Goal: Task Accomplishment & Management: Manage account settings

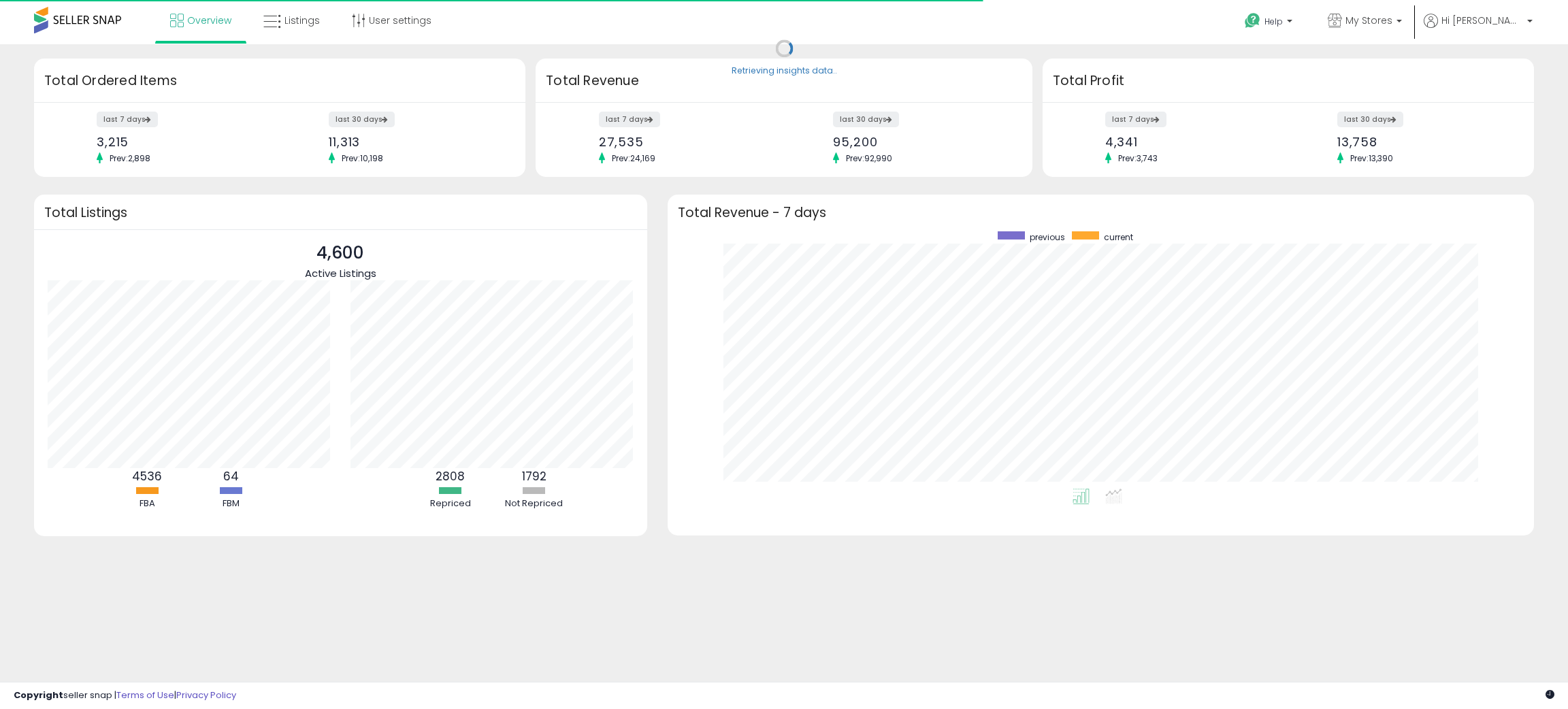
scroll to position [256, 838]
click at [296, 23] on span "Listings" at bounding box center [302, 21] width 35 height 14
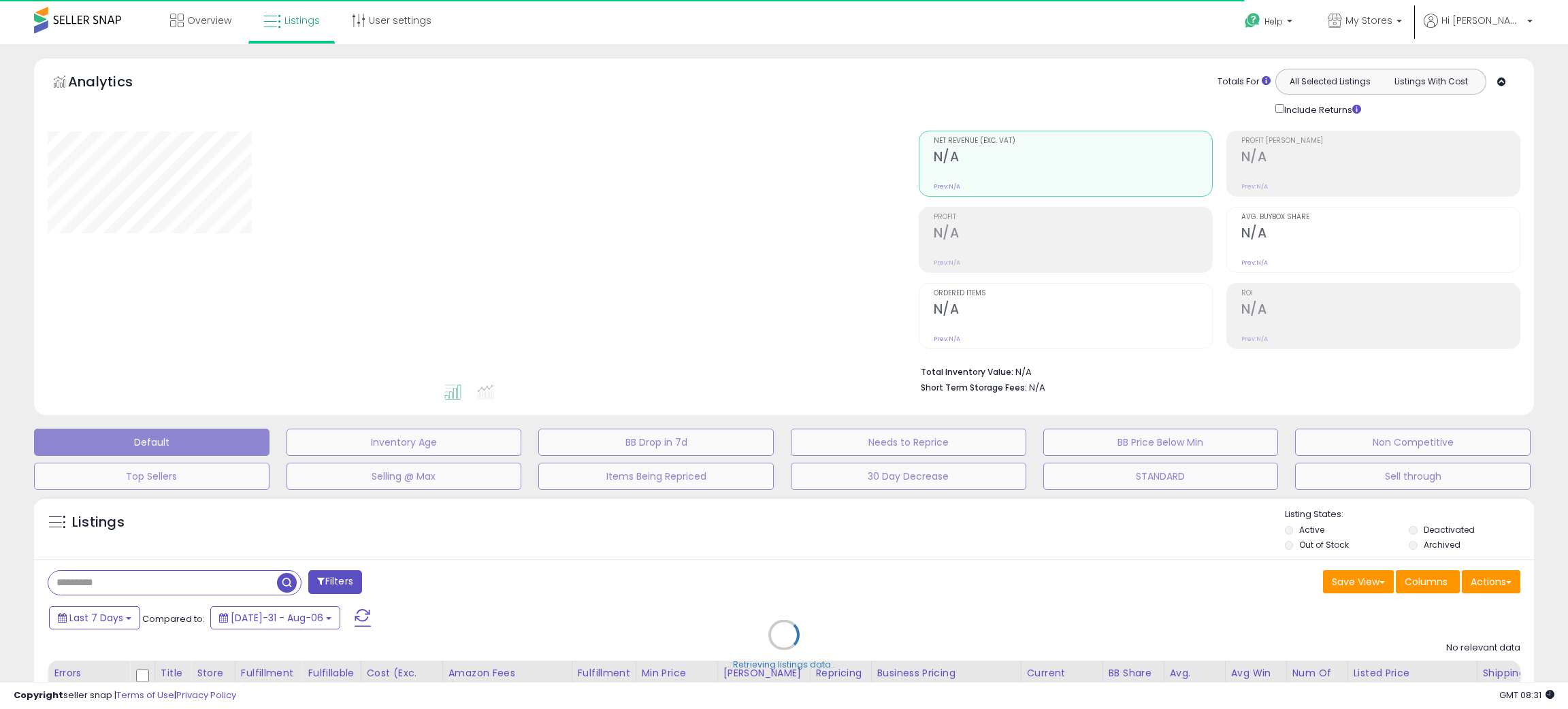
drag, startPoint x: 1095, startPoint y: 583, endPoint x: 1101, endPoint y: 572, distance: 12.5
click at [1098, 576] on div "Retrieving listings data.." at bounding box center [784, 645] width 1520 height 311
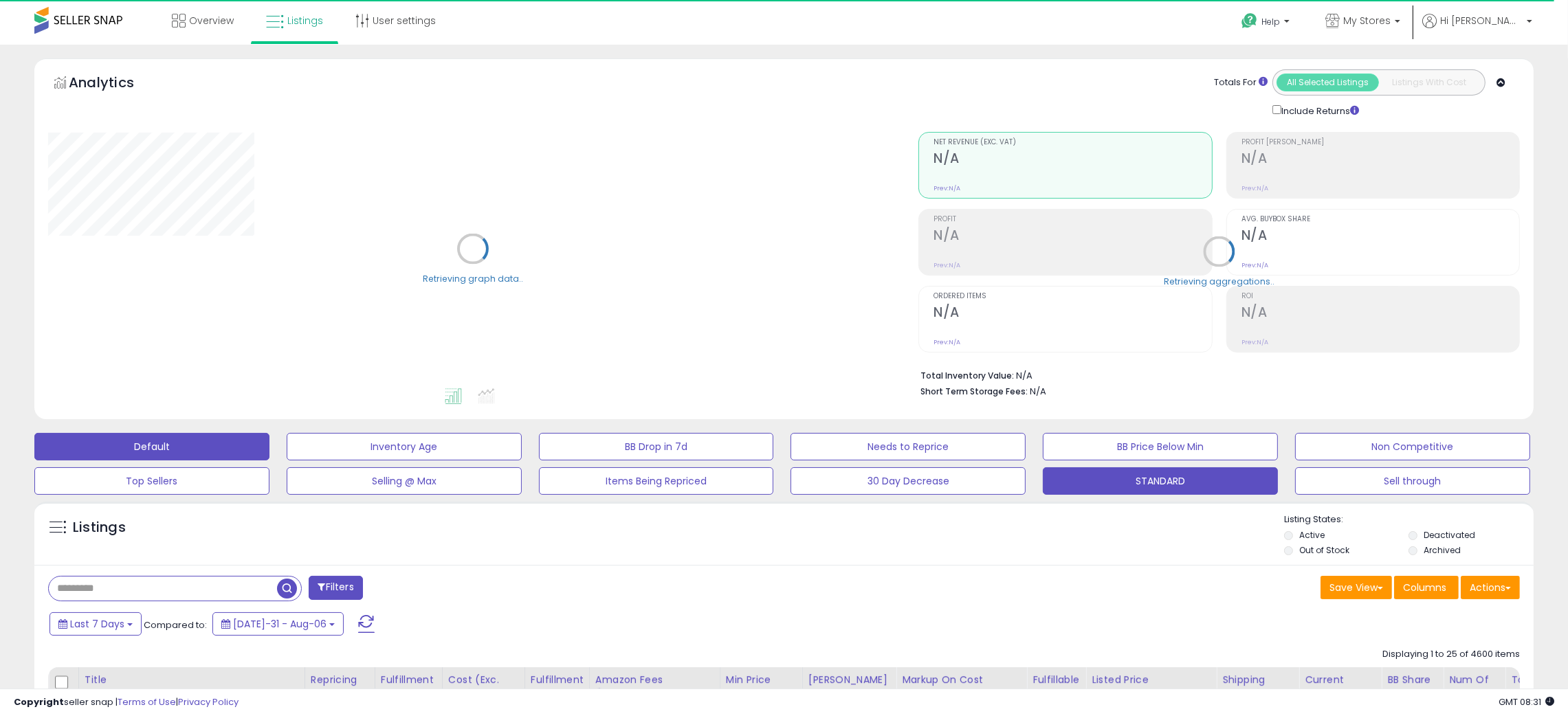
click at [521, 460] on button "STANDARD" at bounding box center [404, 446] width 235 height 27
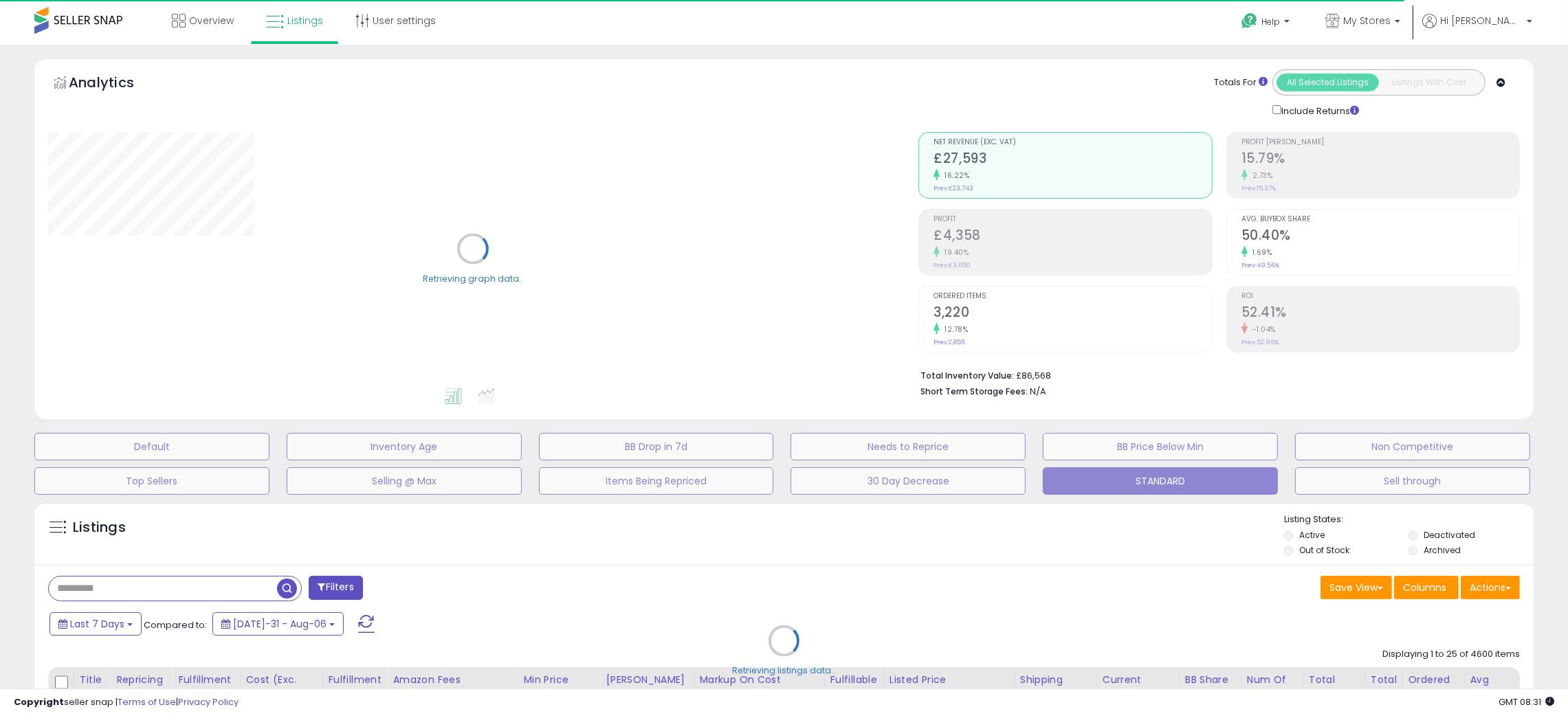
type input "**********"
select select "**"
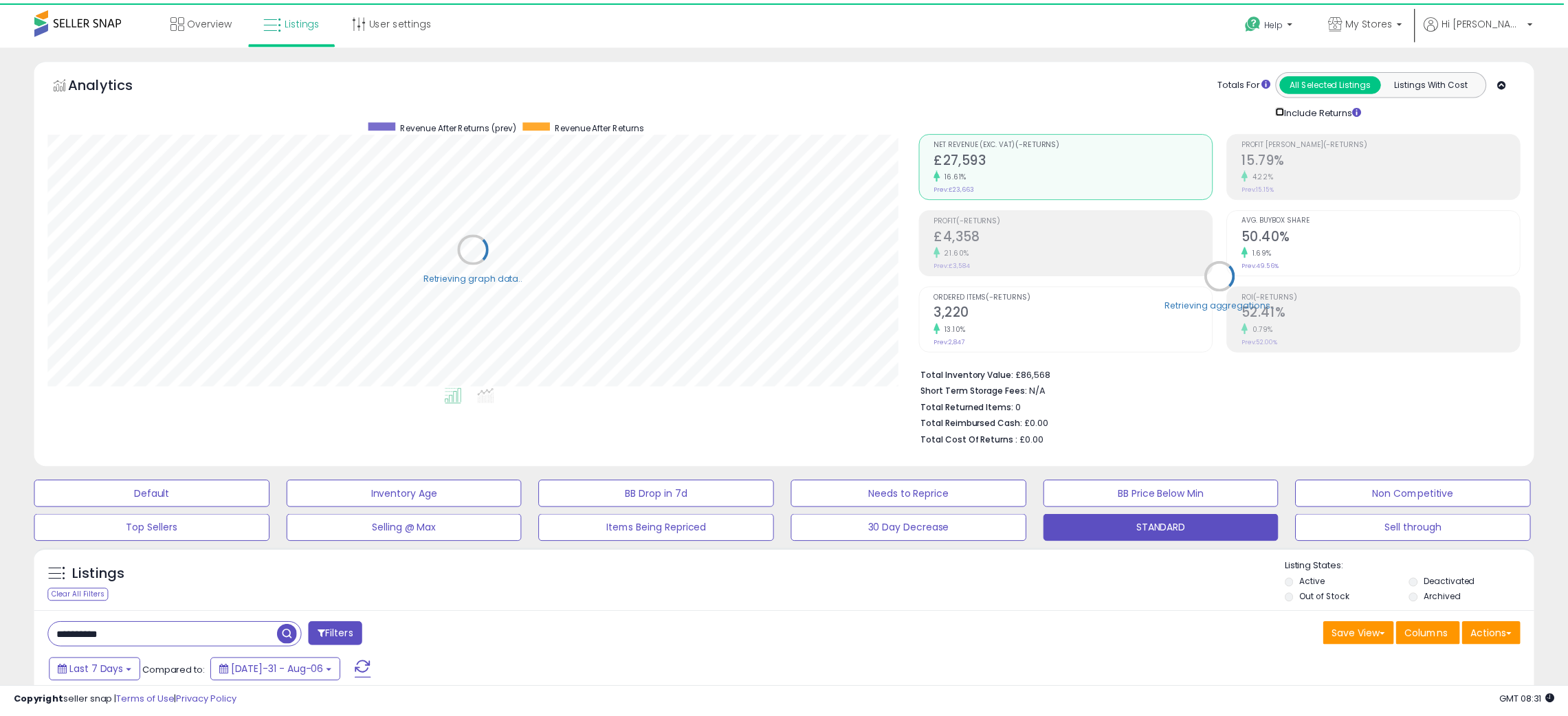
scroll to position [687187, 686432]
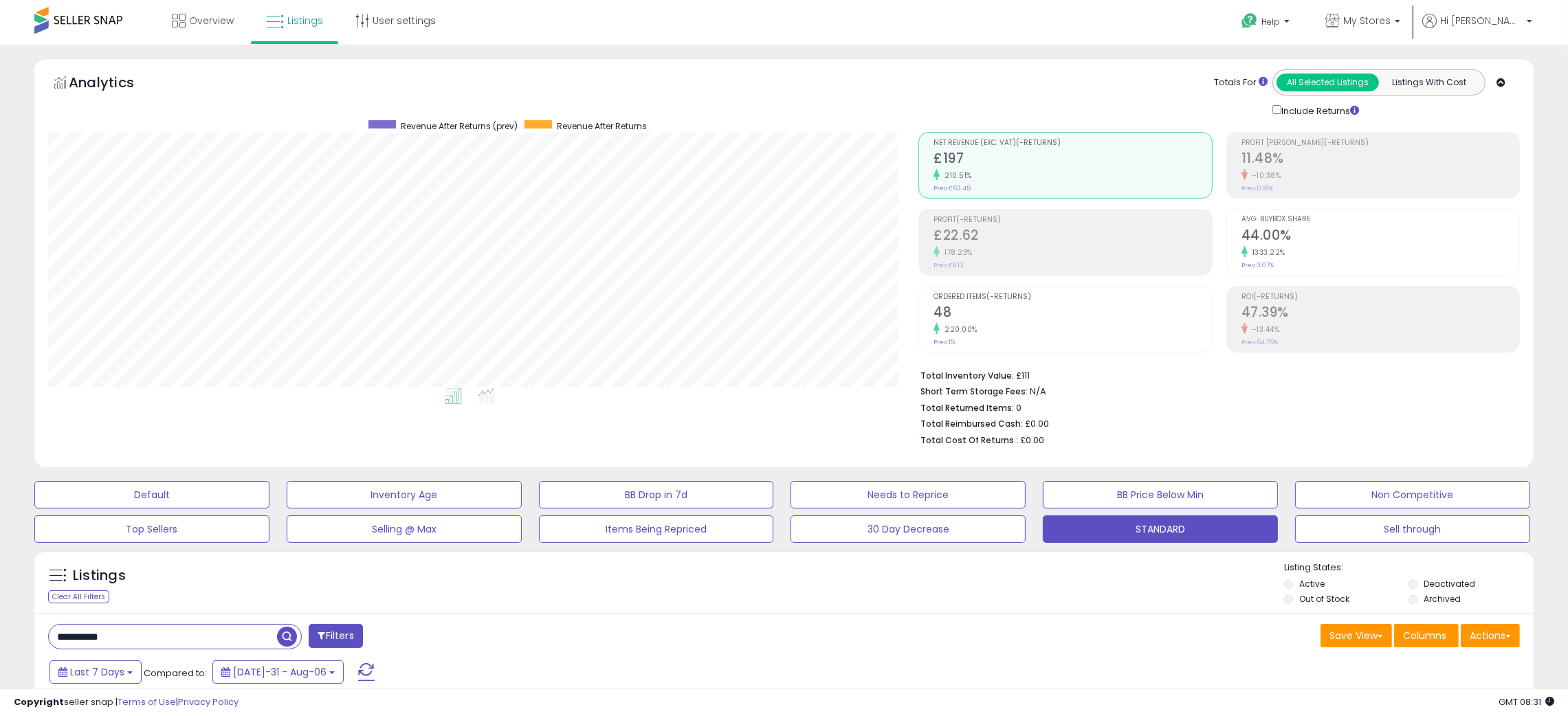
click at [1078, 606] on div "Listings Clear All Filters Listing States:" at bounding box center [783, 585] width 1499 height 46
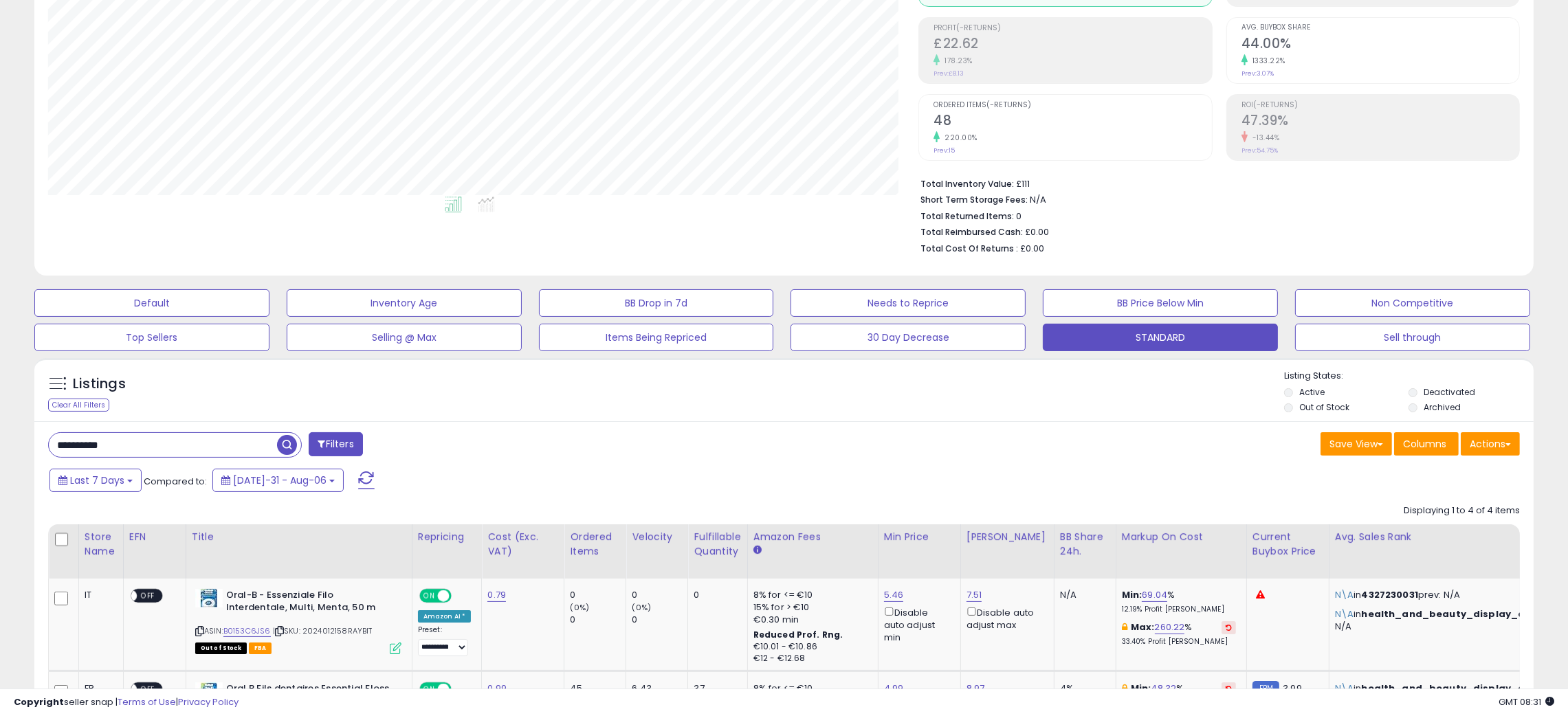
scroll to position [206, 0]
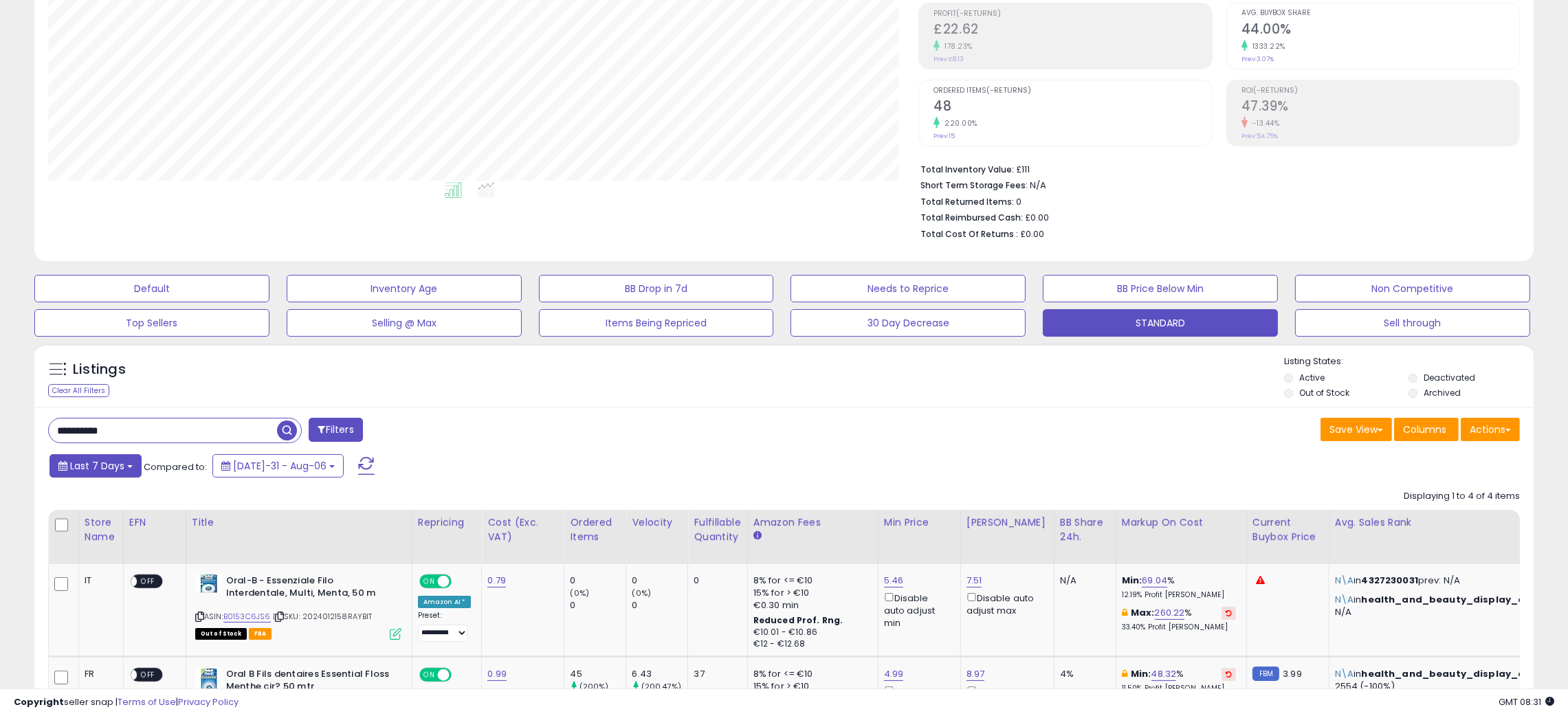
click at [101, 466] on span "Last 7 Days" at bounding box center [97, 466] width 54 height 14
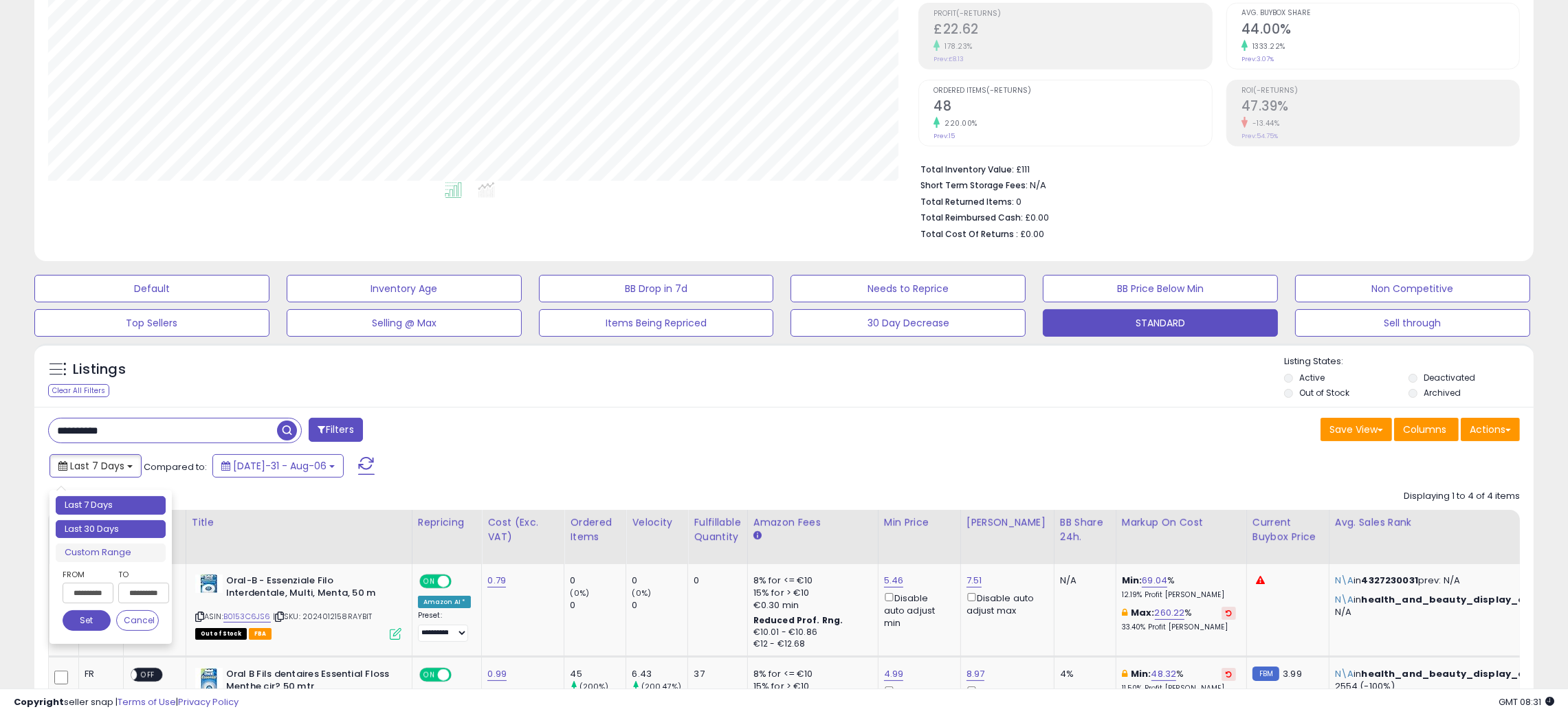
type input "**********"
click at [120, 533] on li "Last 30 Days" at bounding box center [111, 530] width 110 height 19
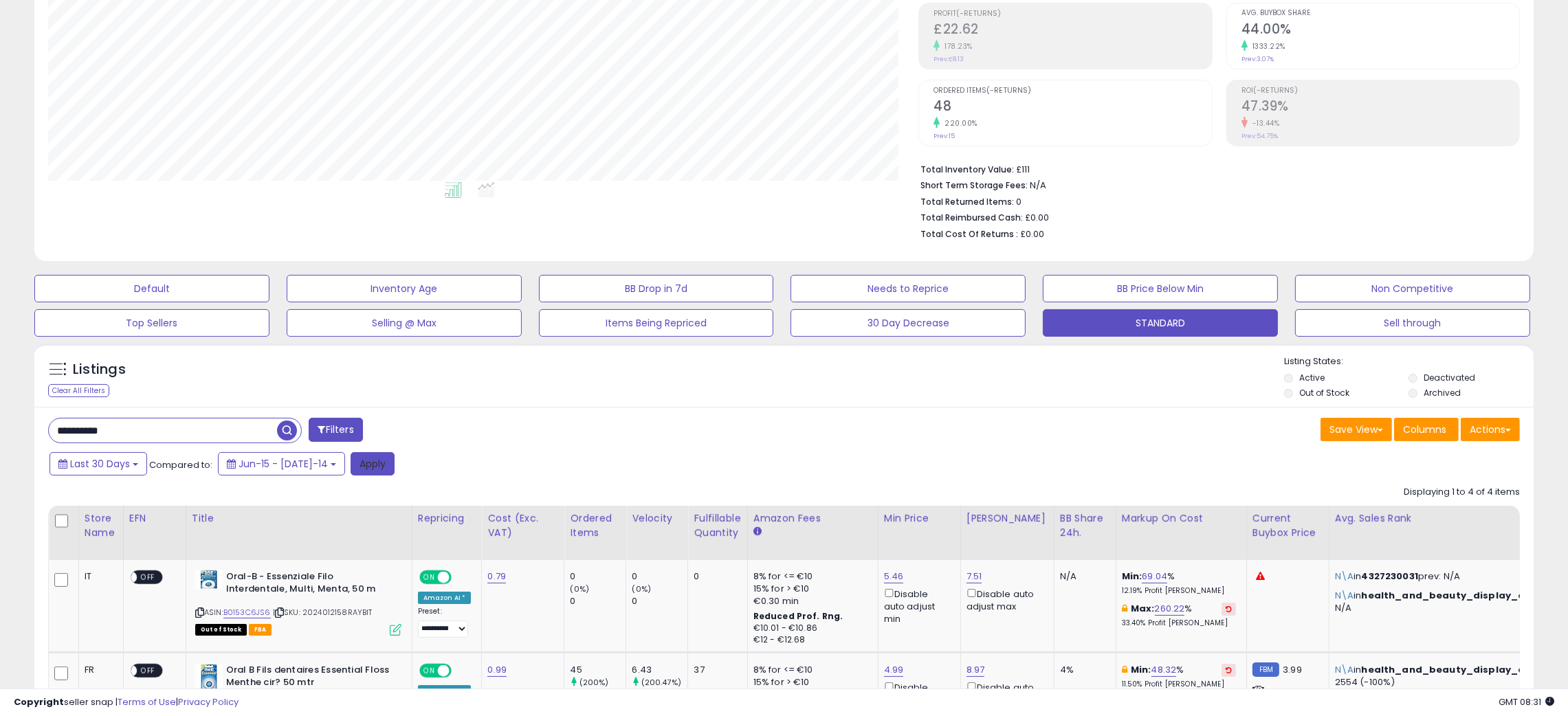
click at [358, 466] on button "Apply" at bounding box center [372, 464] width 44 height 23
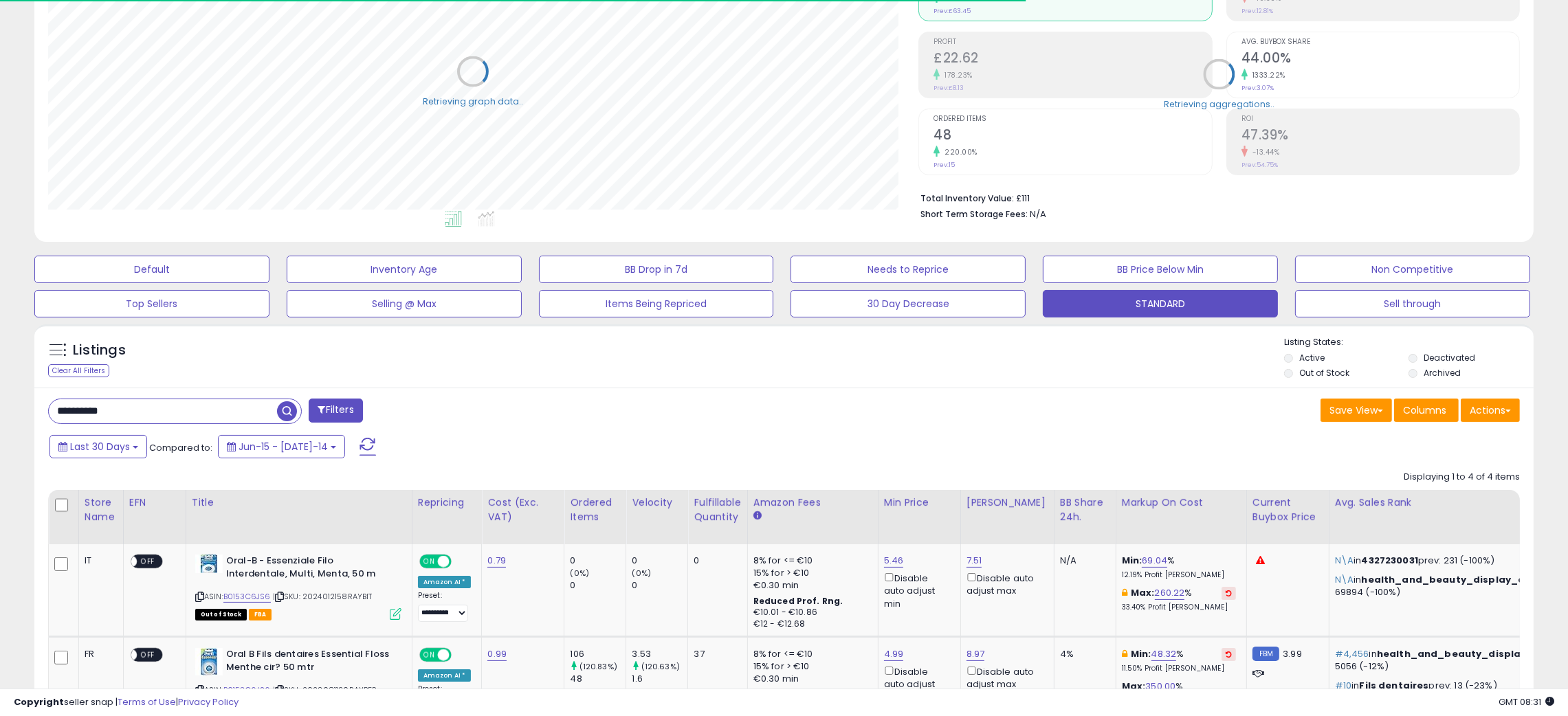
scroll to position [281, 871]
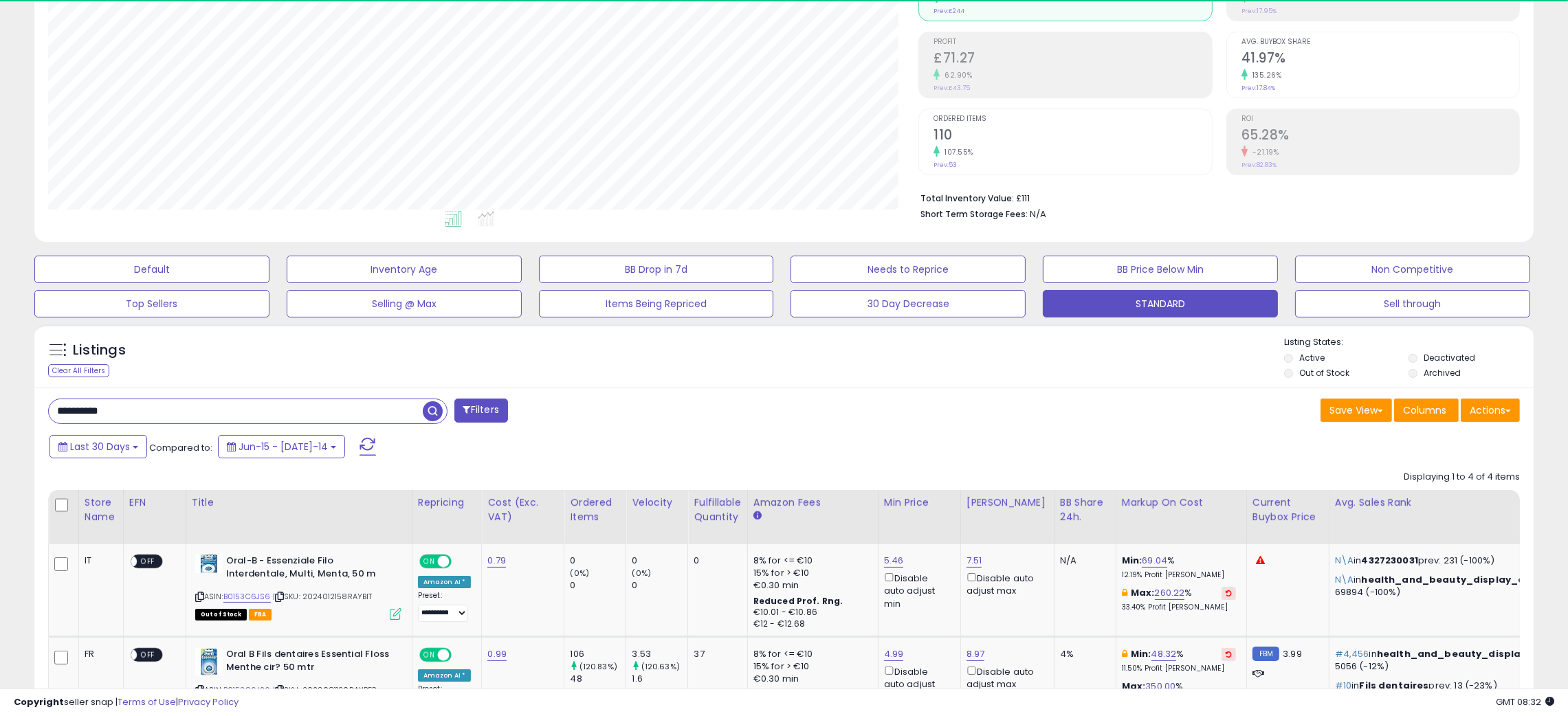
drag, startPoint x: 118, startPoint y: 408, endPoint x: 2, endPoint y: 416, distance: 116.3
click at [3, 423] on div "**********" at bounding box center [784, 449] width 1568 height 1165
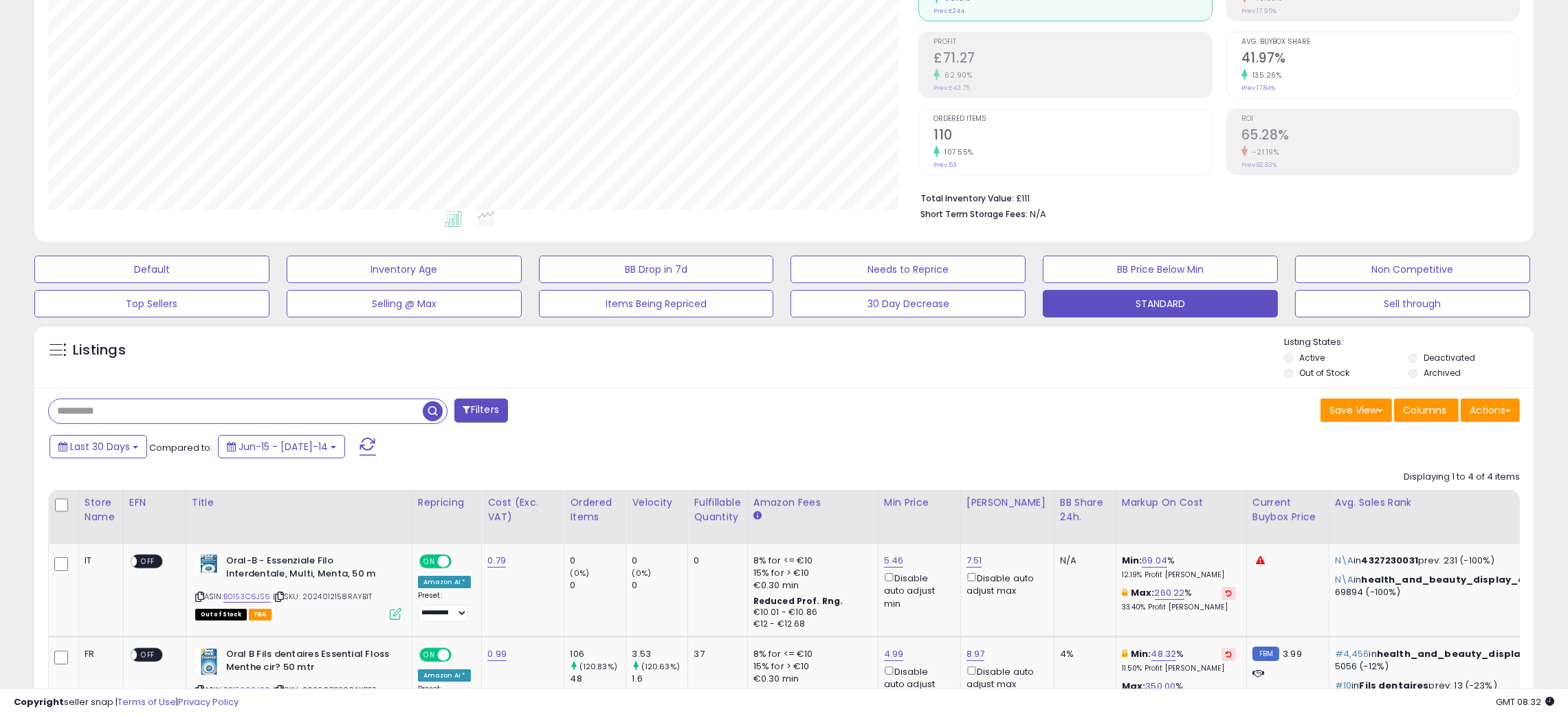
click at [429, 411] on span "button" at bounding box center [433, 411] width 20 height 20
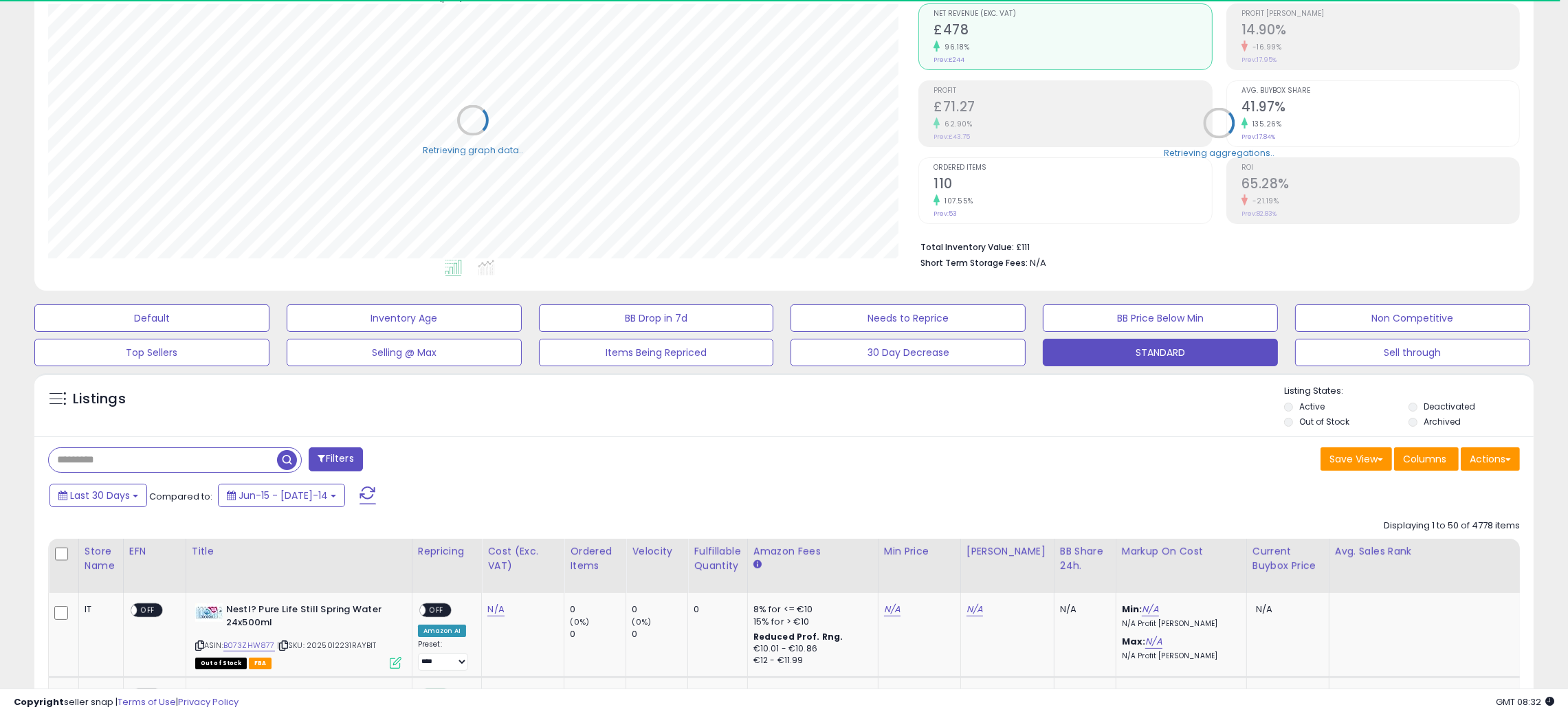
scroll to position [687187, 686432]
click at [732, 452] on div "Filters" at bounding box center [411, 461] width 746 height 27
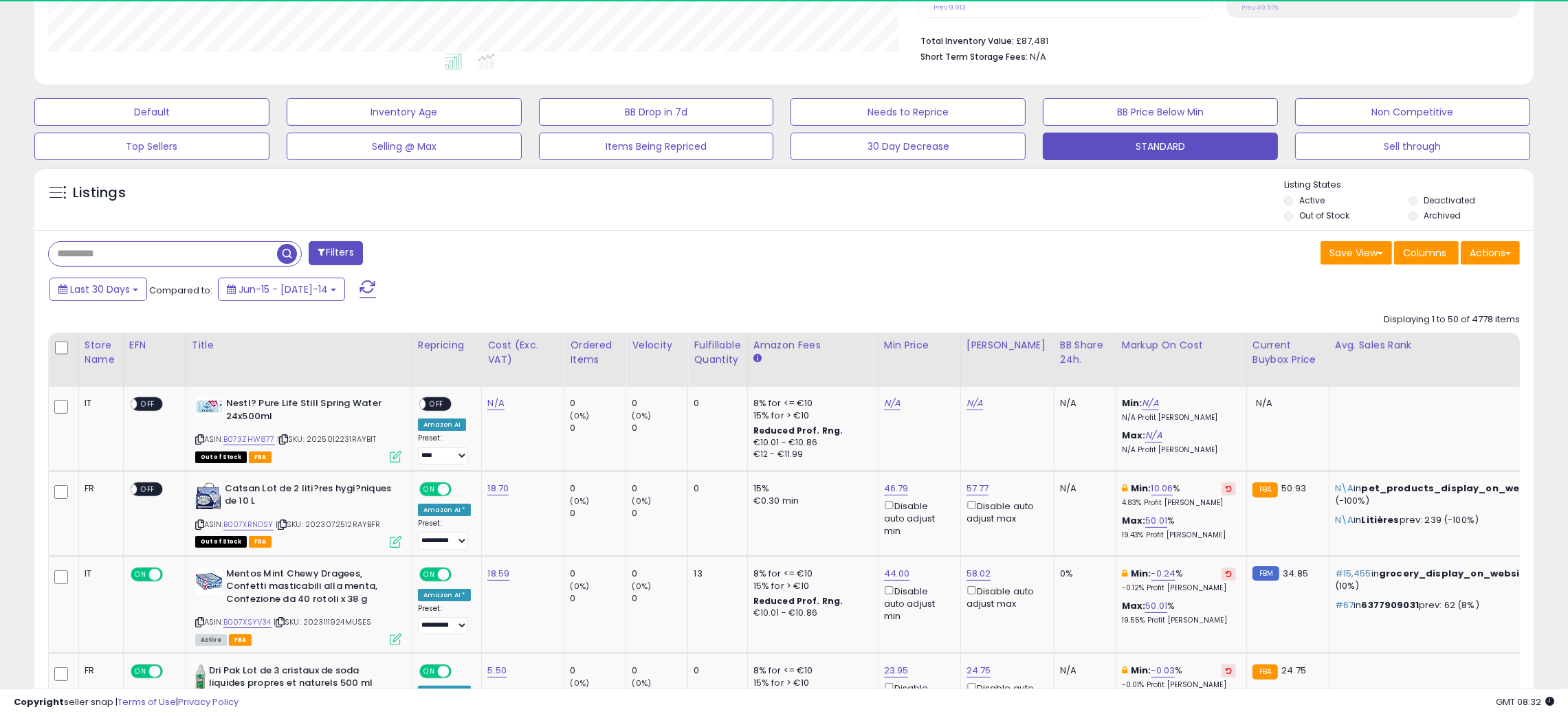
scroll to position [281, 871]
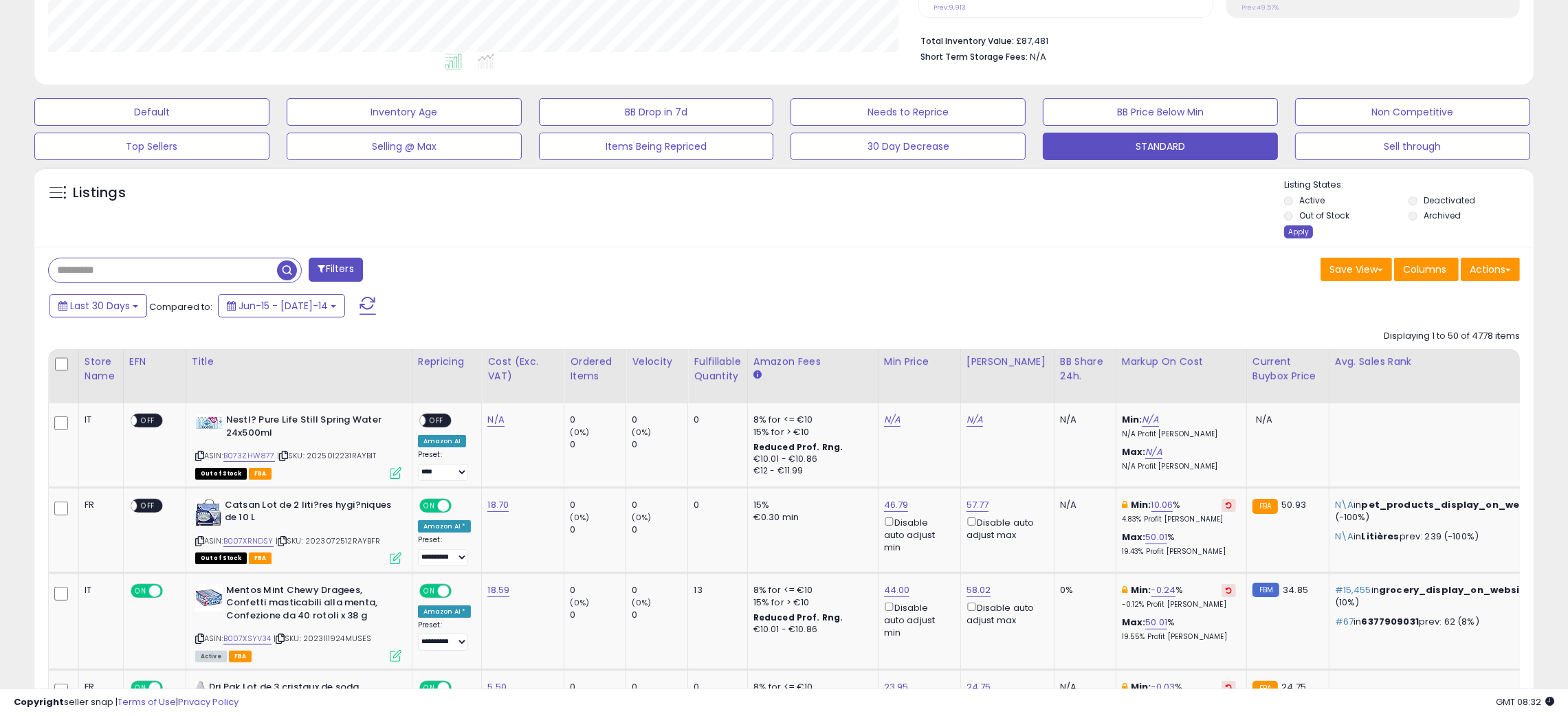
click at [1297, 229] on div "Apply" at bounding box center [1298, 232] width 29 height 13
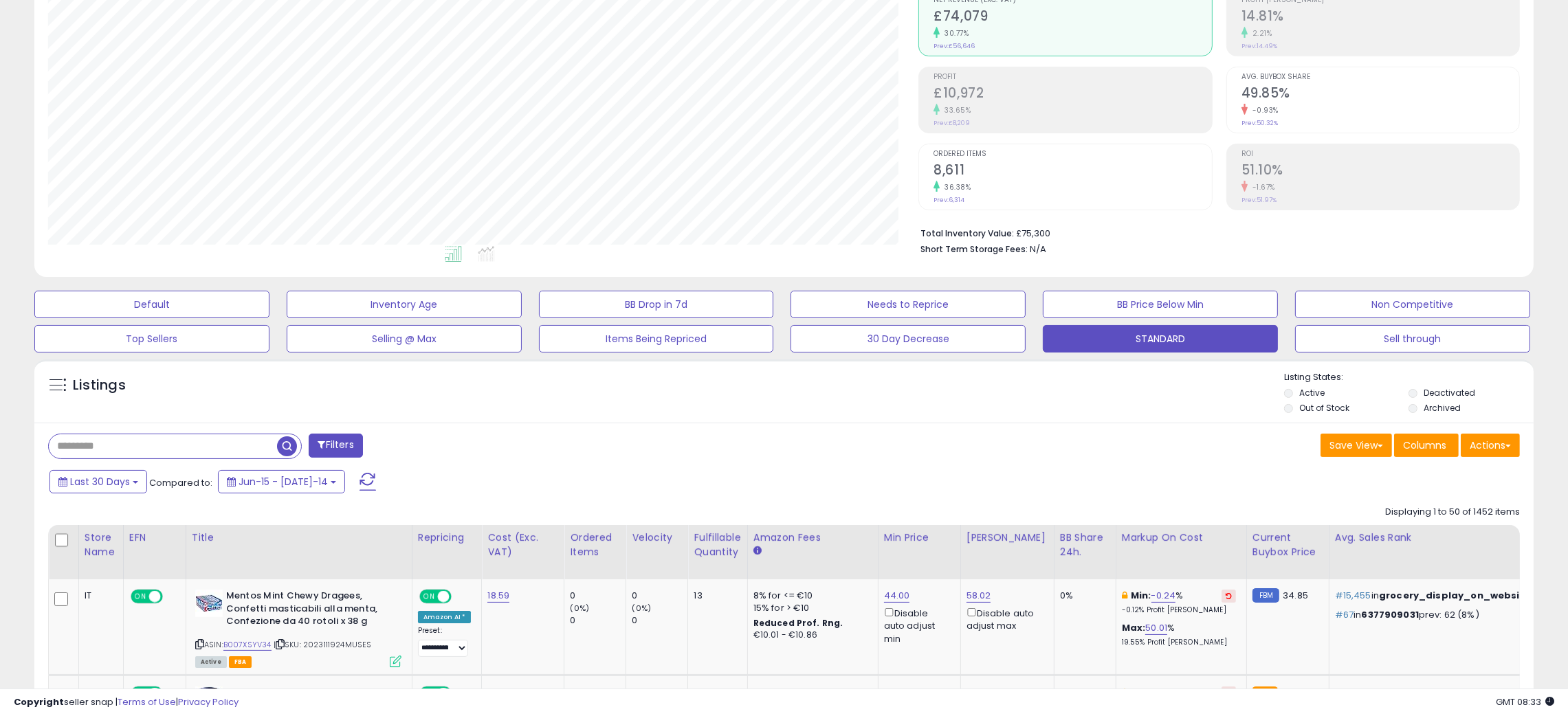
click at [933, 419] on div "Listings Active" at bounding box center [783, 391] width 1499 height 64
click at [712, 439] on div "Filters" at bounding box center [411, 447] width 746 height 27
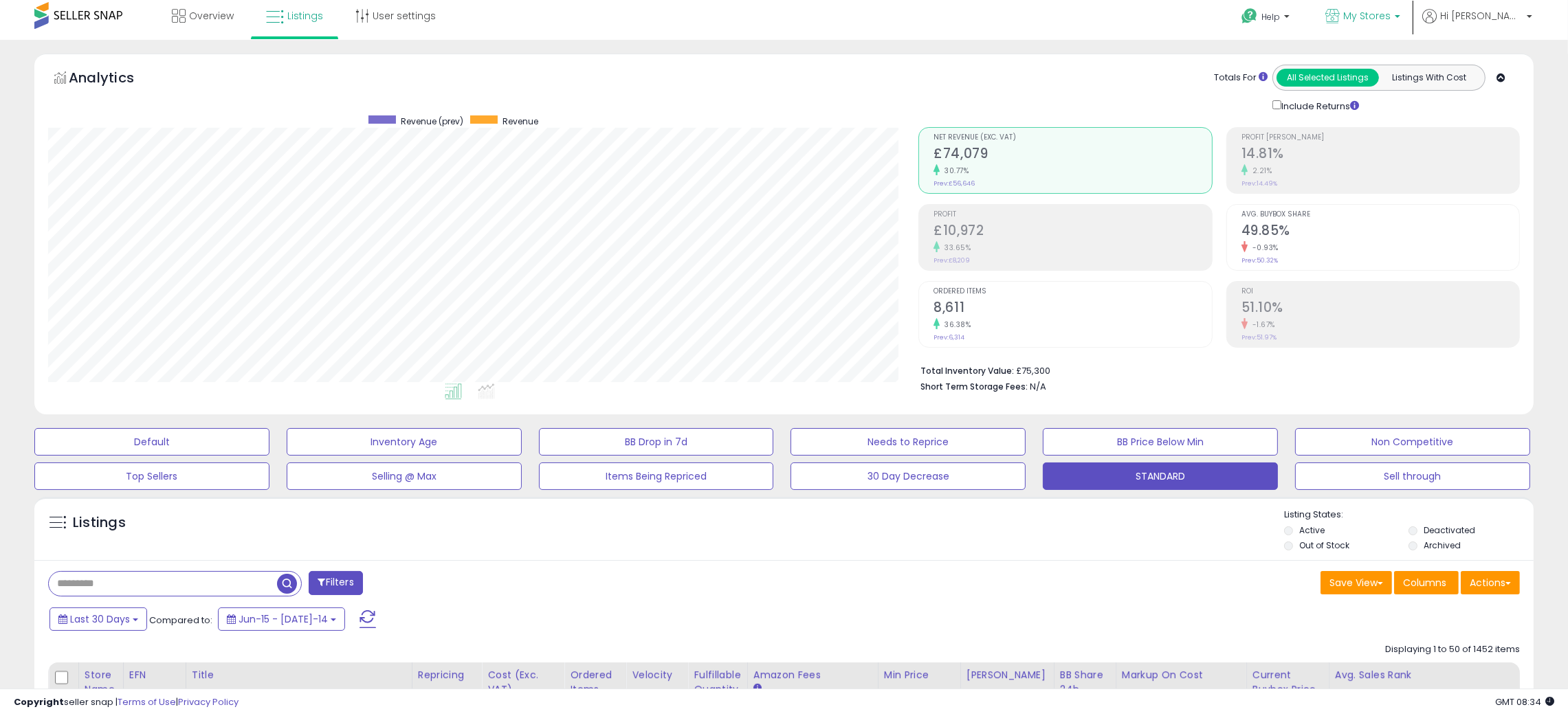
scroll to position [0, 0]
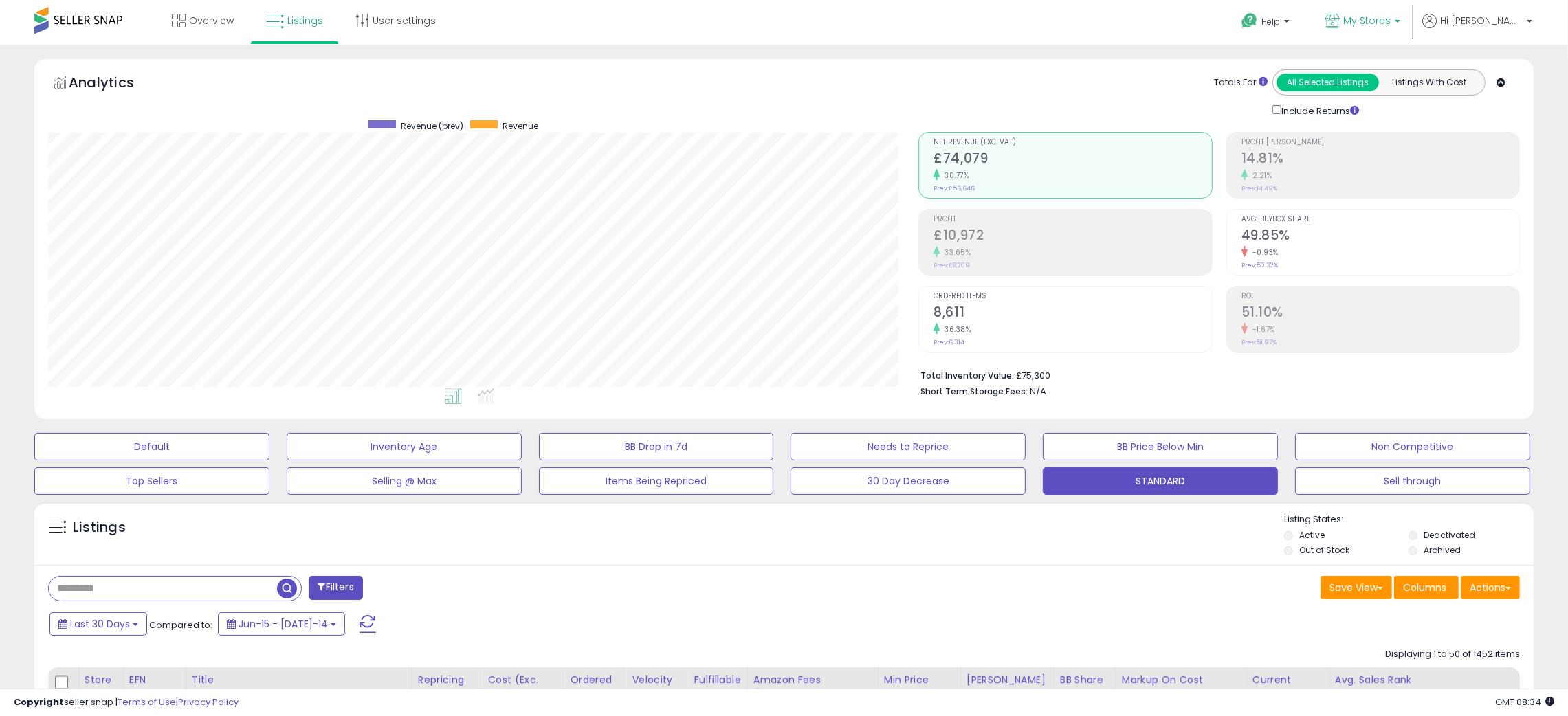
click at [1391, 19] on span "My Stores" at bounding box center [1367, 21] width 47 height 14
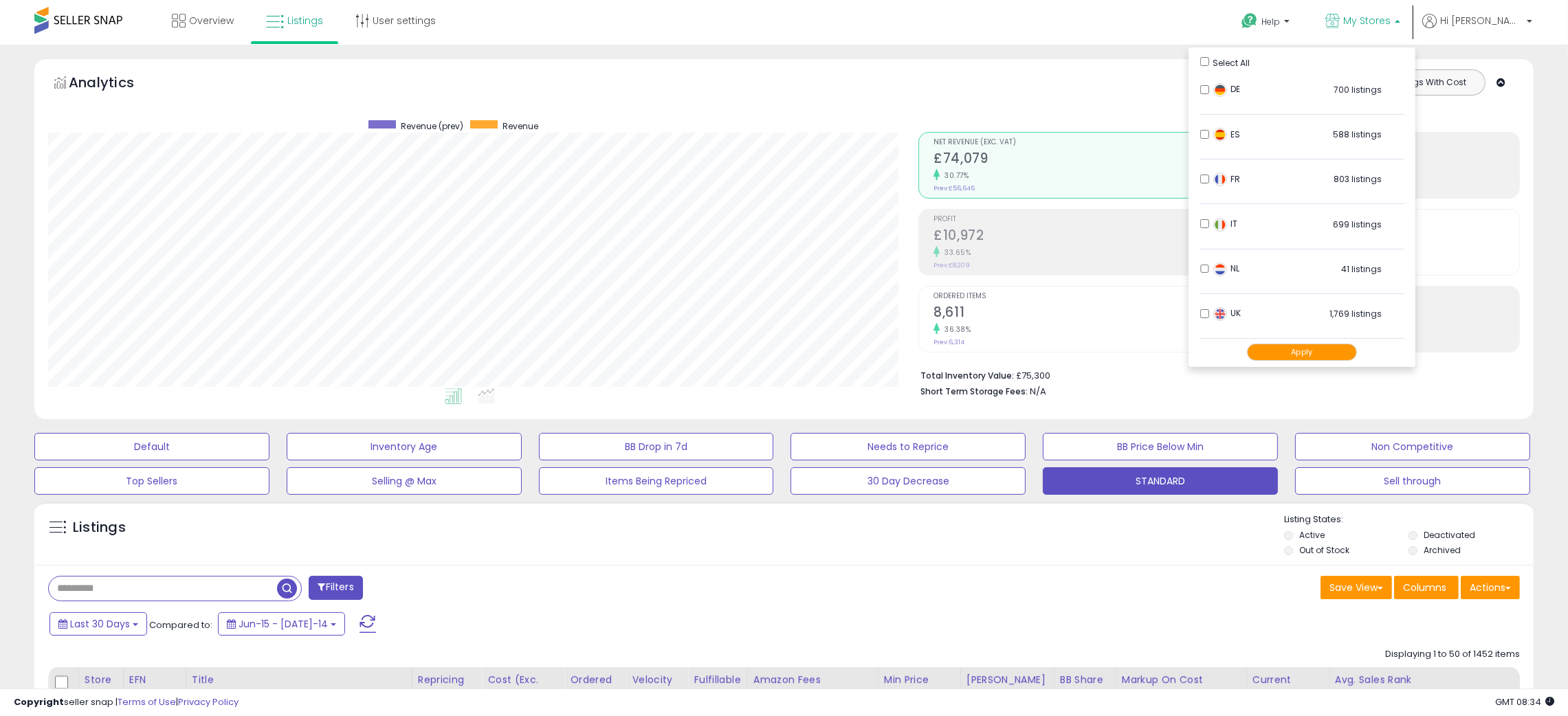
click at [1189, 595] on div "Save View Save As New View Update Current View Columns Actions Import Export Vi…" at bounding box center [1157, 589] width 746 height 27
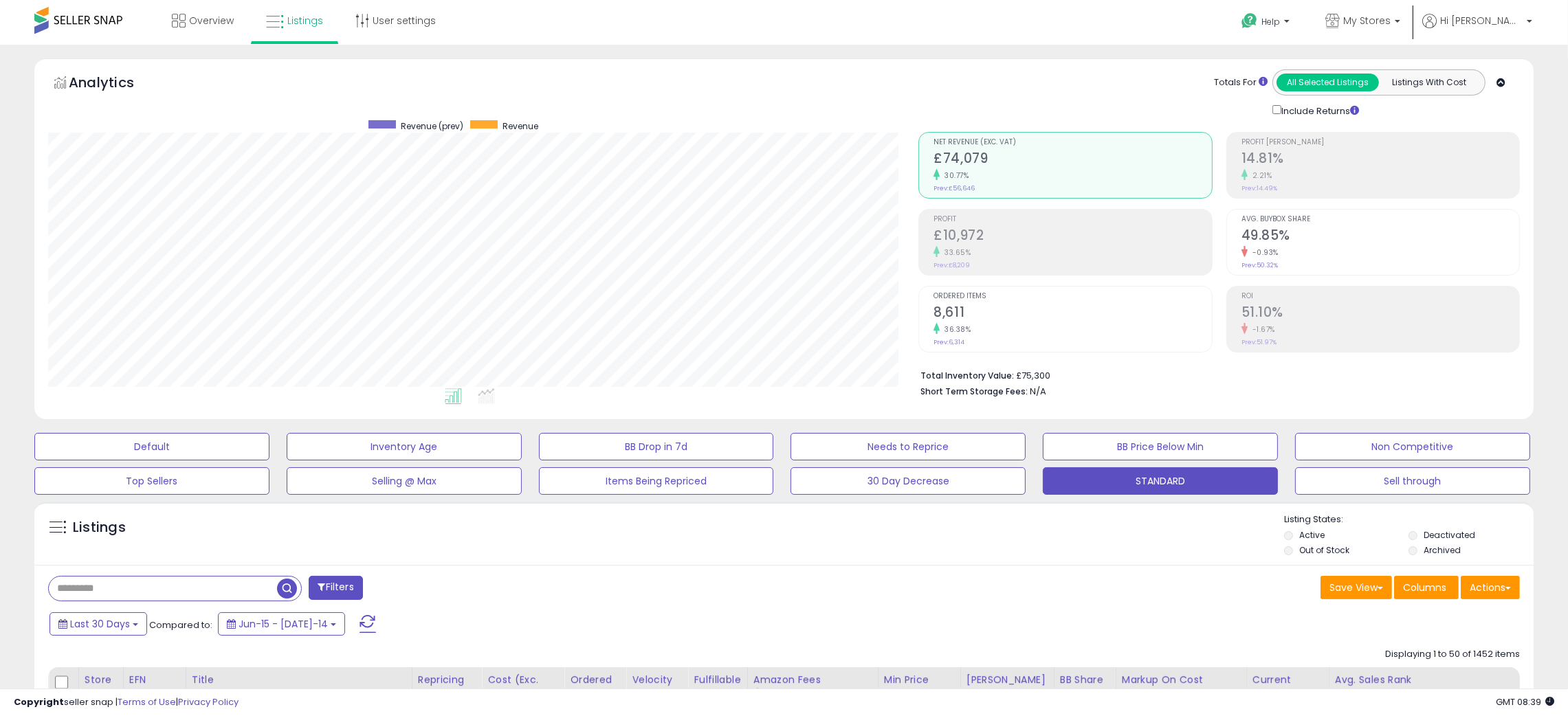
click at [831, 584] on div "Save View Save As New View Update Current View Columns Actions Import Export Vi…" at bounding box center [1157, 589] width 746 height 27
click at [1013, 156] on h2 "£74,079" at bounding box center [1072, 160] width 277 height 19
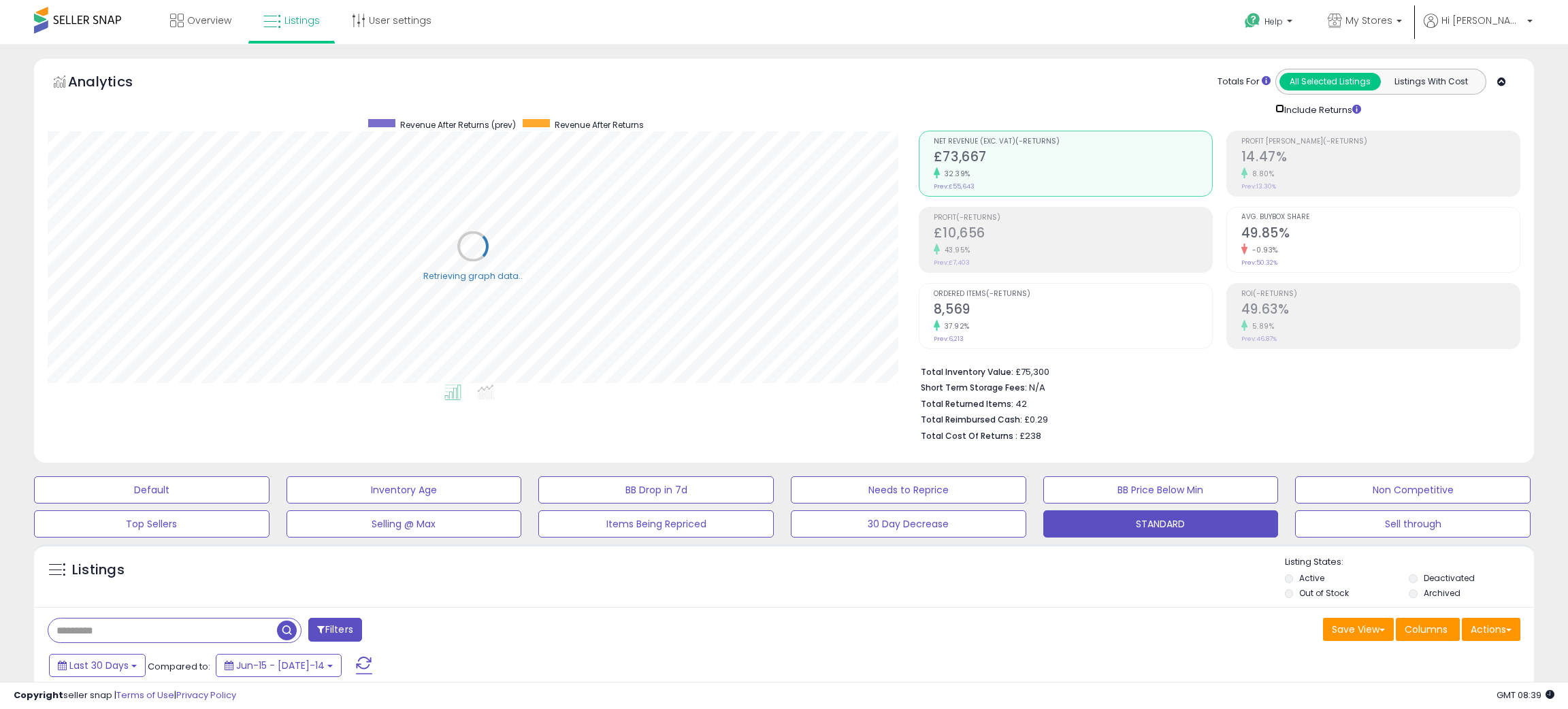
scroll to position [680469, 679715]
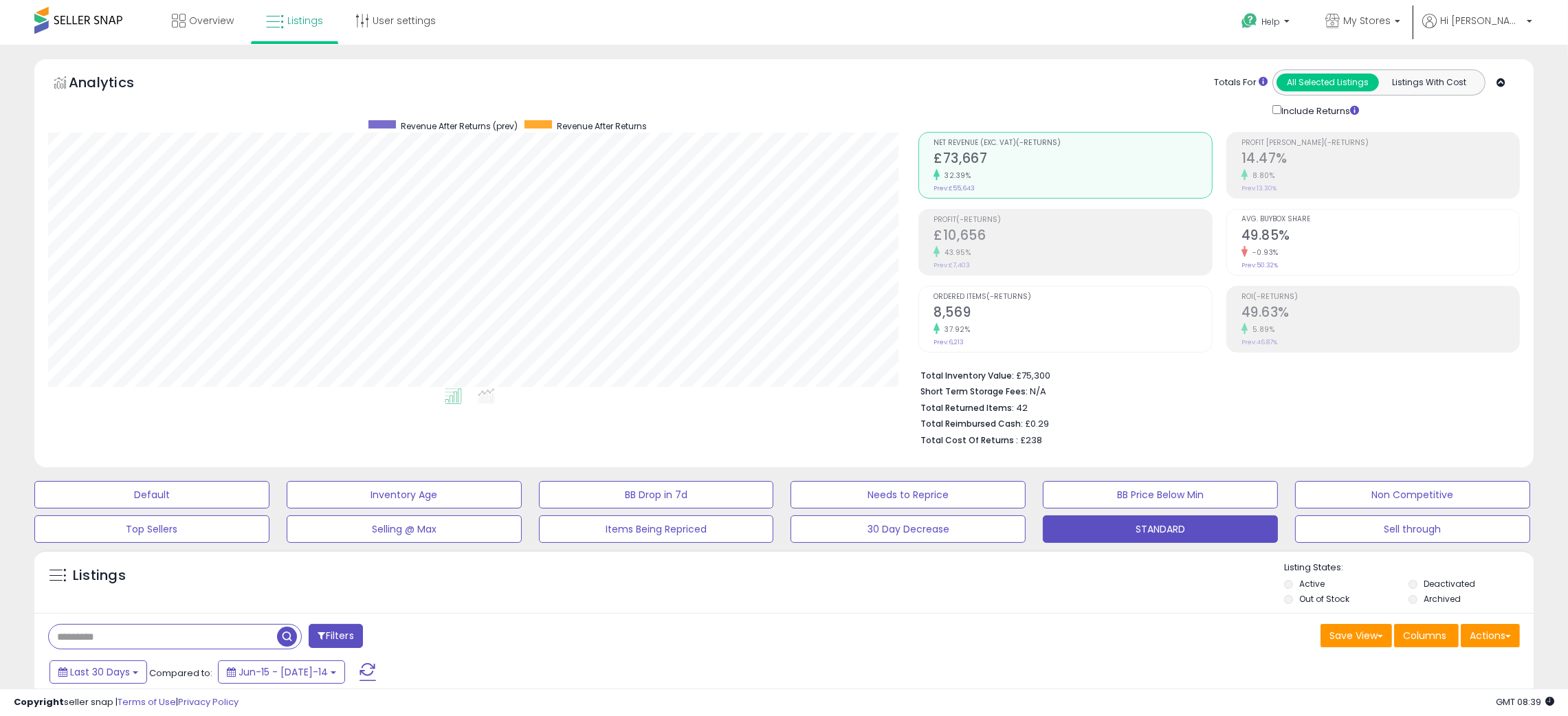
click at [1023, 589] on div "Listings" at bounding box center [783, 585] width 1499 height 46
click at [1043, 241] on h2 "£10,656" at bounding box center [1072, 237] width 277 height 19
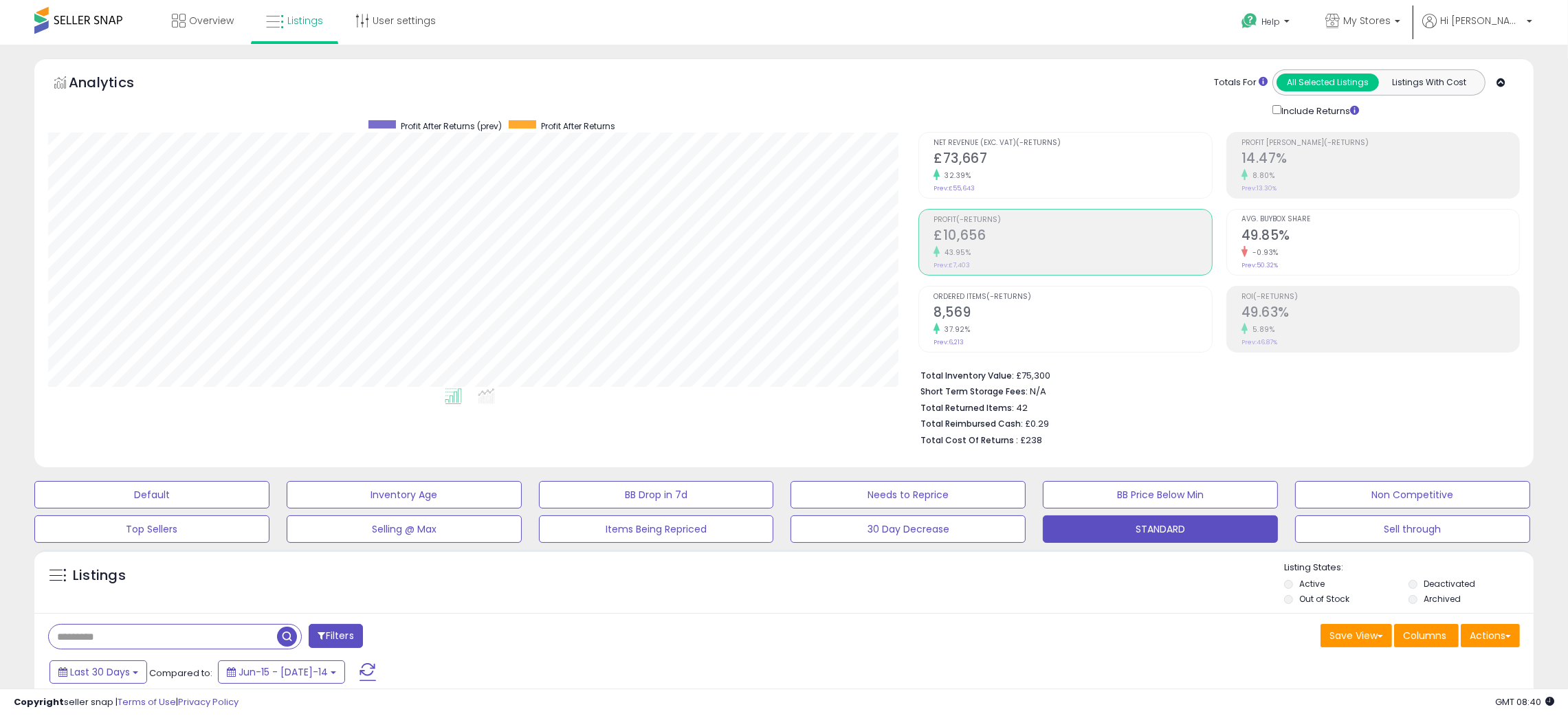
click at [1102, 593] on div "Listings" at bounding box center [783, 585] width 1499 height 46
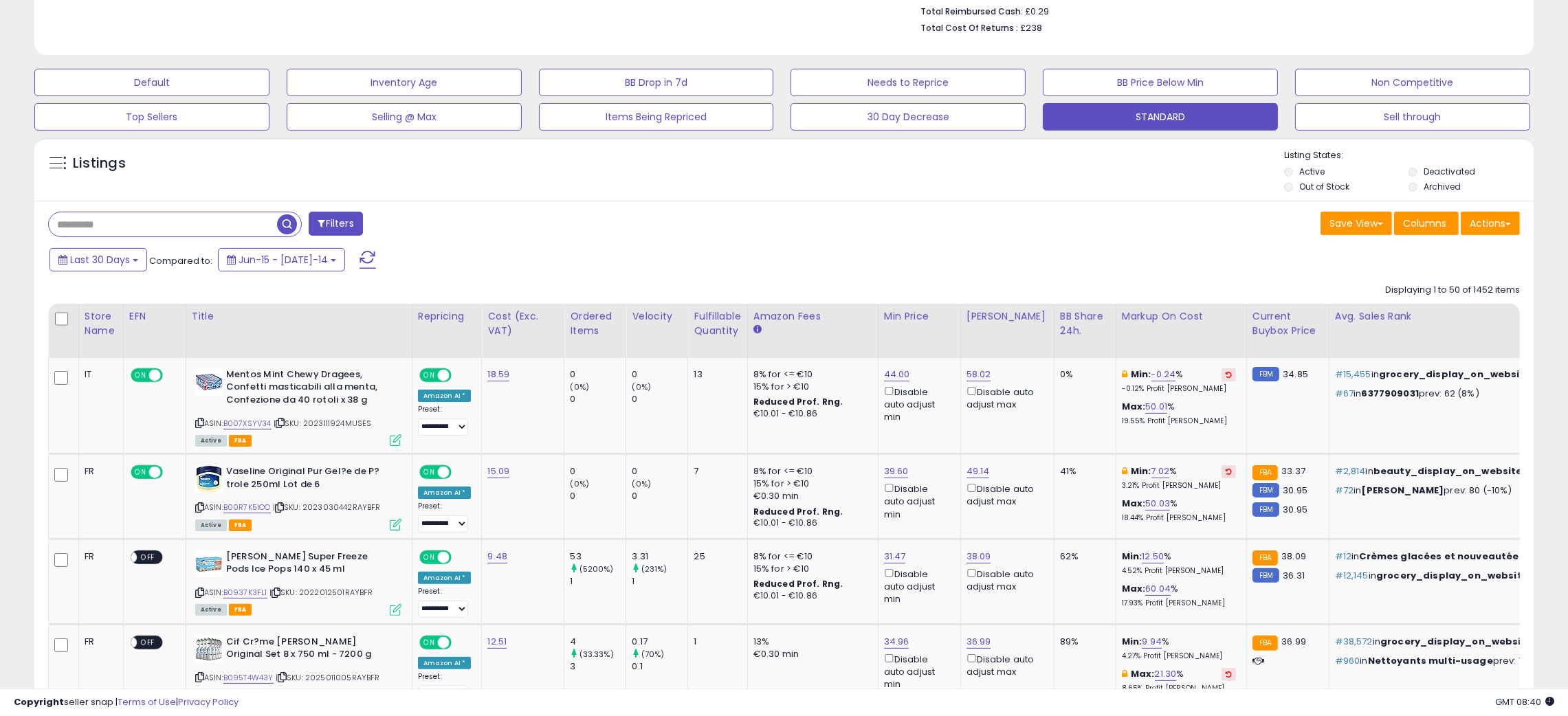
scroll to position [0, 0]
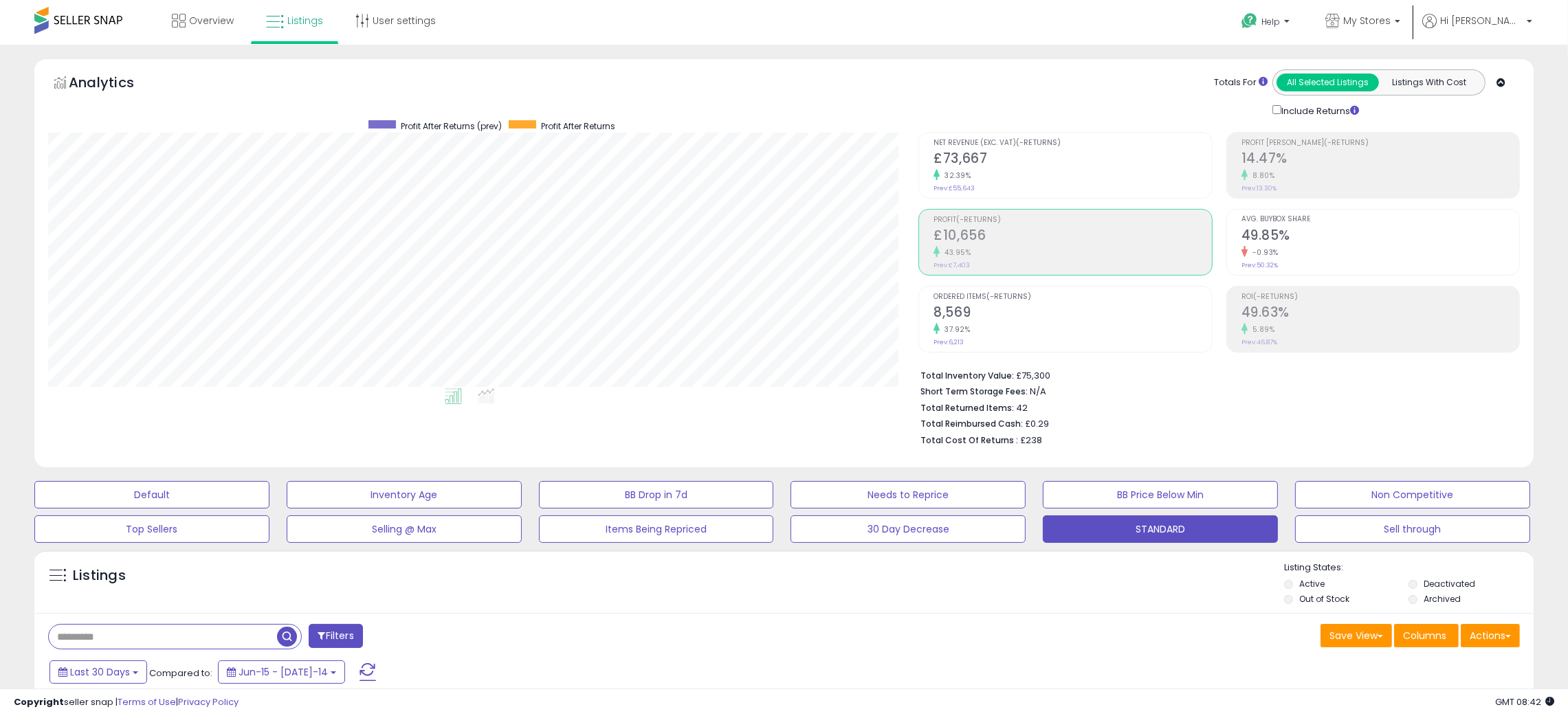
drag, startPoint x: 560, startPoint y: 645, endPoint x: 560, endPoint y: 627, distance: 18.0
click at [562, 641] on div "Filters" at bounding box center [411, 638] width 746 height 27
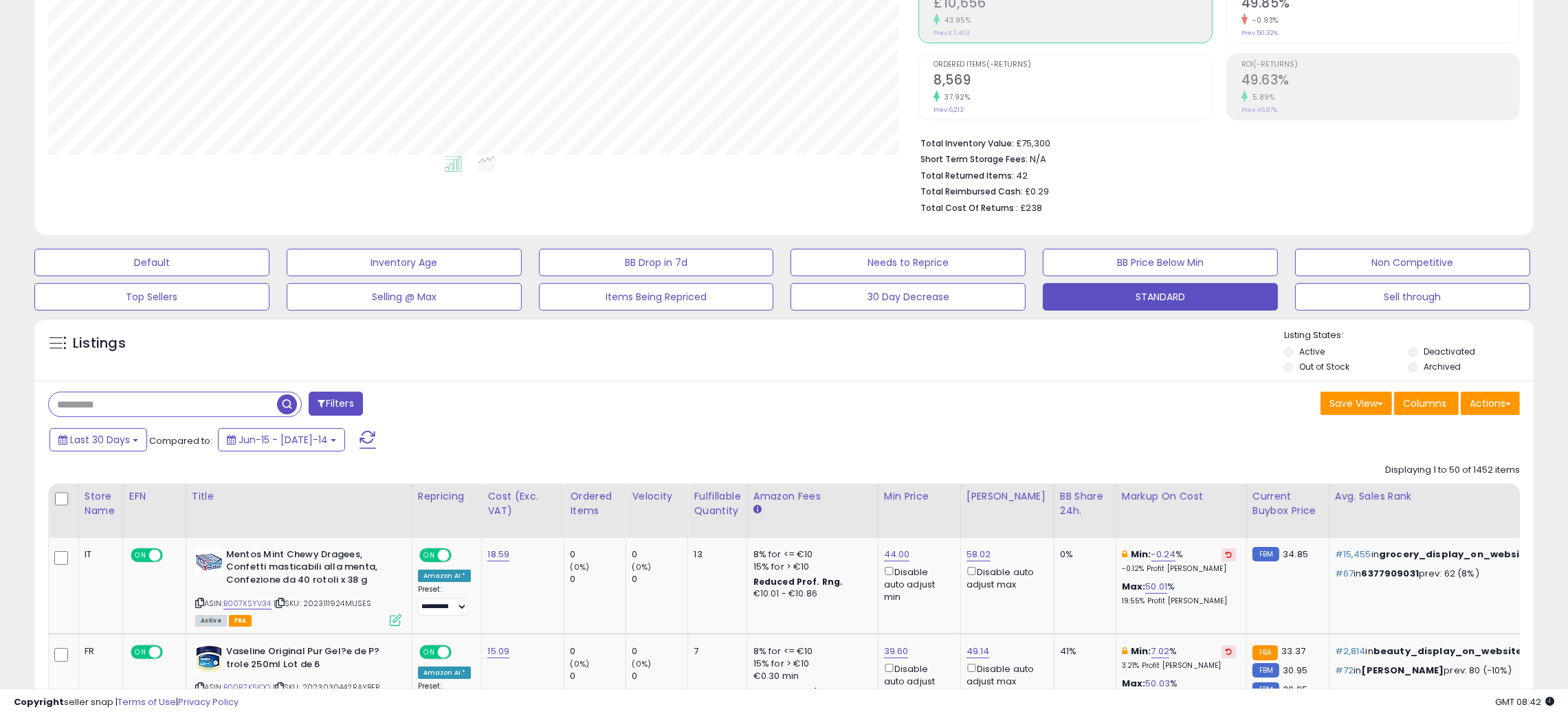
scroll to position [515, 0]
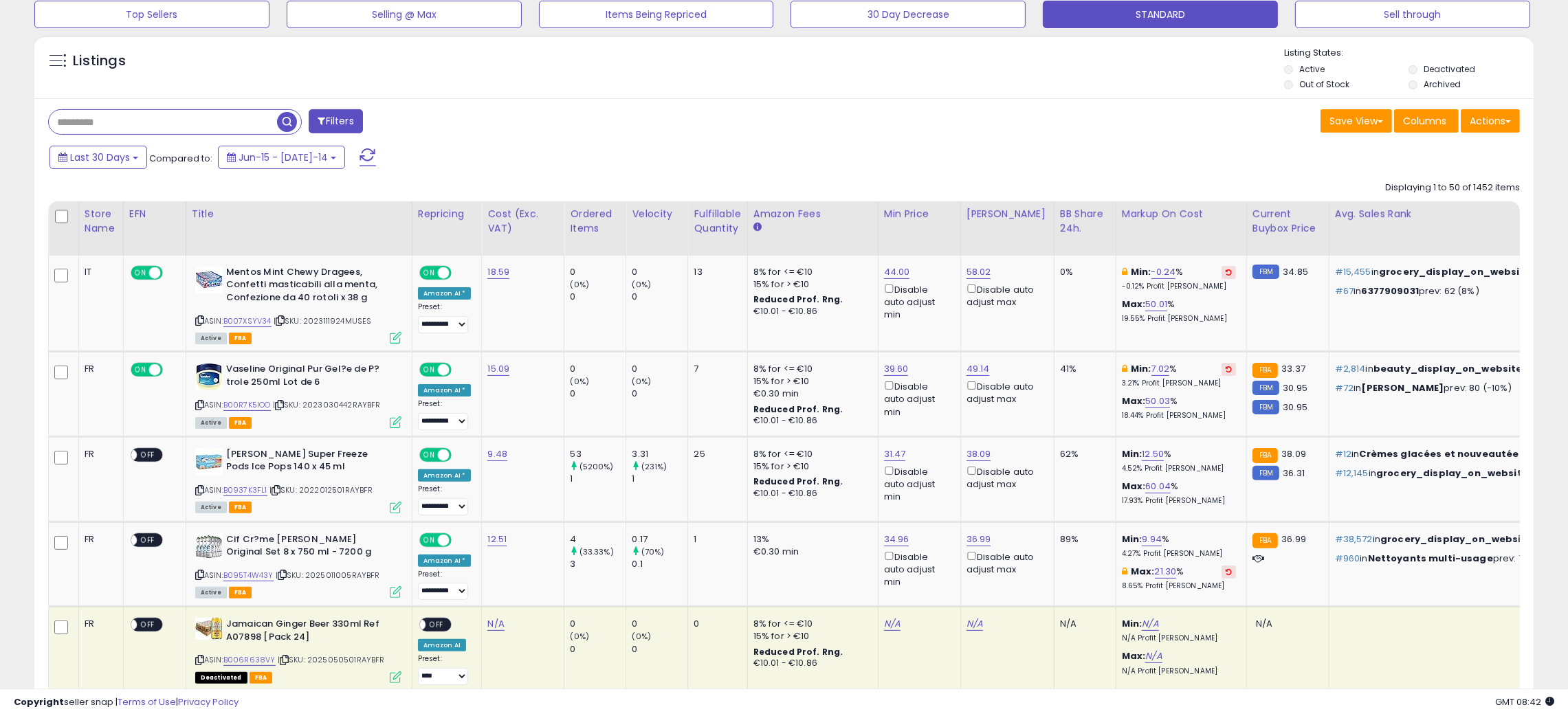
click at [61, 122] on input "text" at bounding box center [163, 122] width 229 height 24
paste input "**********"
click at [430, 124] on span "button" at bounding box center [433, 122] width 20 height 20
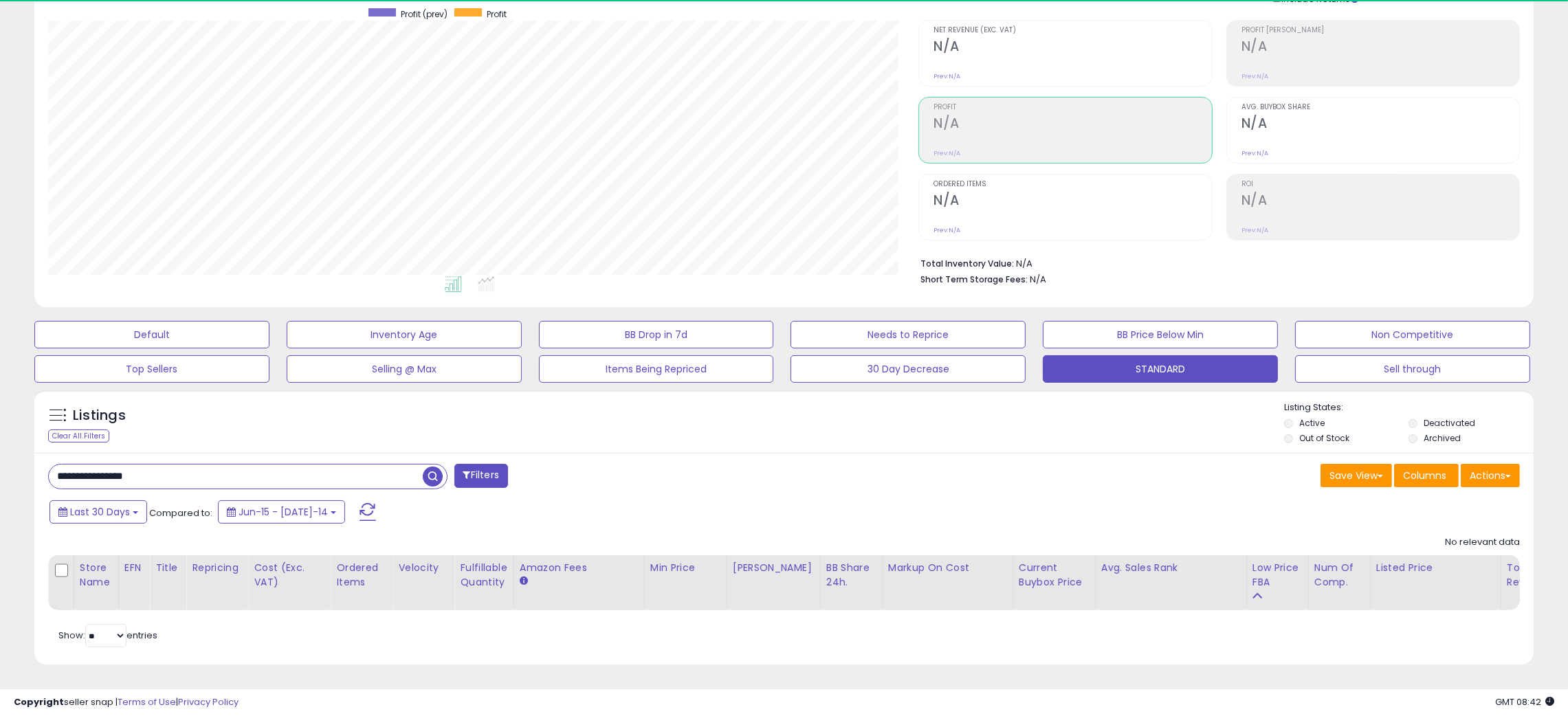
scroll to position [281, 871]
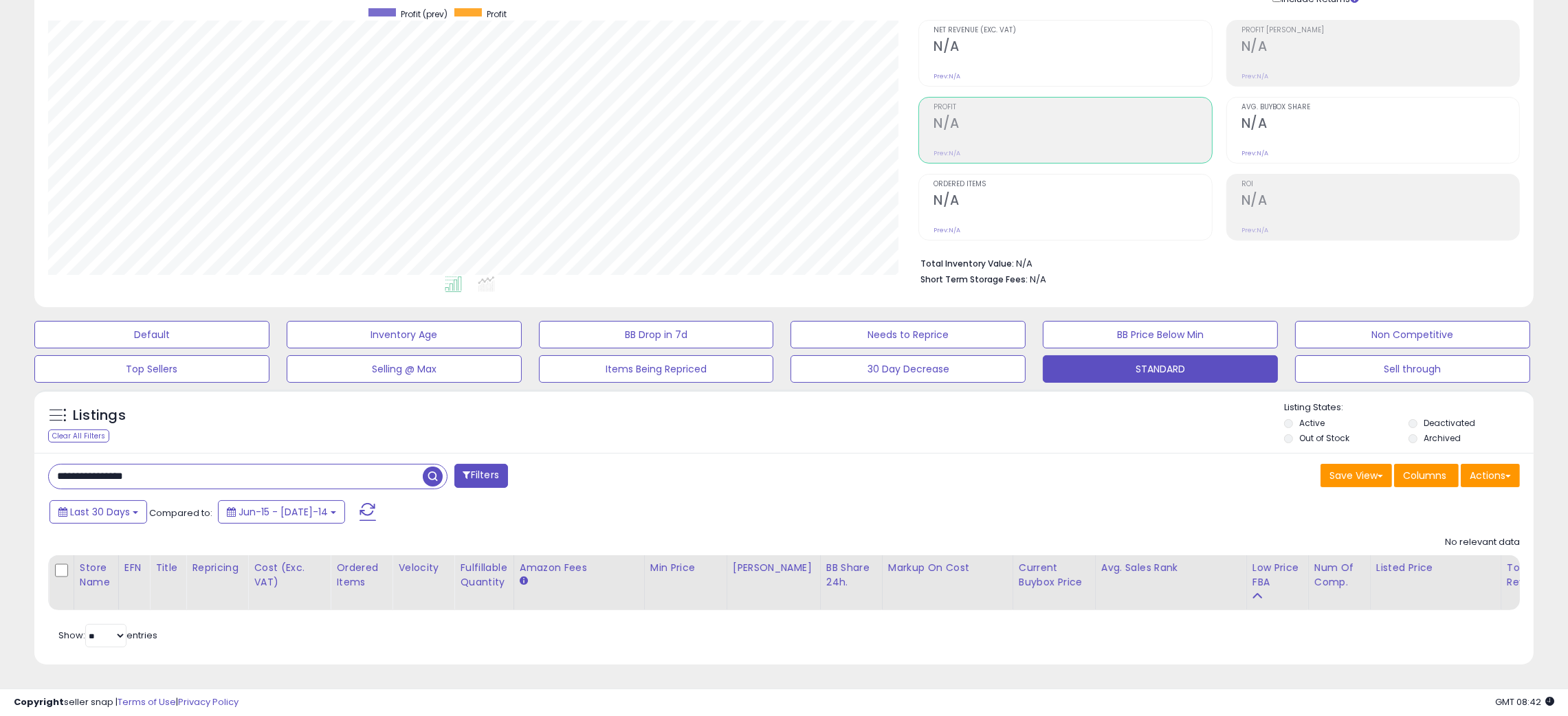
click at [91, 465] on input "**********" at bounding box center [236, 477] width 374 height 24
paste input "text"
click at [426, 466] on span "button" at bounding box center [433, 477] width 20 height 20
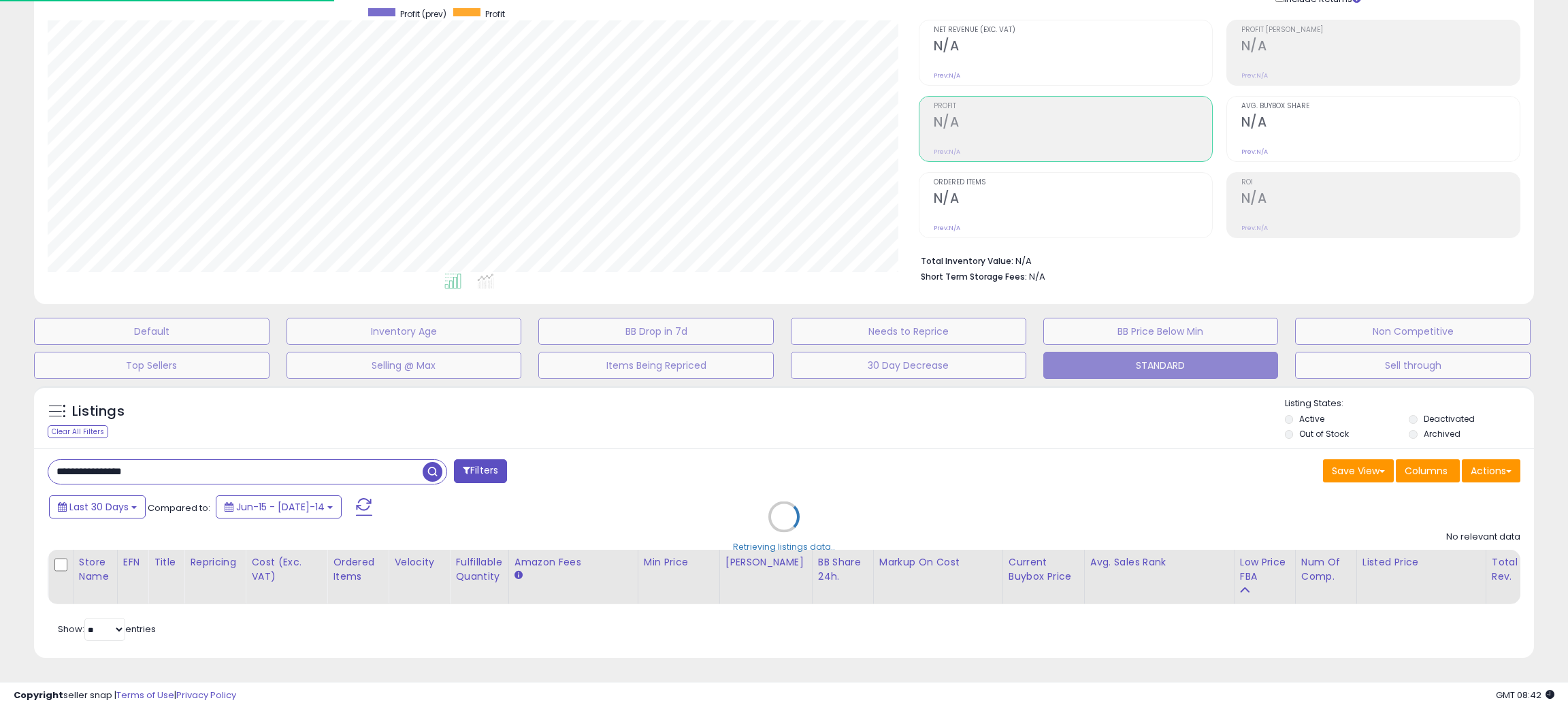
click at [787, 449] on div "Retrieving listings data.." at bounding box center [784, 527] width 1520 height 296
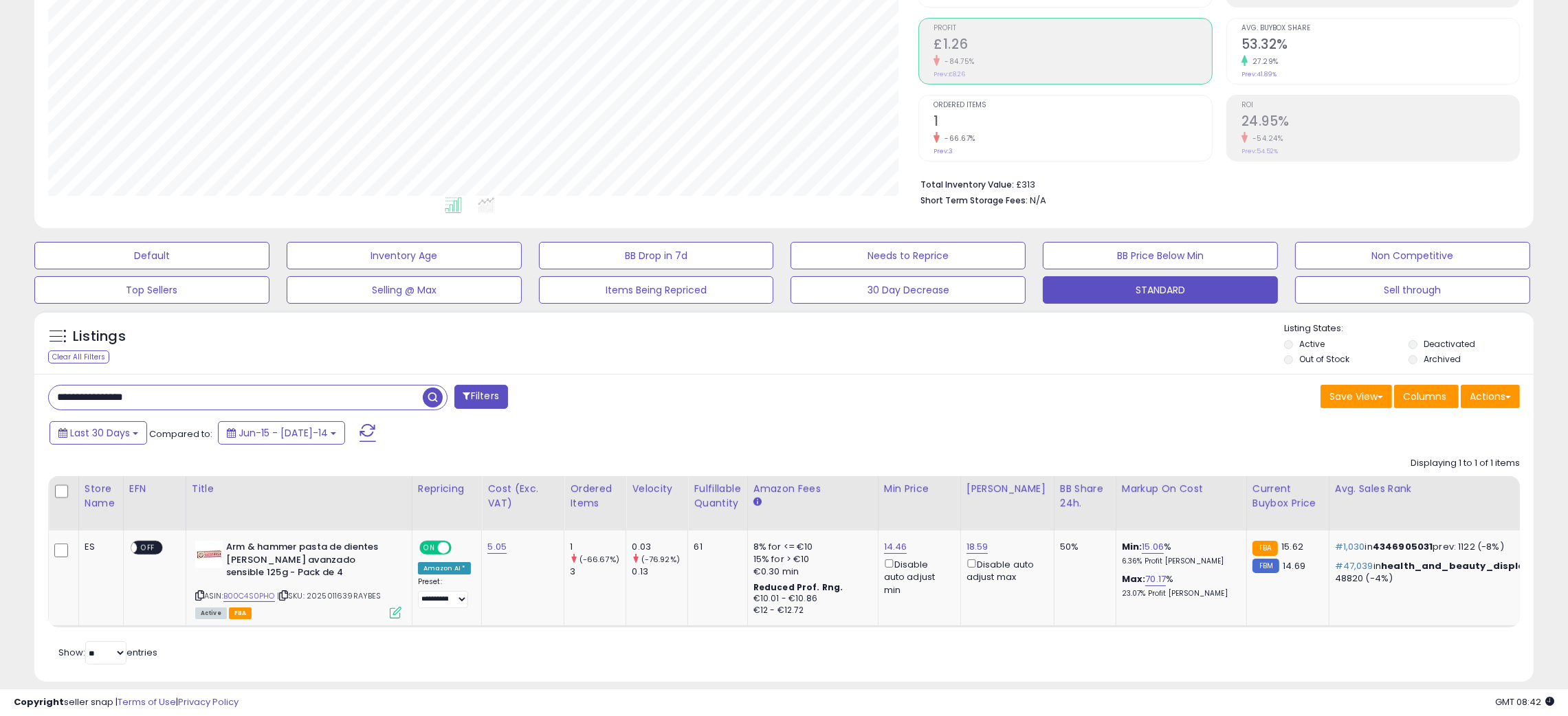
scroll to position [225, 0]
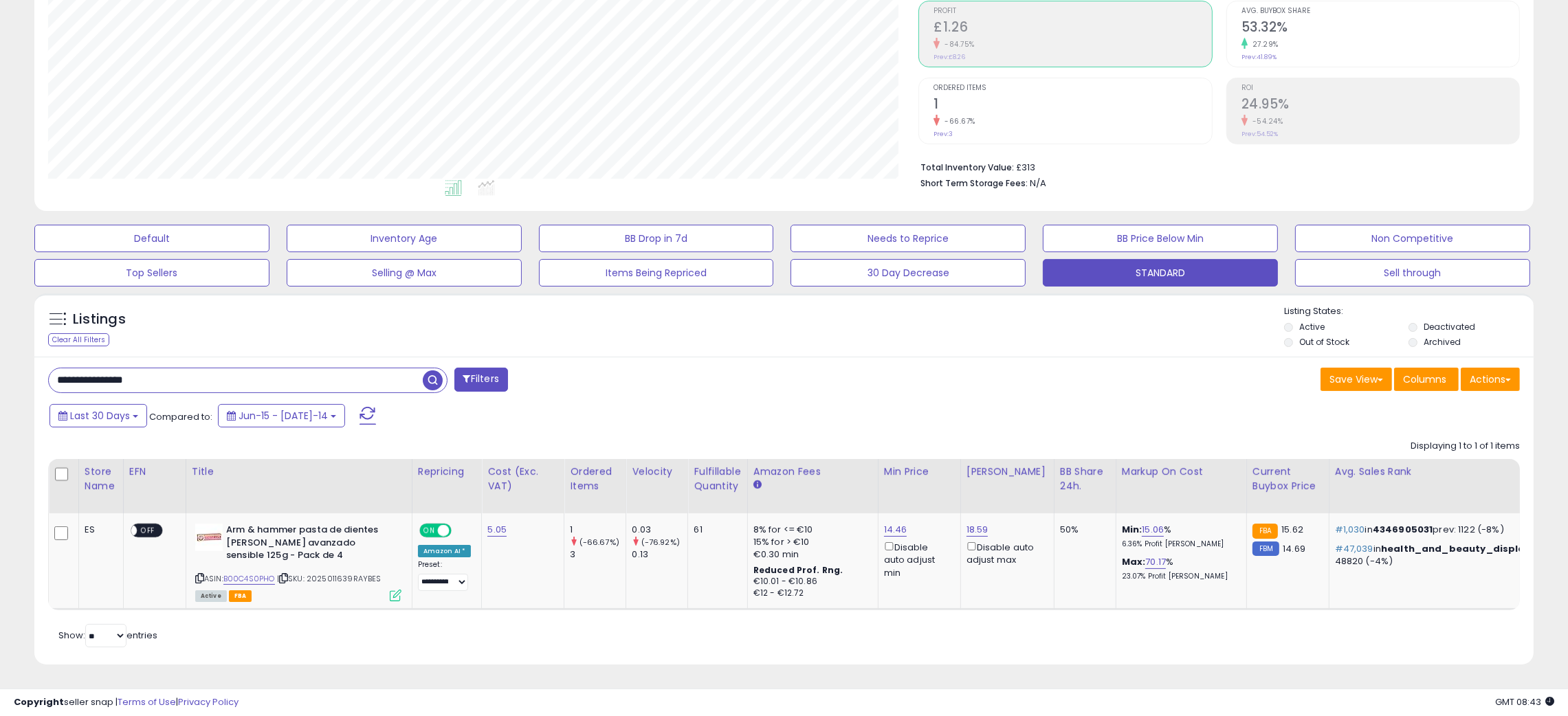
click at [752, 368] on div "**********" at bounding box center [411, 381] width 746 height 27
click at [88, 369] on input "**********" at bounding box center [236, 380] width 374 height 24
paste input "text"
type input "**********"
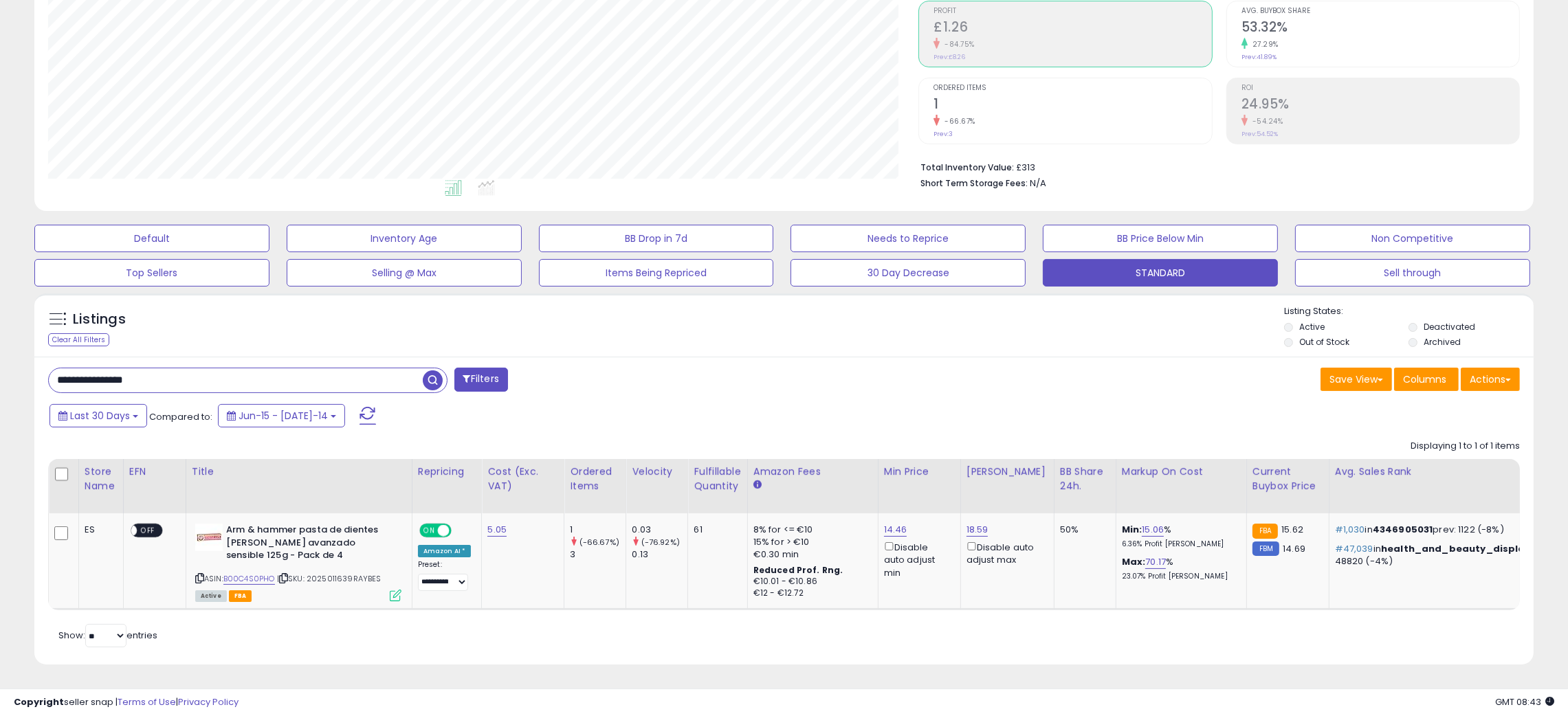
click at [432, 370] on span "button" at bounding box center [433, 380] width 20 height 20
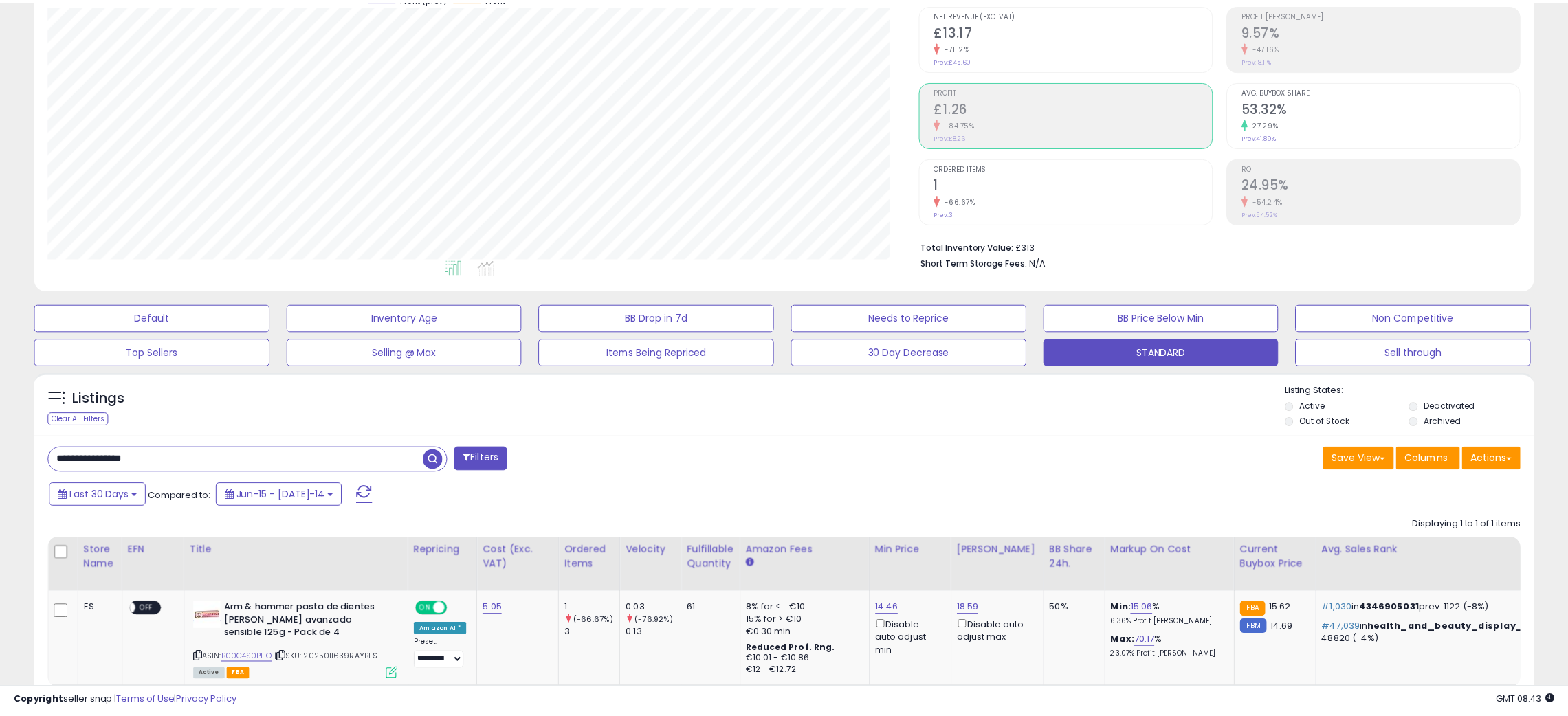
scroll to position [281, 879]
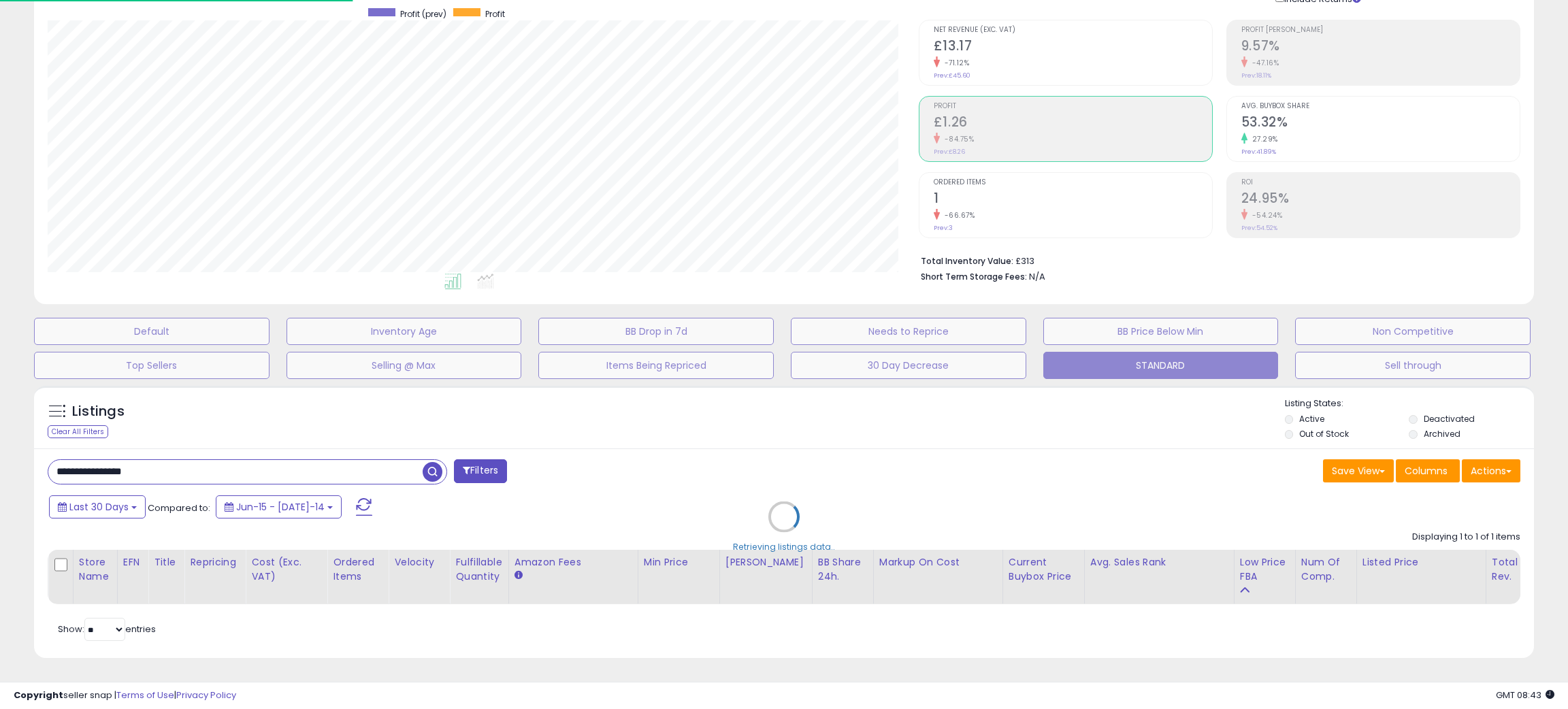
click at [805, 416] on div "Retrieving listings data.." at bounding box center [784, 527] width 1520 height 296
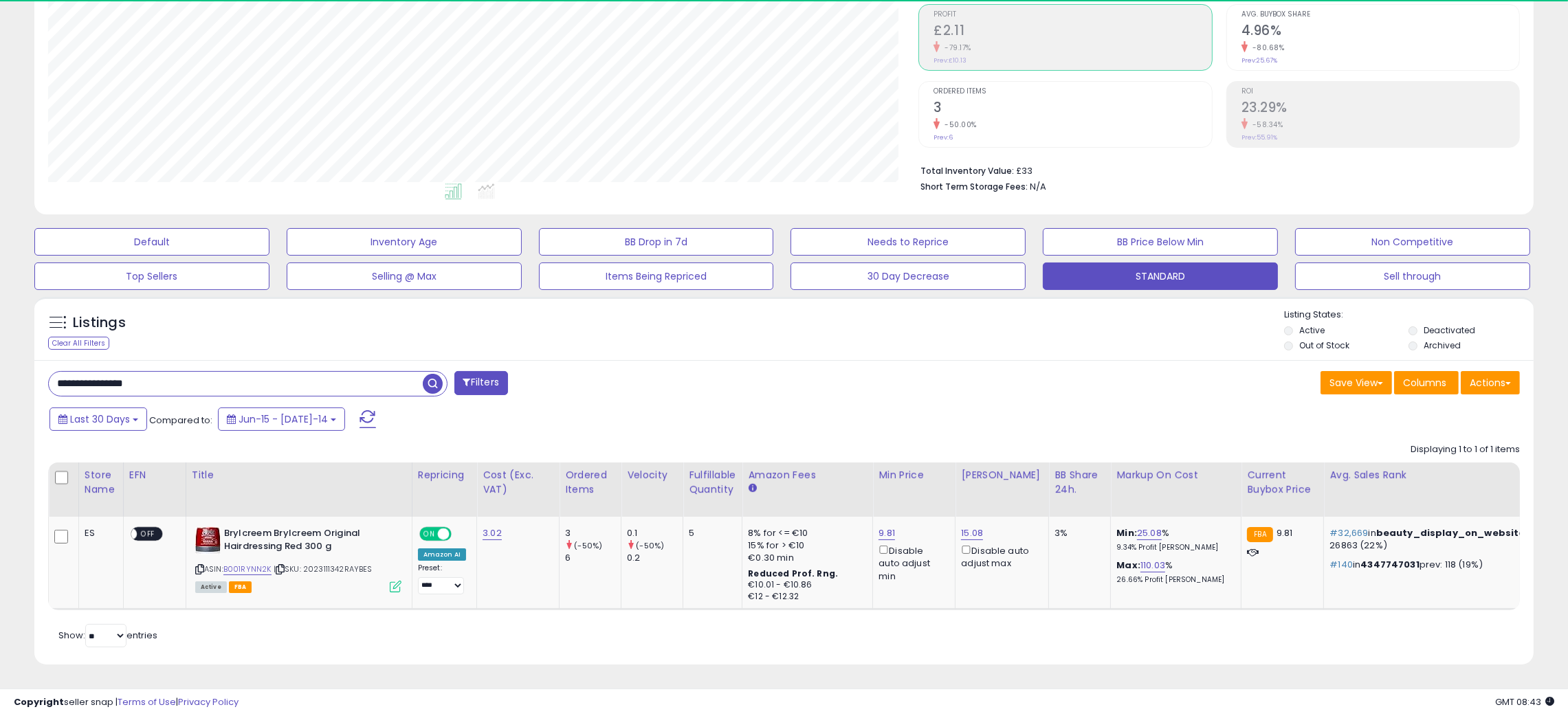
scroll to position [281, 871]
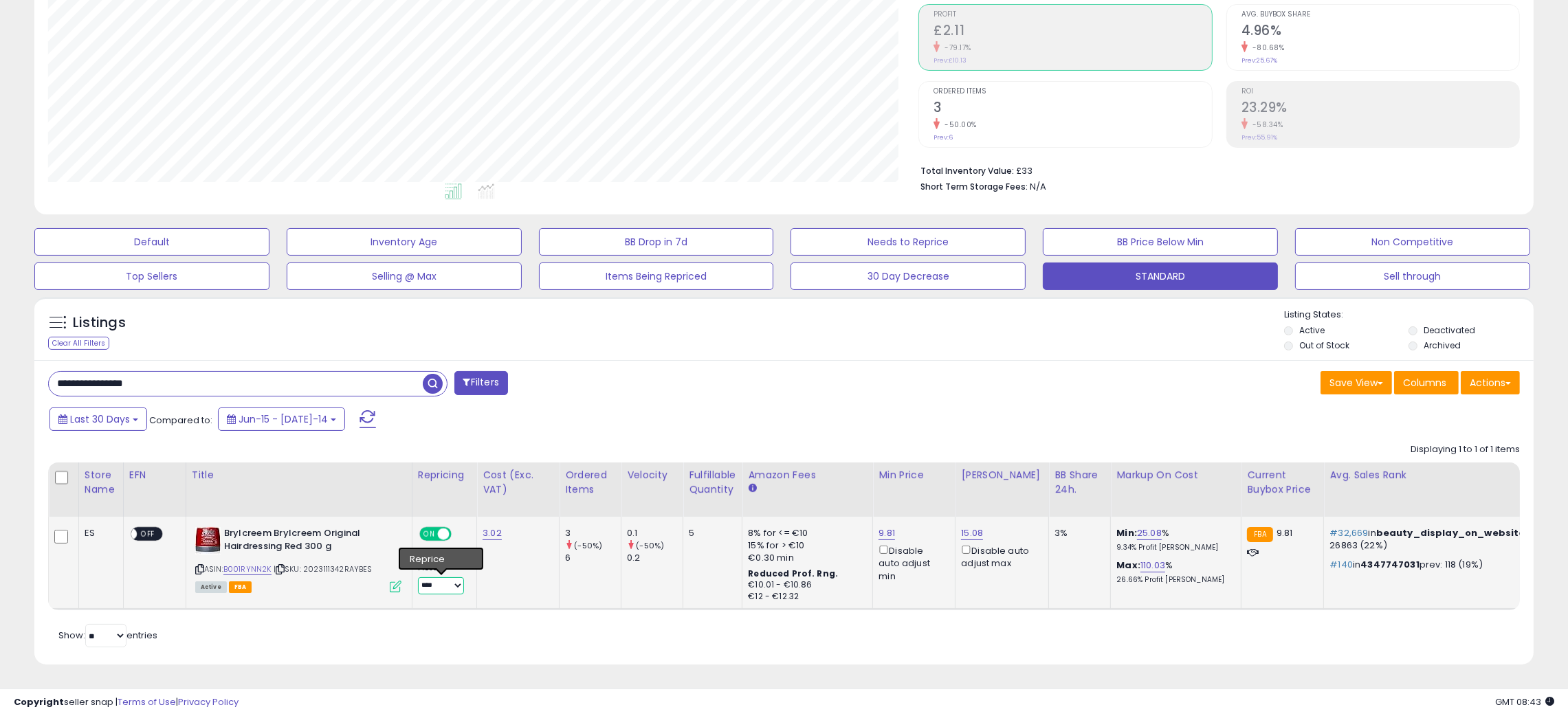
click at [448, 577] on select "**********" at bounding box center [440, 586] width 46 height 17
select select "**********"
click at [418, 577] on select "**********" at bounding box center [440, 586] width 46 height 17
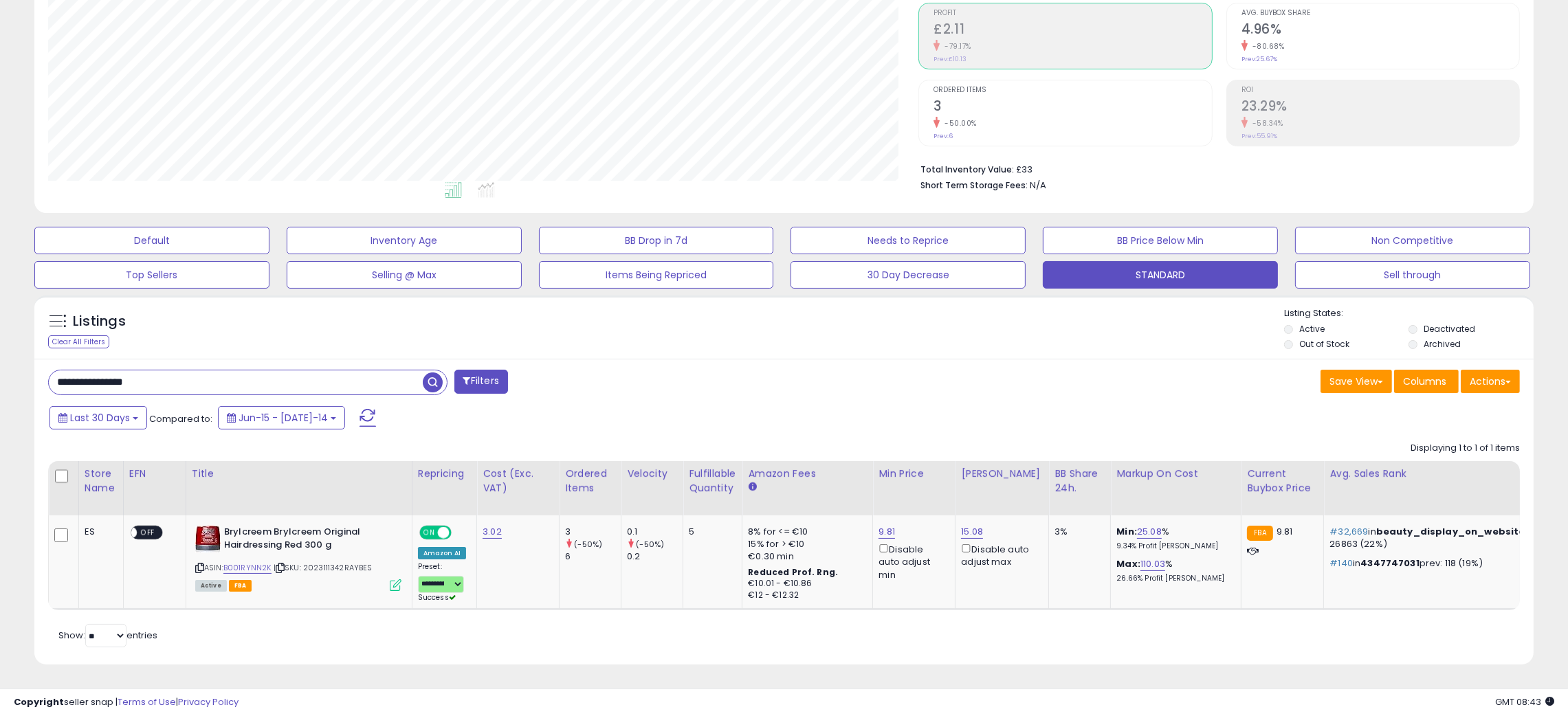
click at [892, 404] on div "Last 30 Days Compared to: Jun-15 - Jul-14" at bounding box center [597, 420] width 1104 height 31
click at [883, 527] on link "9.81" at bounding box center [886, 534] width 16 height 14
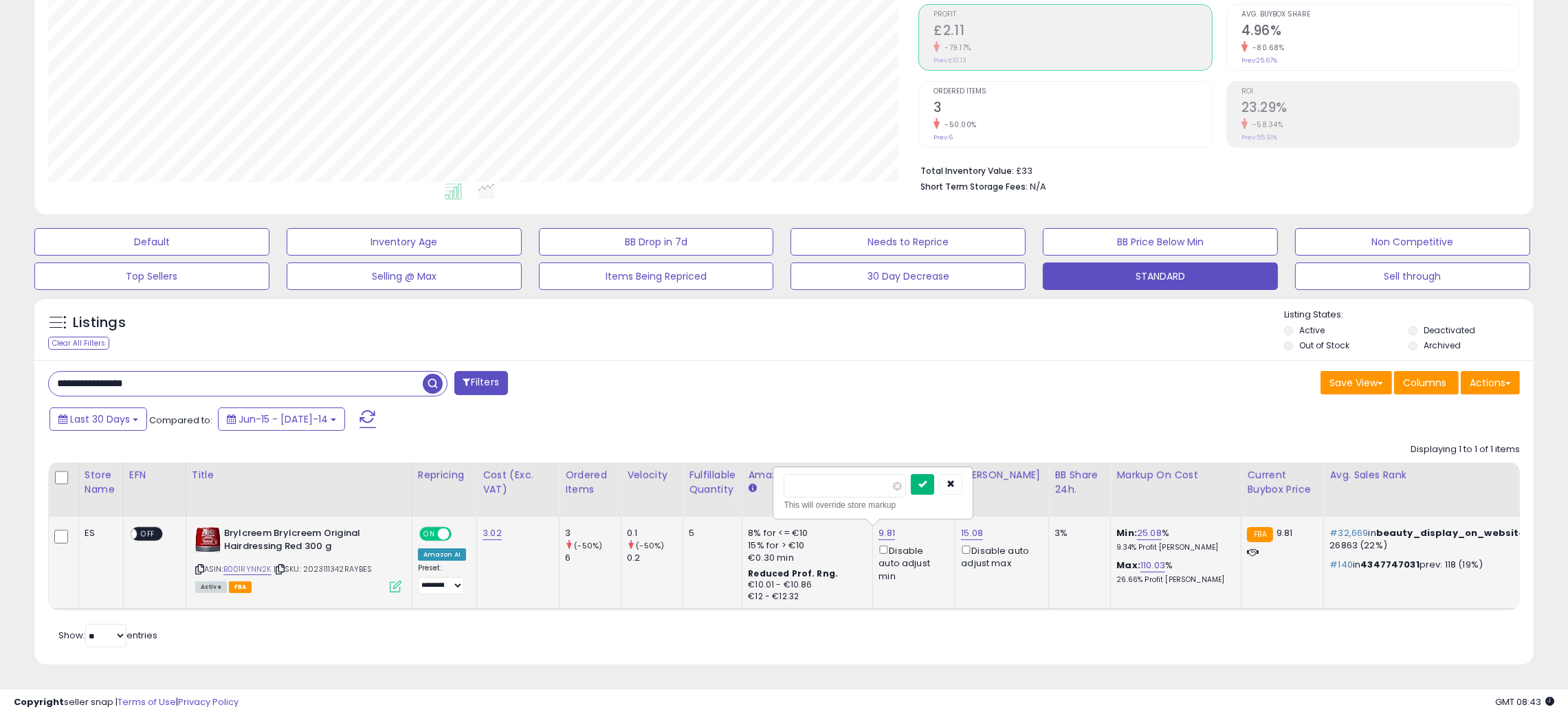
type input "****"
click at [927, 480] on icon "submit" at bounding box center [922, 484] width 9 height 9
click at [976, 371] on div "Save View Save As New View Update Current View Columns Actions Import Export Vi…" at bounding box center [1157, 384] width 746 height 27
click at [89, 372] on input "**********" at bounding box center [236, 384] width 374 height 24
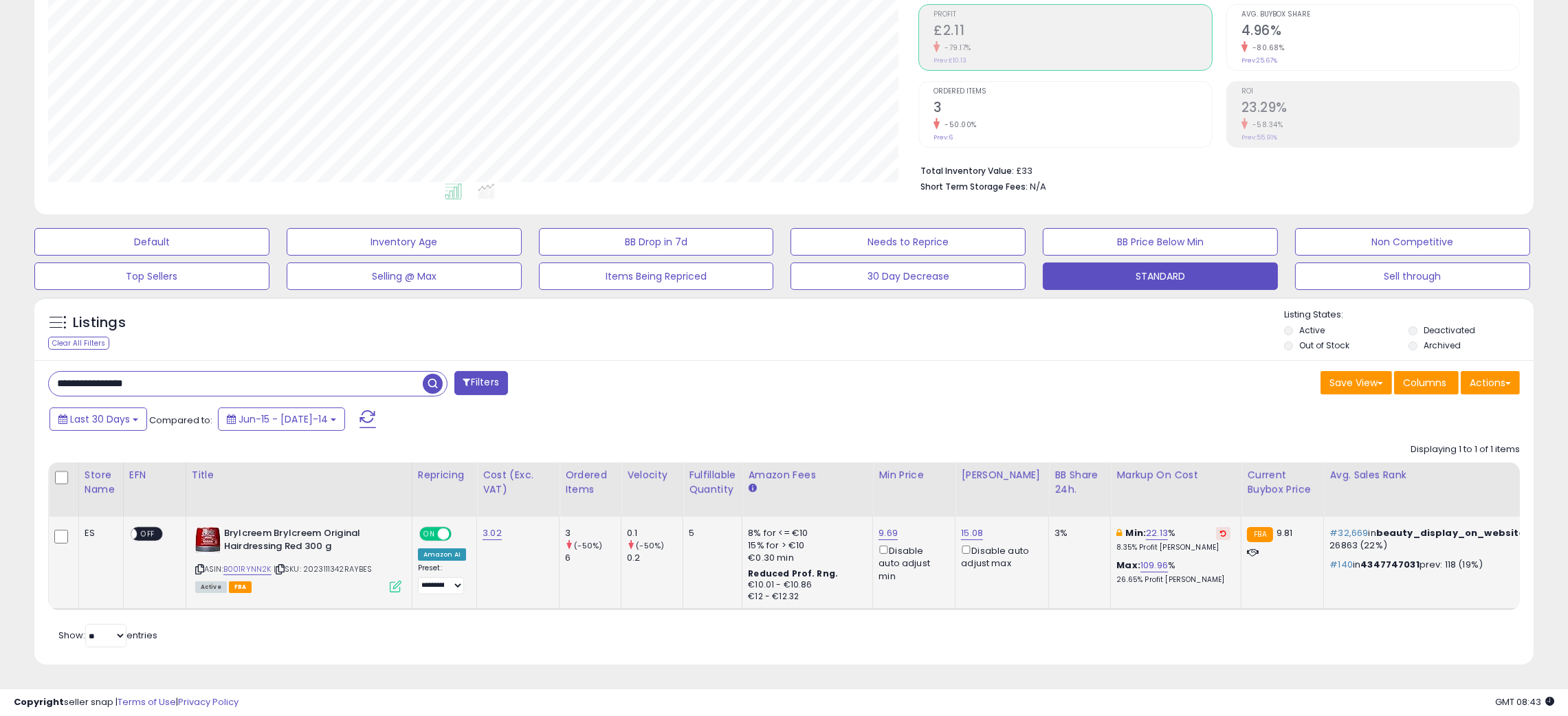
paste input "text"
click at [432, 374] on span "button" at bounding box center [433, 384] width 20 height 20
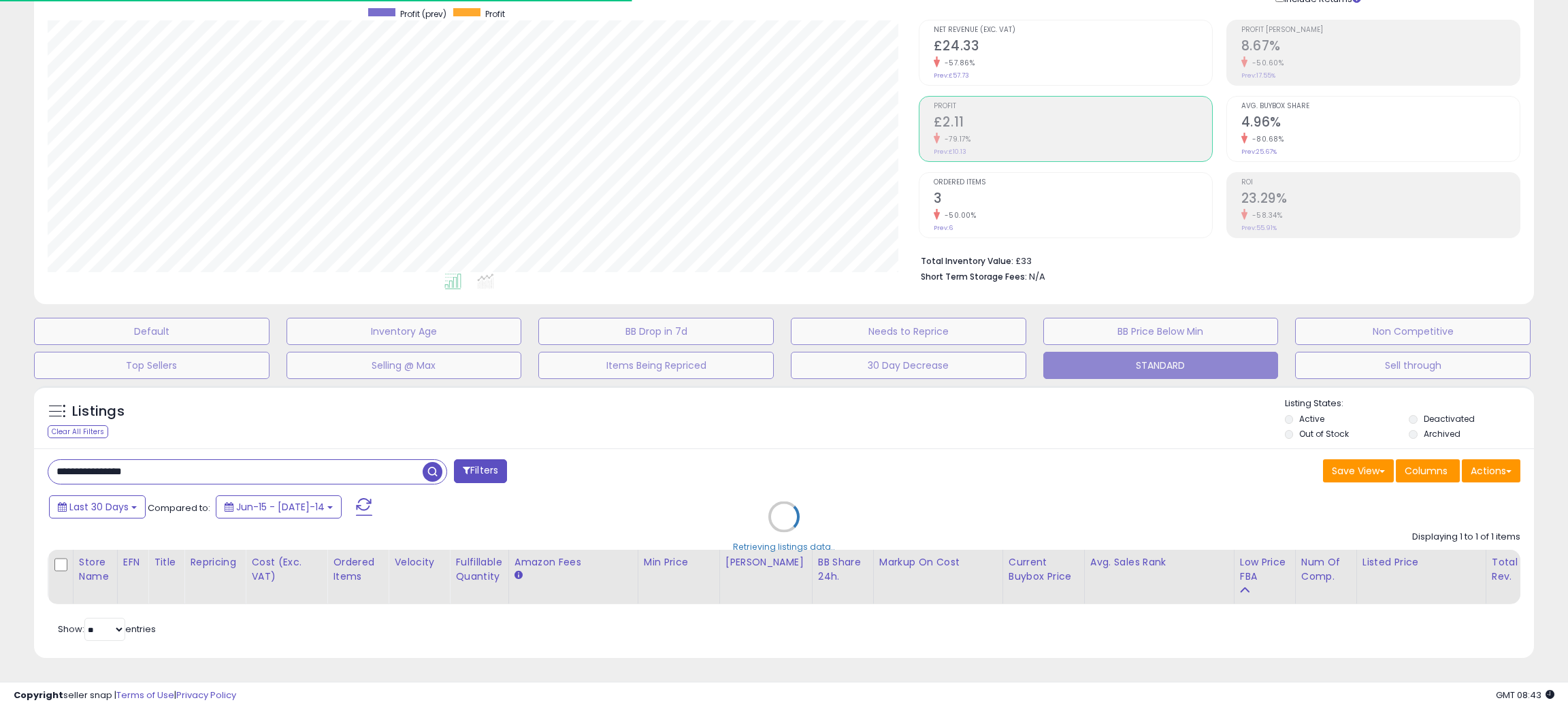
click at [781, 414] on div "Retrieving listings data.." at bounding box center [784, 527] width 1520 height 296
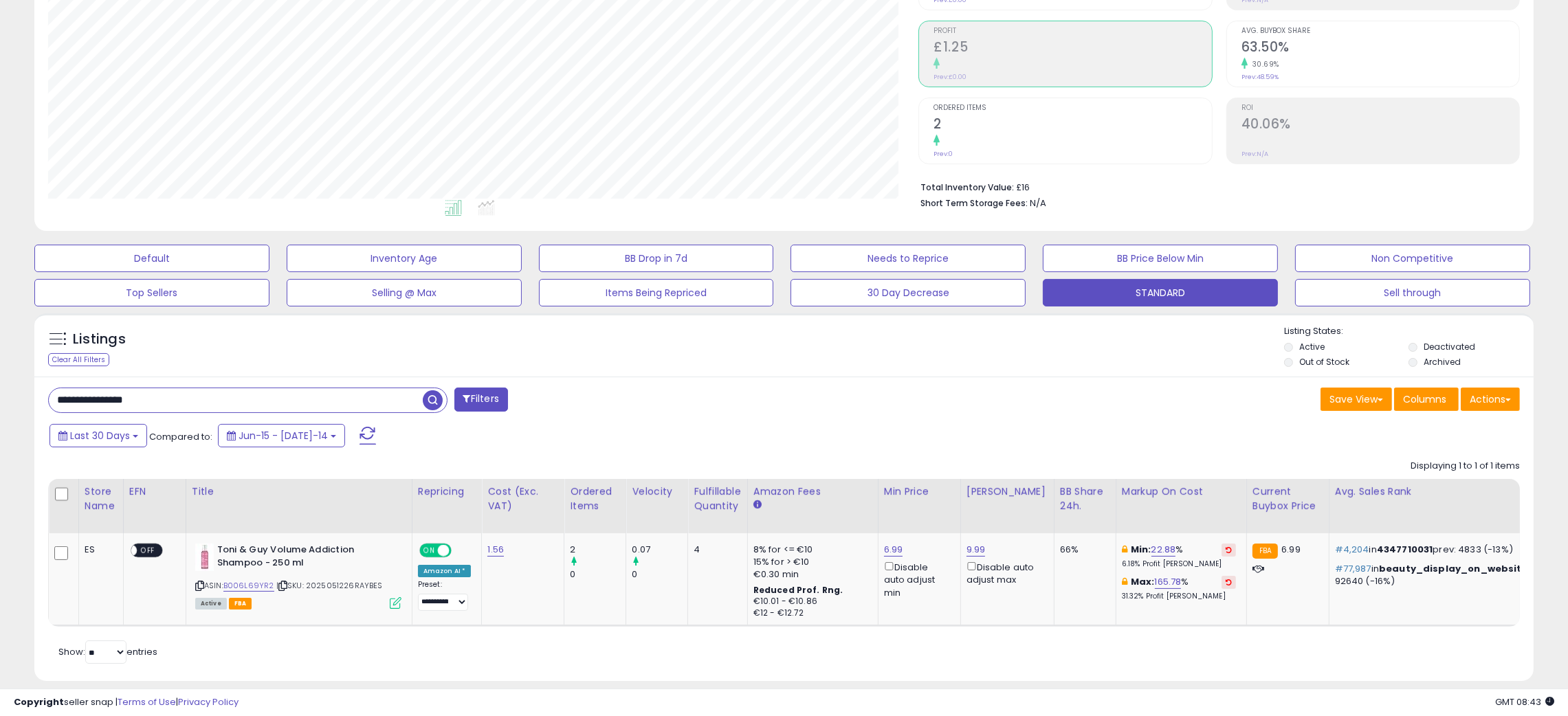
scroll to position [222, 0]
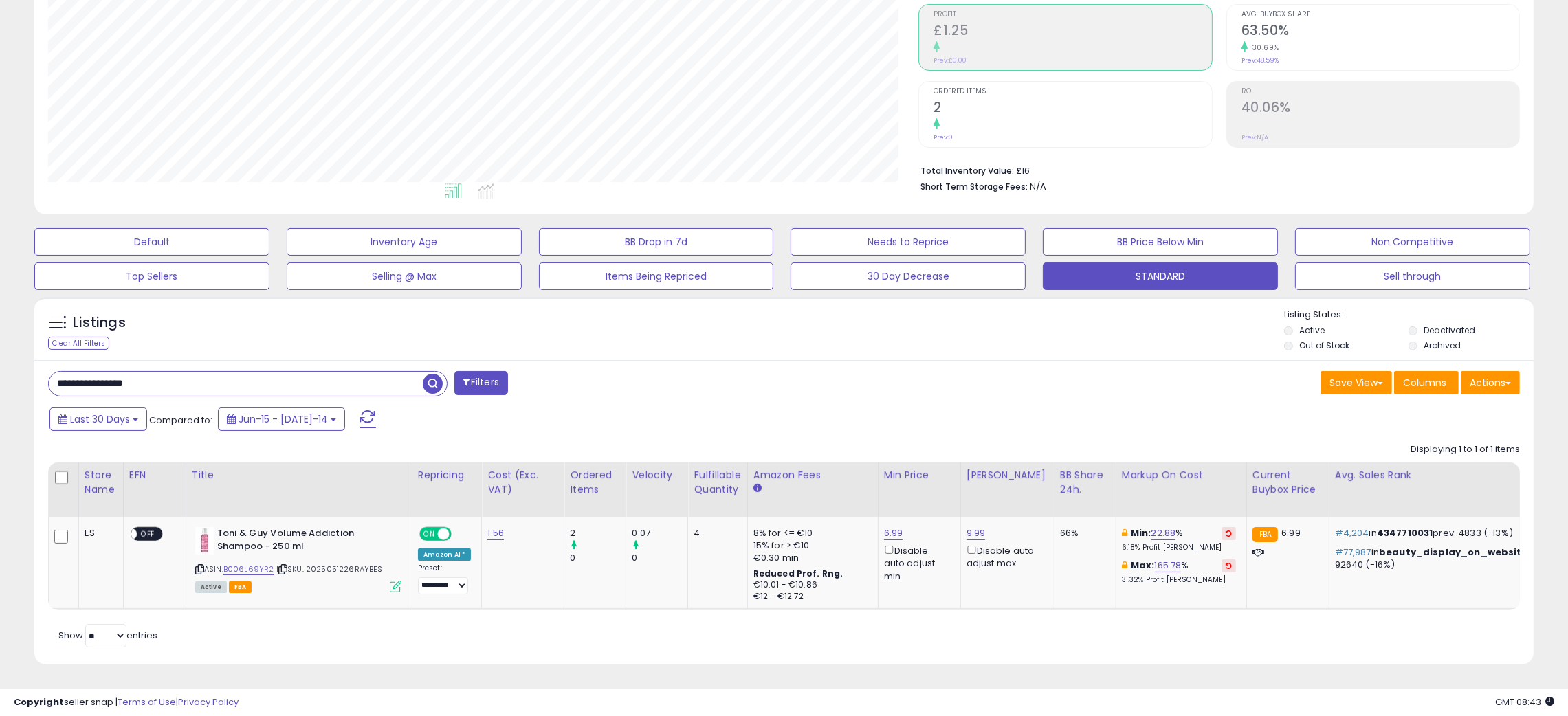
click at [74, 372] on input "**********" at bounding box center [236, 384] width 374 height 24
paste input "text"
click at [431, 374] on span "button" at bounding box center [433, 384] width 20 height 20
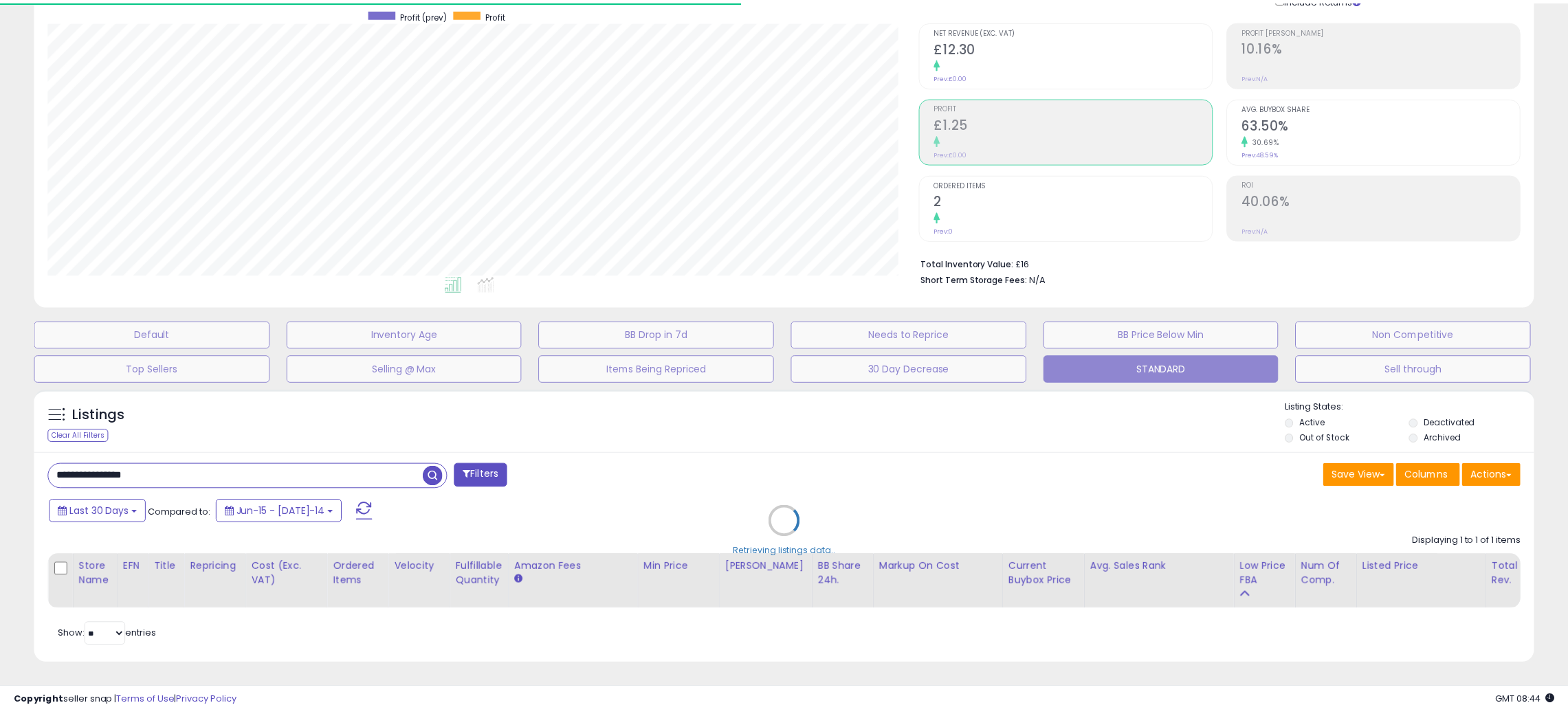
scroll to position [687187, 686432]
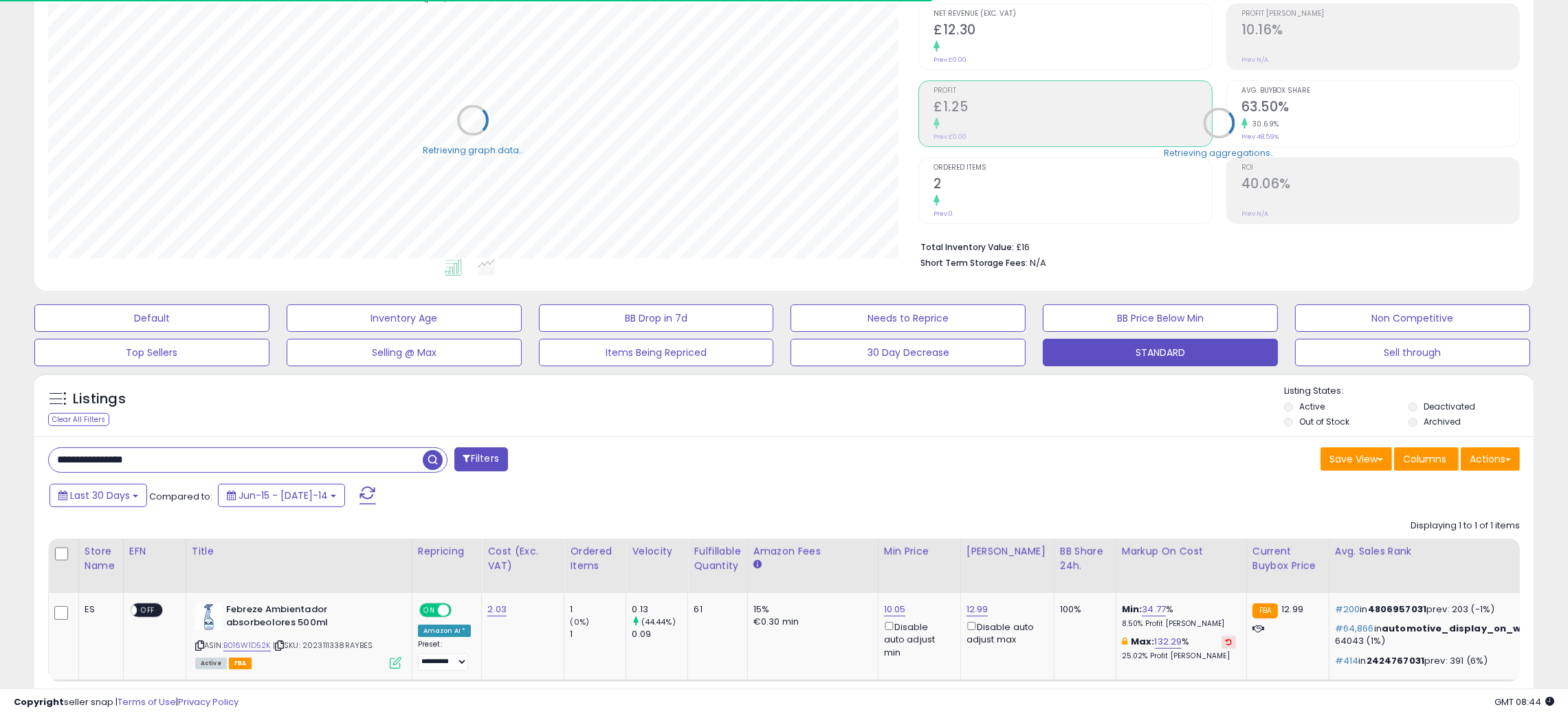
click at [836, 407] on div "Listings Clear All Filters Listing States:" at bounding box center [783, 408] width 1499 height 46
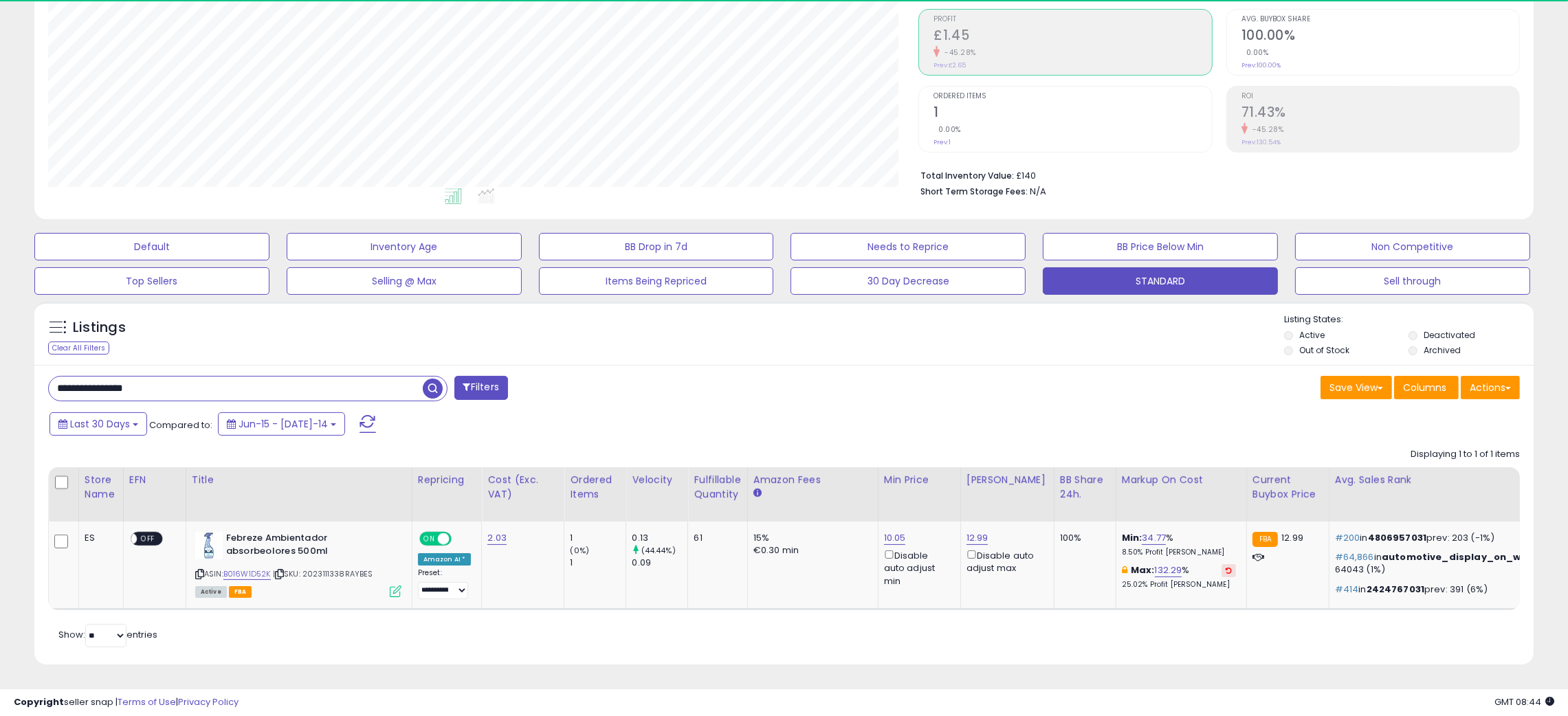
scroll to position [281, 871]
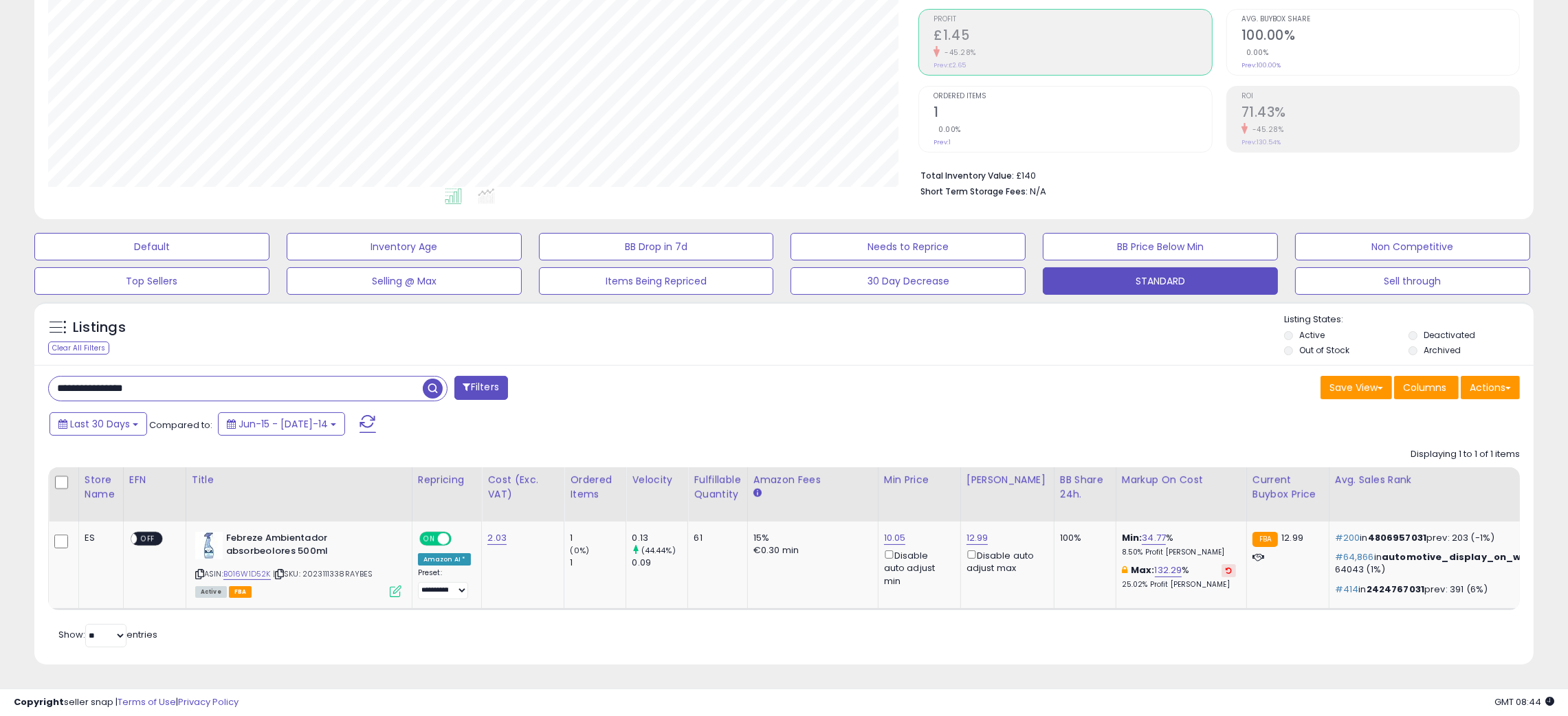
click at [80, 377] on input "**********" at bounding box center [236, 388] width 374 height 24
paste input "text"
click at [428, 379] on span "button" at bounding box center [433, 389] width 20 height 20
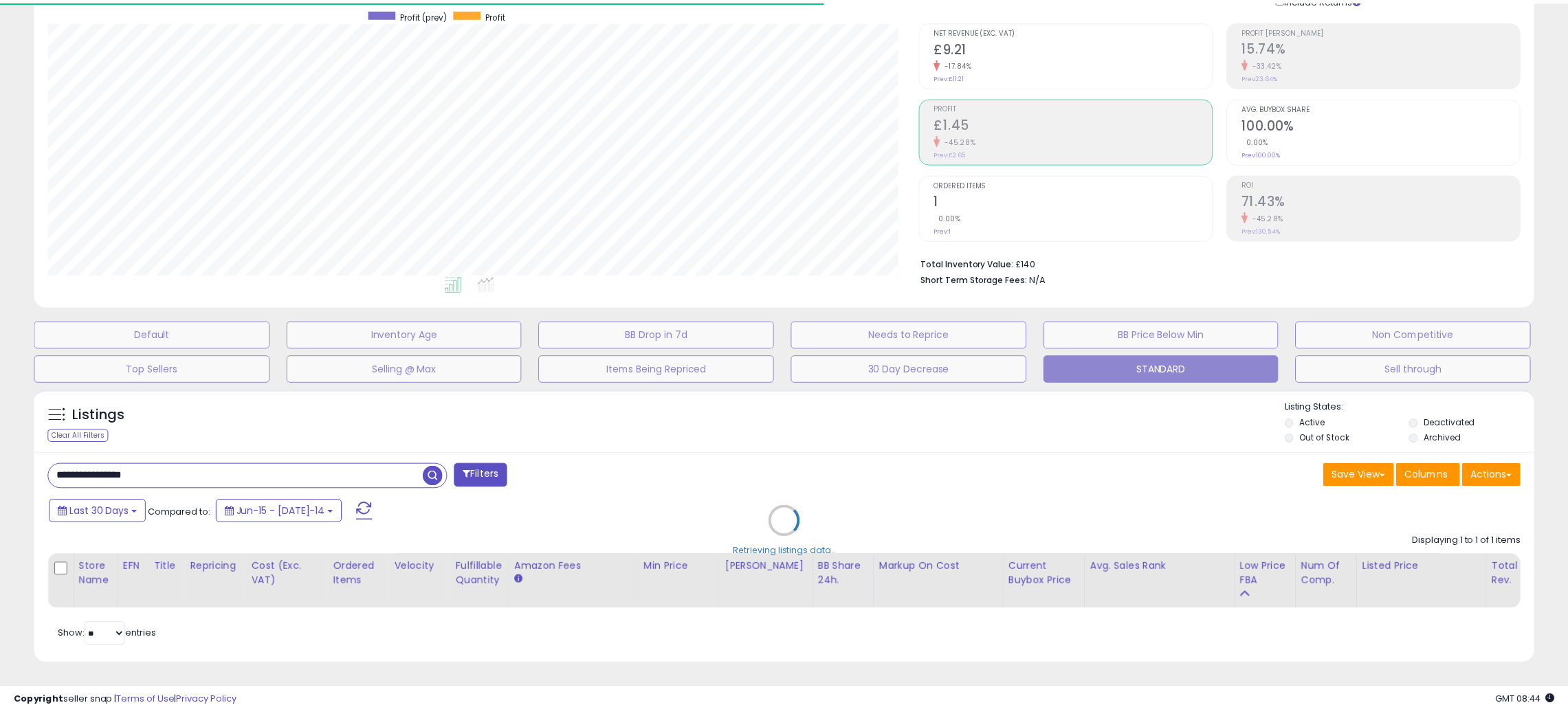
scroll to position [687187, 686432]
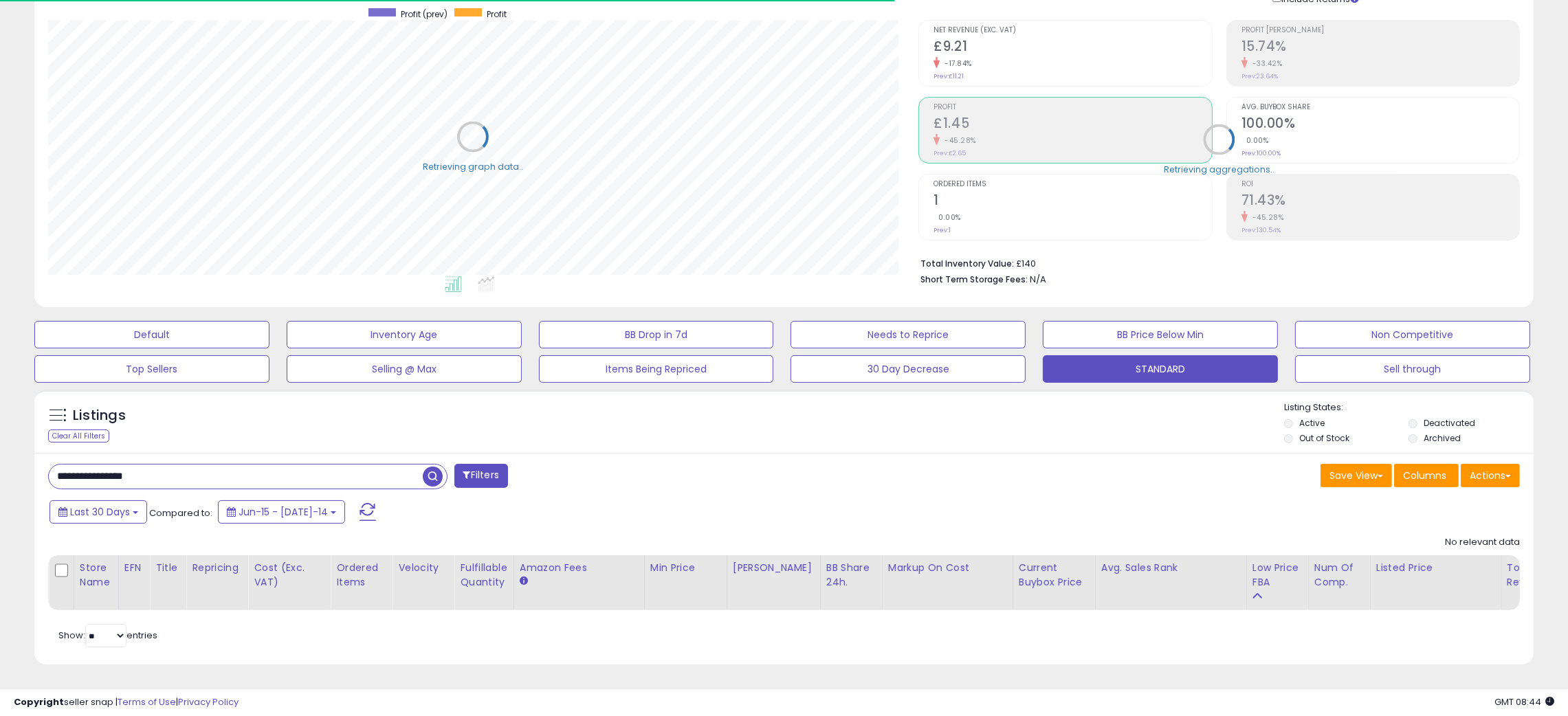
click at [720, 453] on div "**********" at bounding box center [783, 559] width 1499 height 212
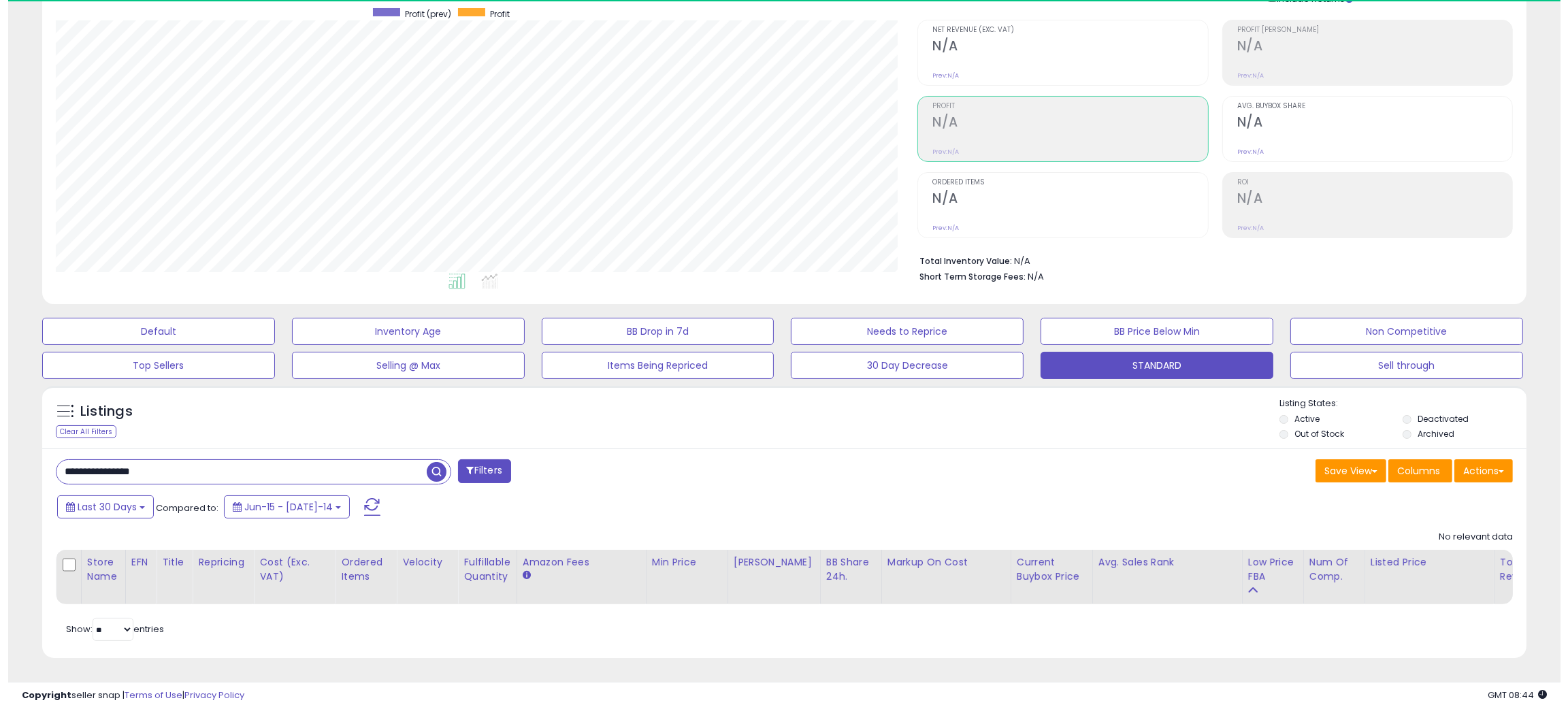
scroll to position [279, 862]
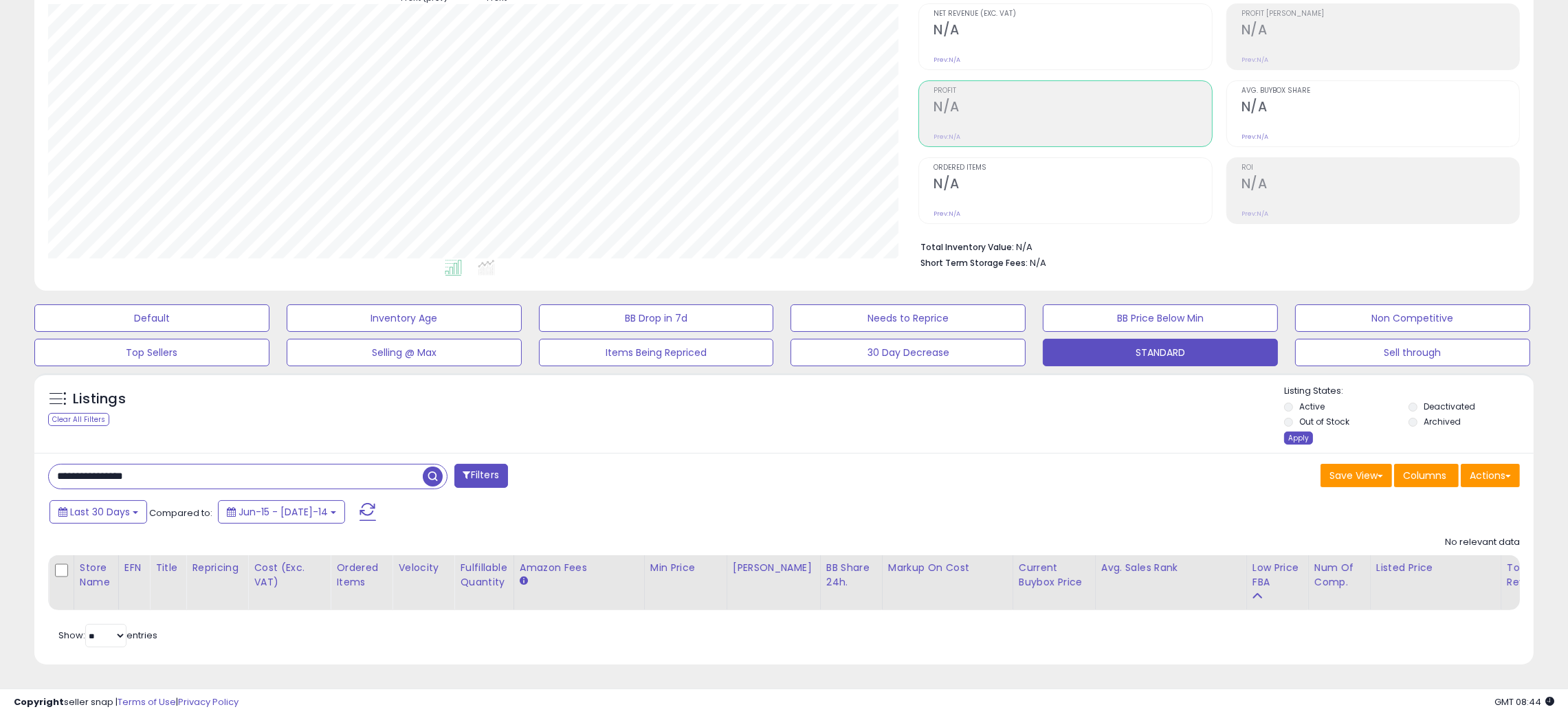
click at [1300, 436] on div "Apply" at bounding box center [1298, 438] width 29 height 13
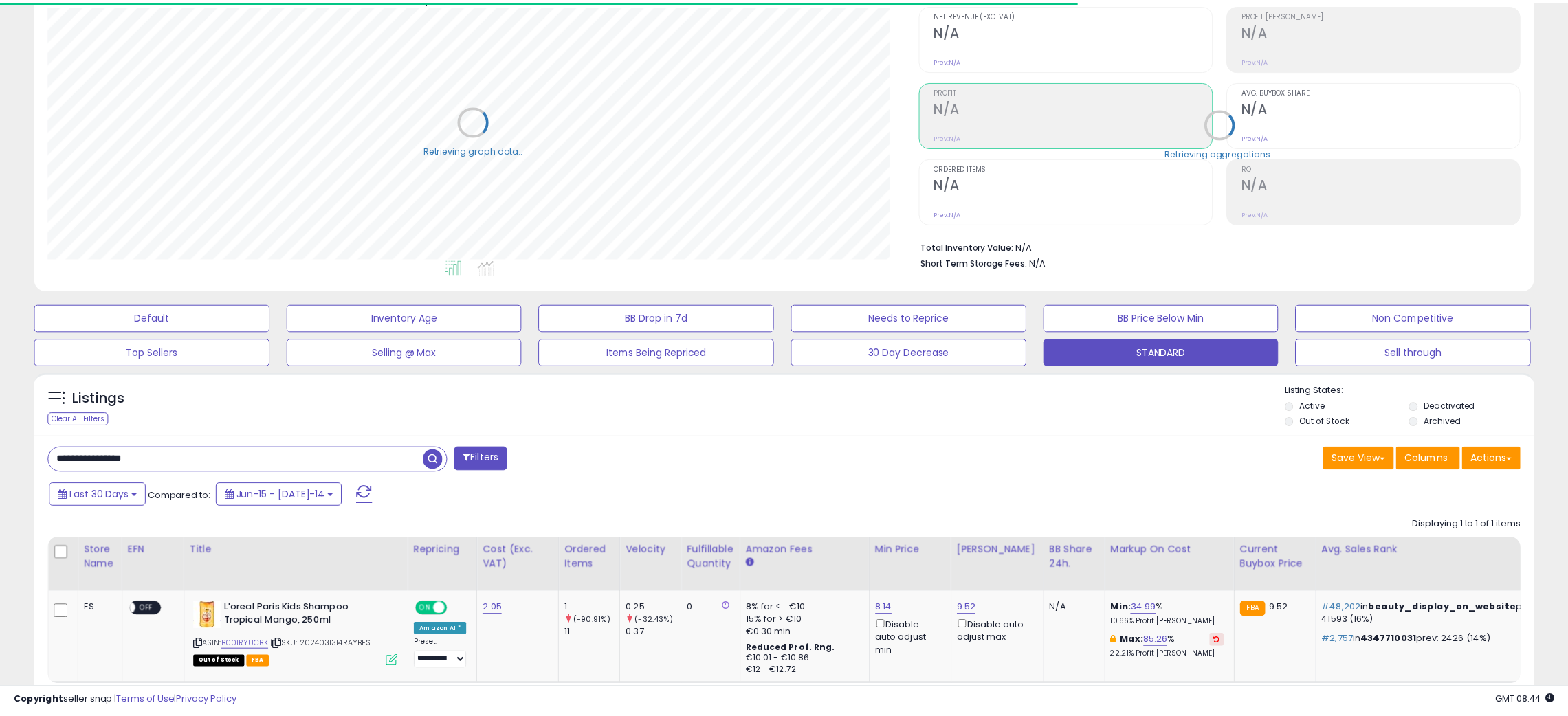
scroll to position [687187, 686432]
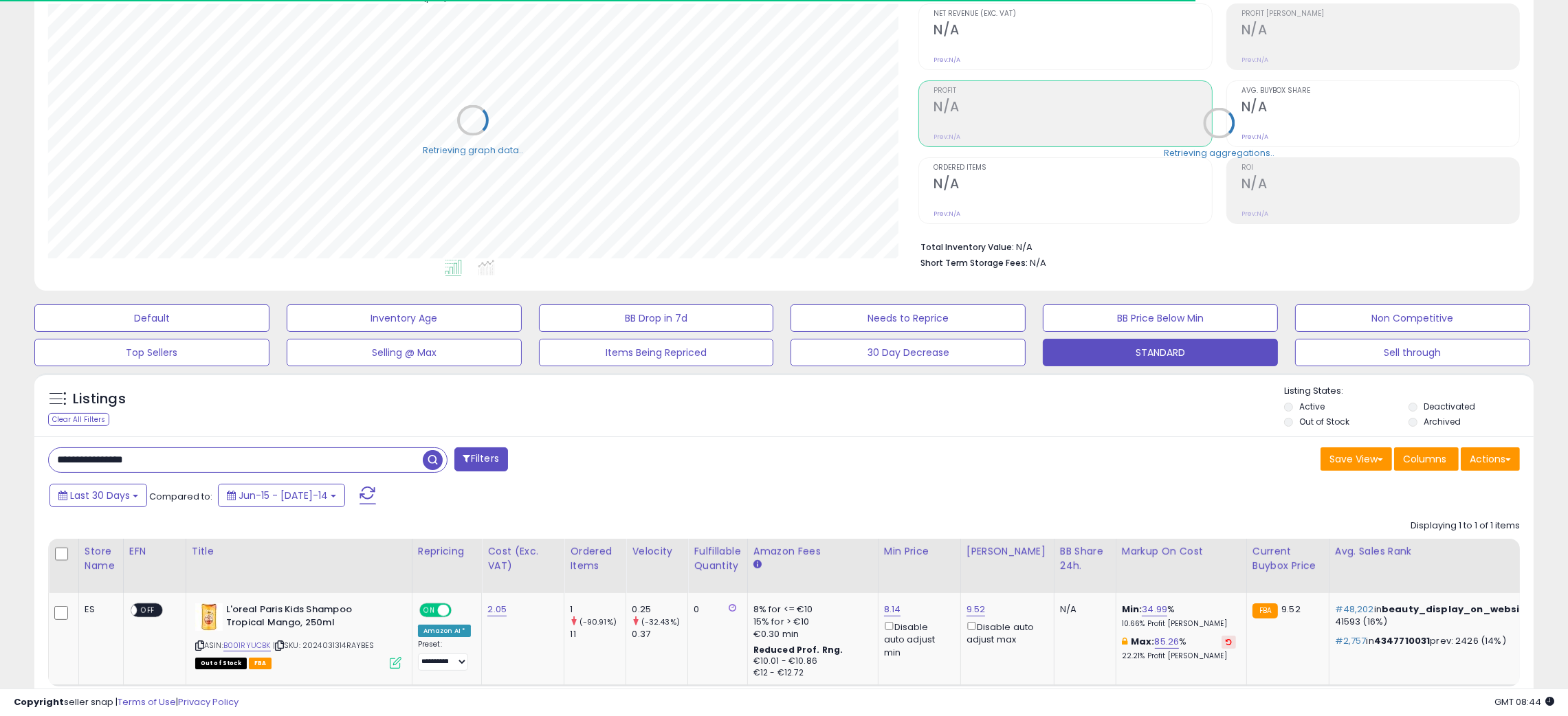
click at [905, 460] on div "Save View Save As New View Update Current View Columns Actions Import Export Vi…" at bounding box center [1157, 461] width 746 height 27
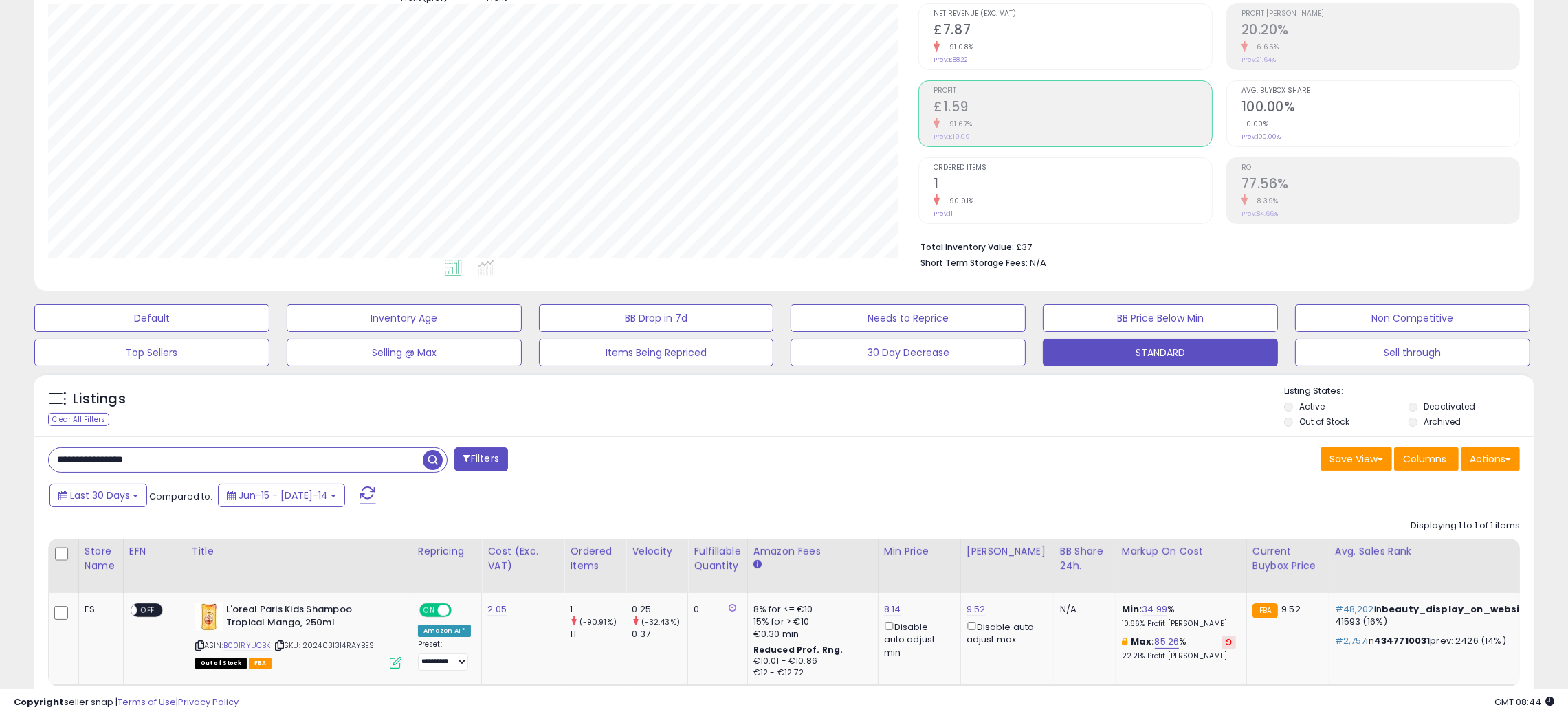
scroll to position [222, 0]
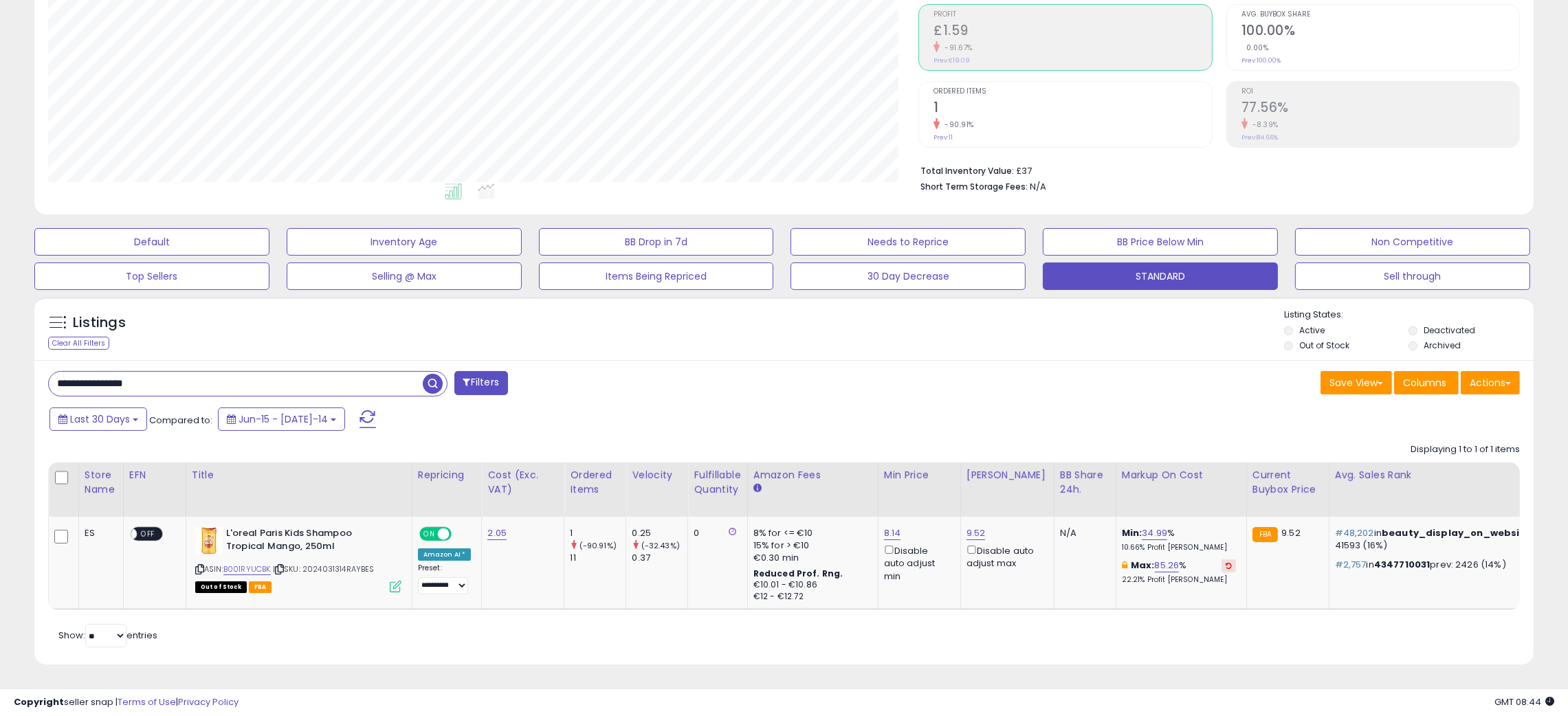
click at [75, 372] on input "**********" at bounding box center [236, 384] width 374 height 24
paste input "text"
click at [428, 374] on span "button" at bounding box center [433, 384] width 20 height 20
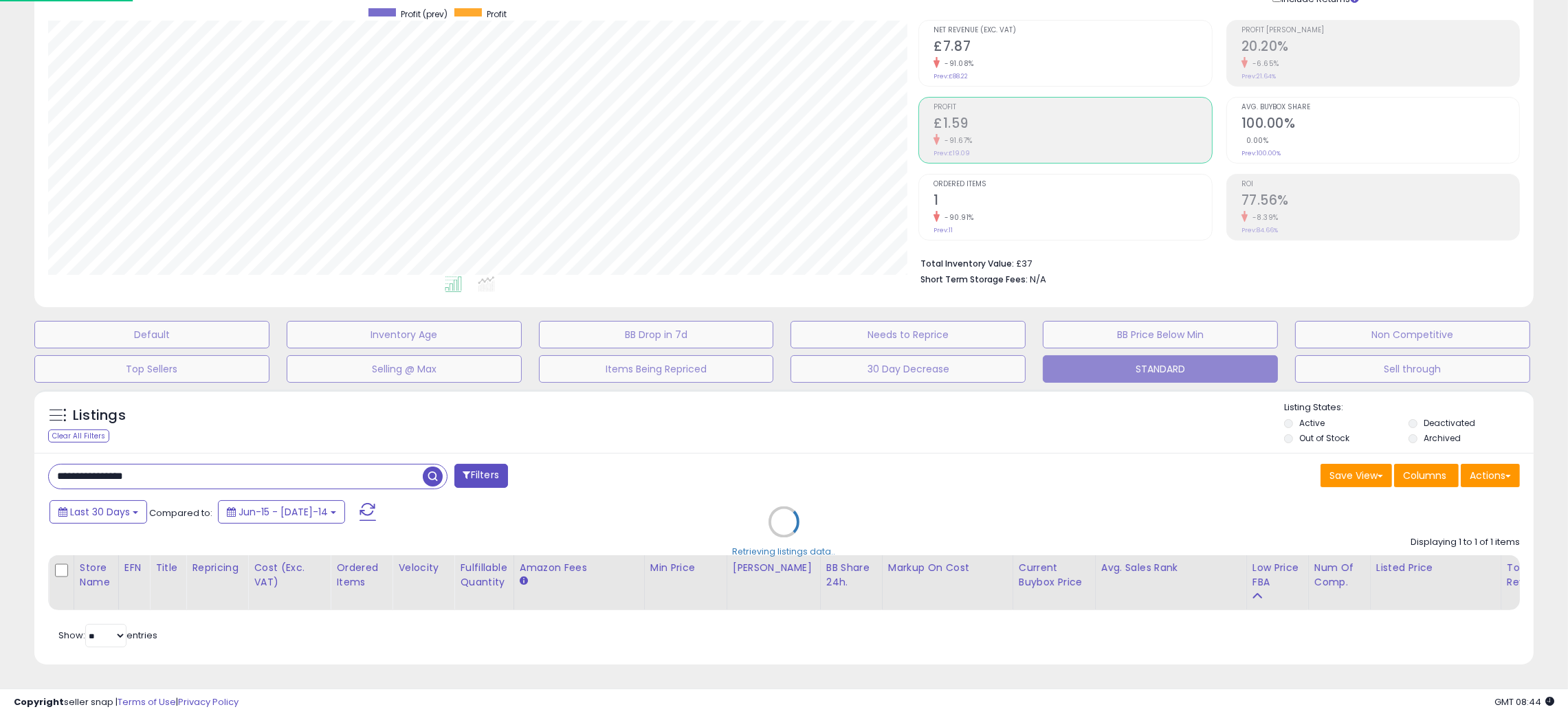
scroll to position [281, 879]
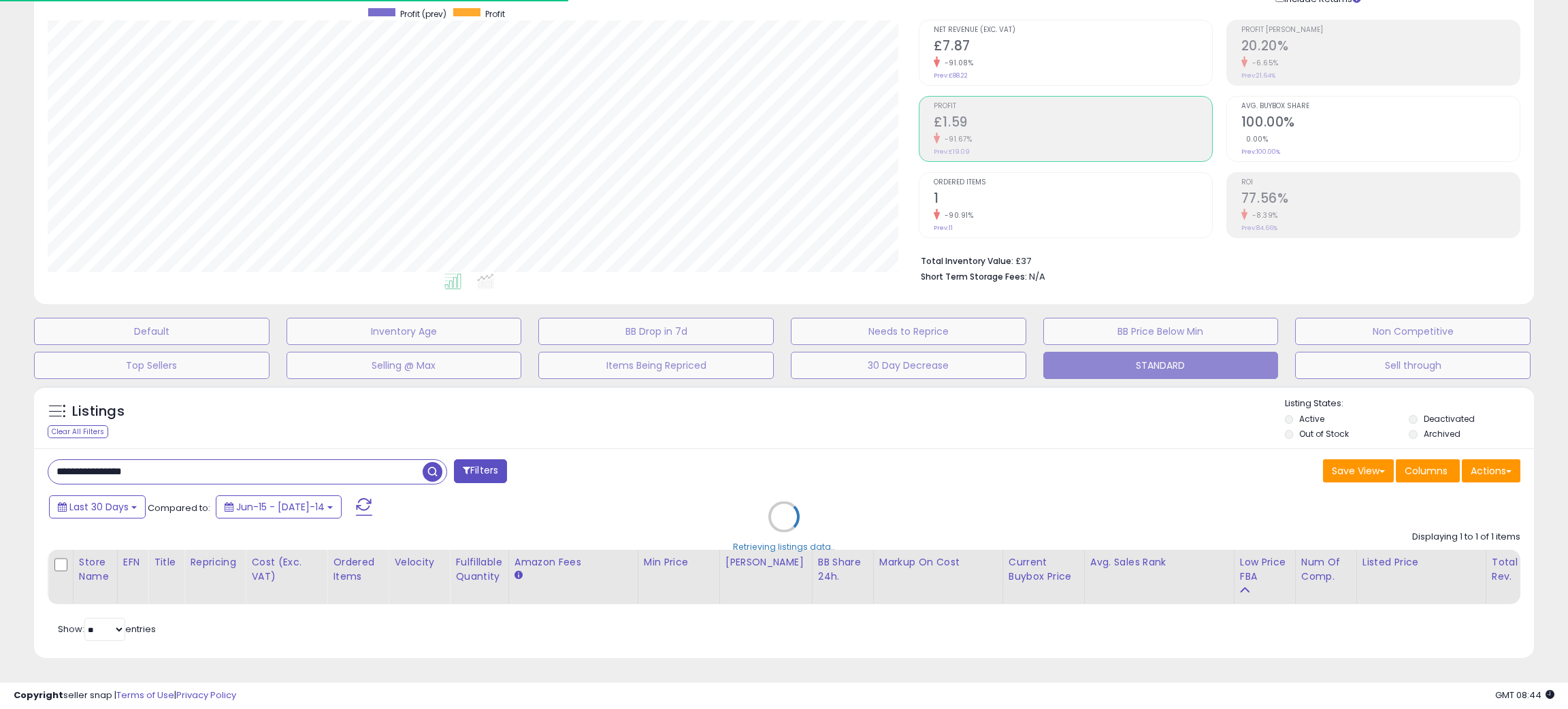
click at [749, 410] on div "Retrieving listings data.." at bounding box center [784, 527] width 1520 height 296
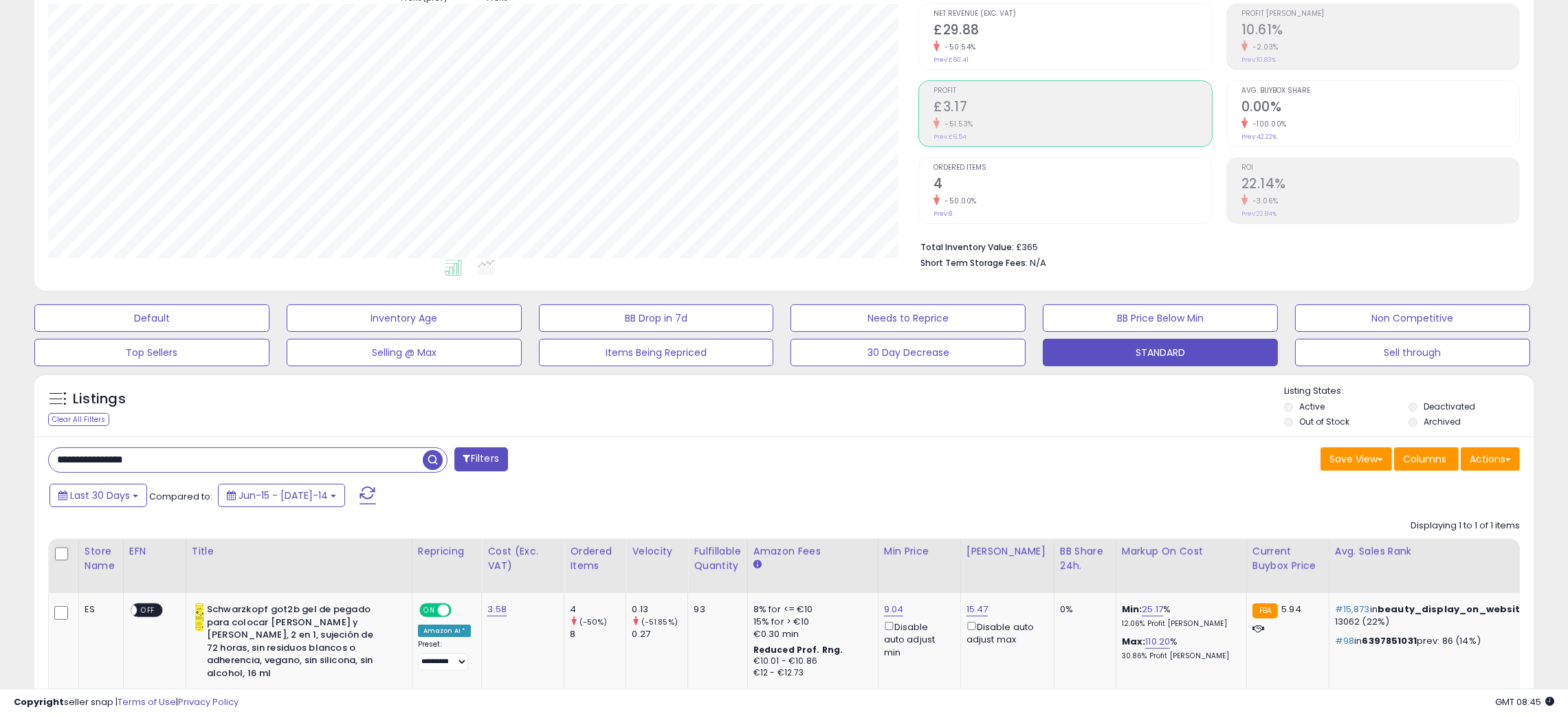
scroll to position [281, 871]
click at [758, 411] on div "Listings Clear All Filters Listing States:" at bounding box center [783, 408] width 1499 height 46
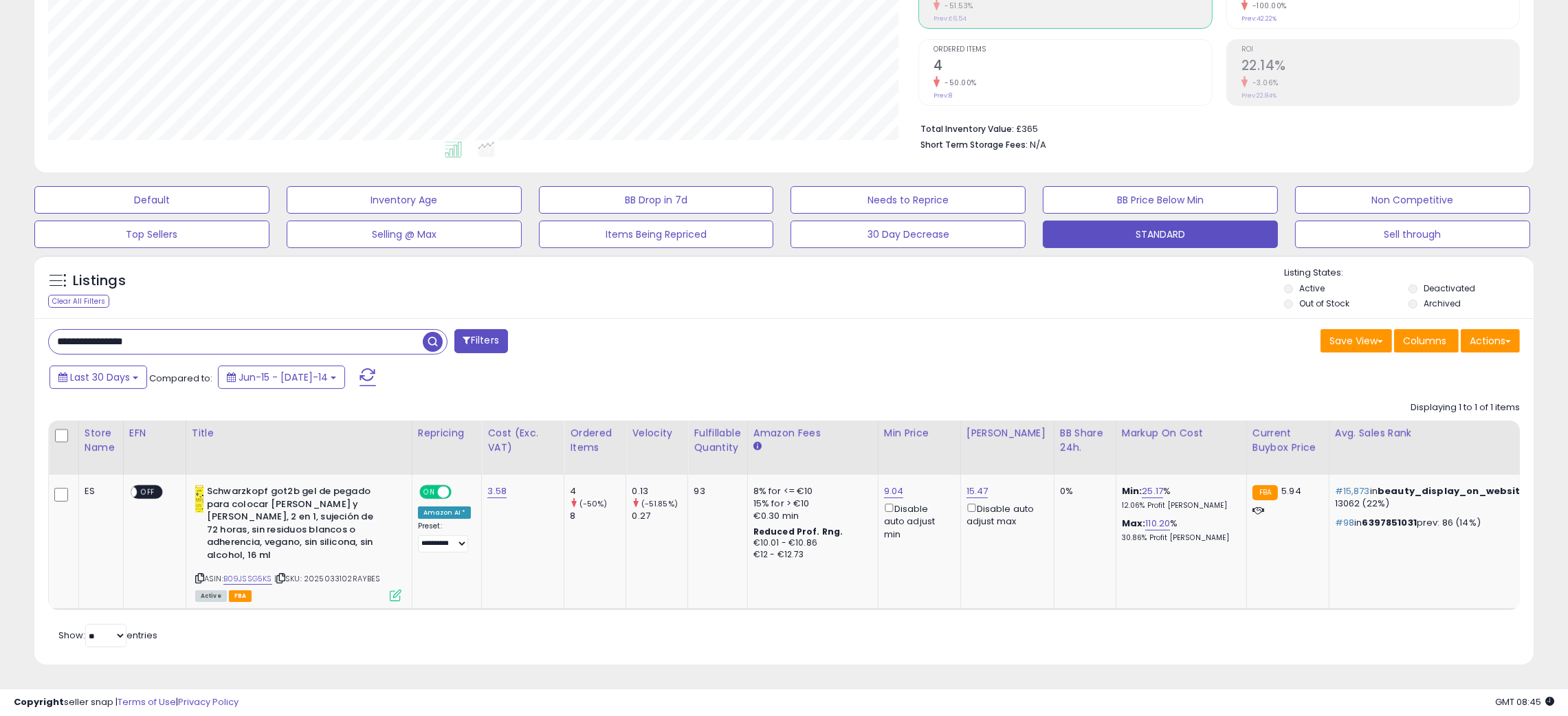
scroll to position [263, 0]
click at [253, 573] on link "B09JSSG5KS" at bounding box center [247, 579] width 49 height 12
click at [98, 330] on input "**********" at bounding box center [236, 342] width 374 height 24
paste input "text"
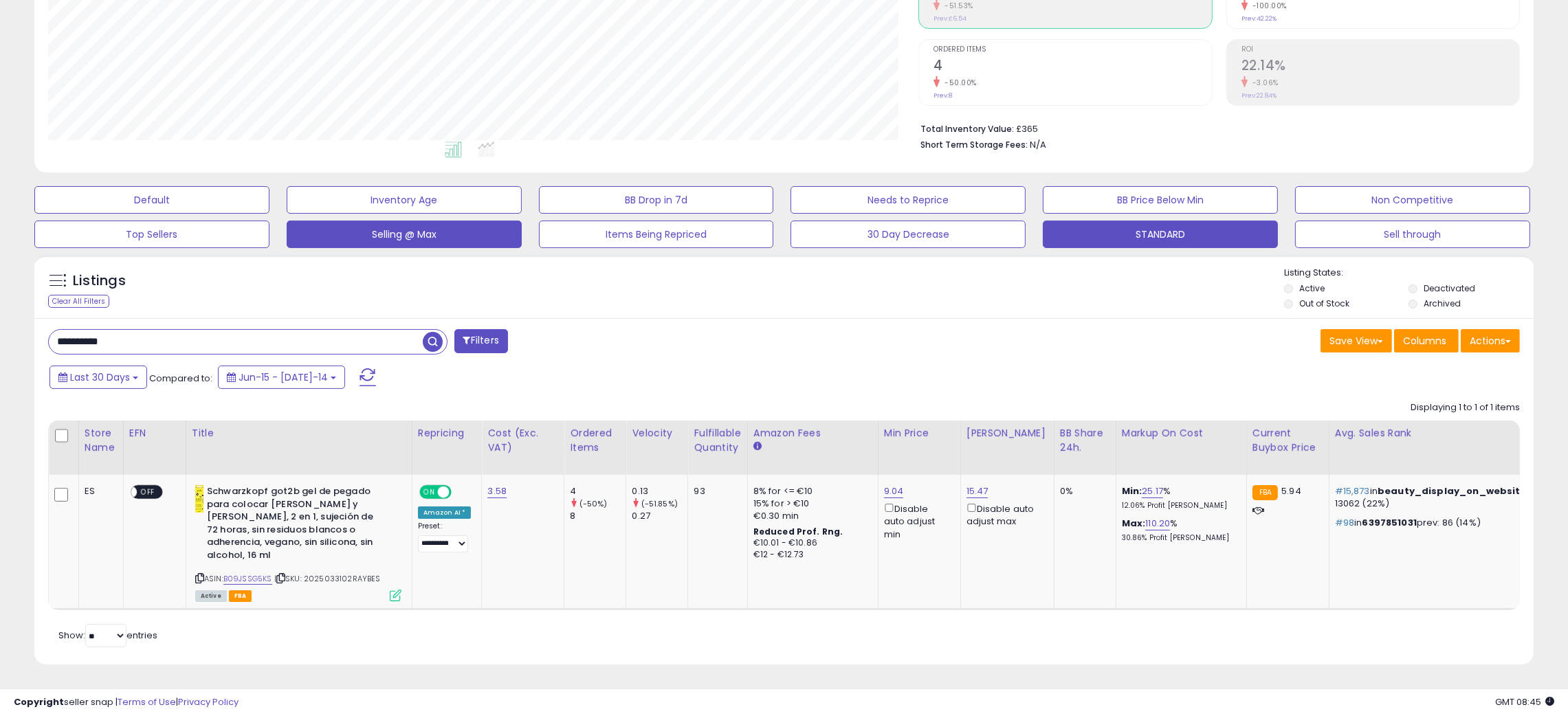
type input "**********"
click at [429, 332] on span "button" at bounding box center [433, 343] width 20 height 20
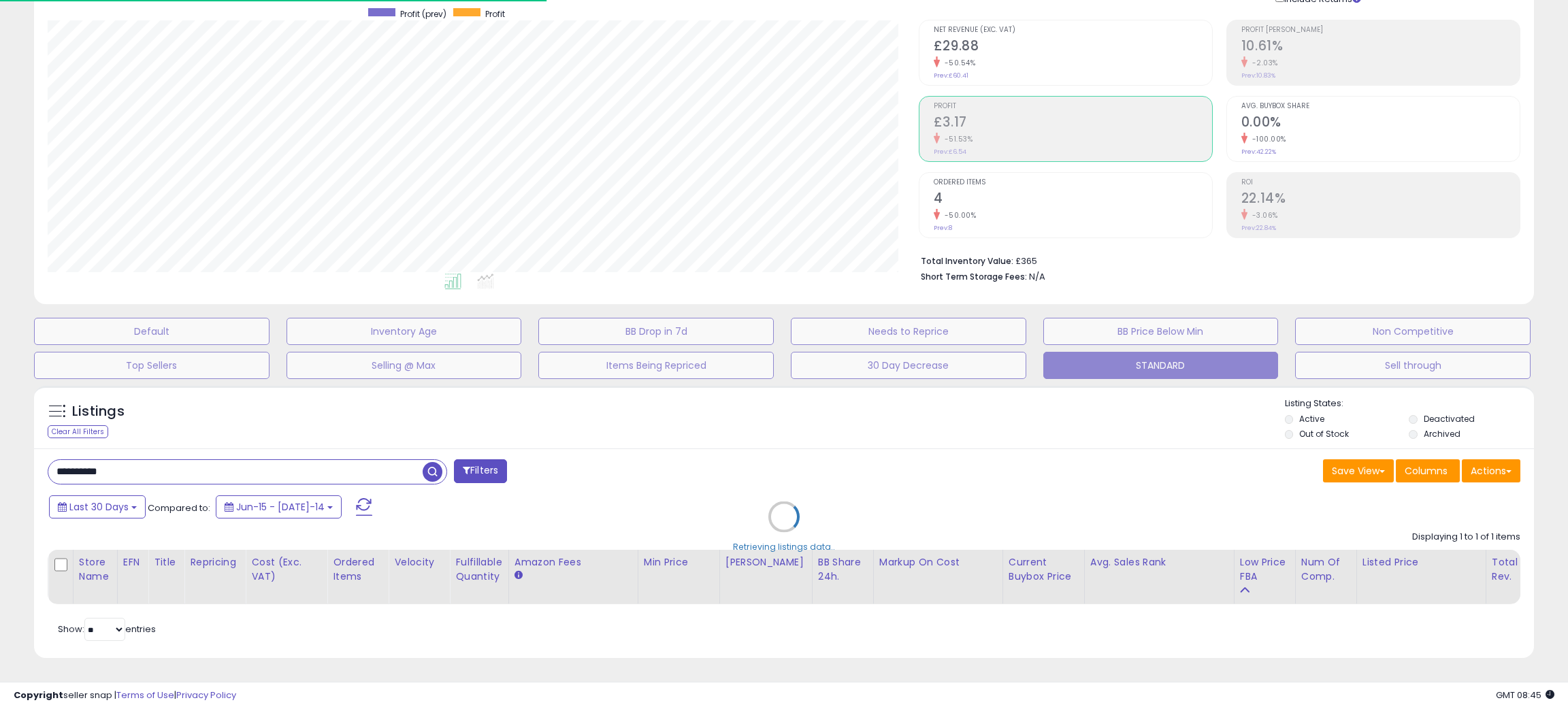
click at [725, 402] on div "Retrieving listings data.." at bounding box center [784, 527] width 1520 height 296
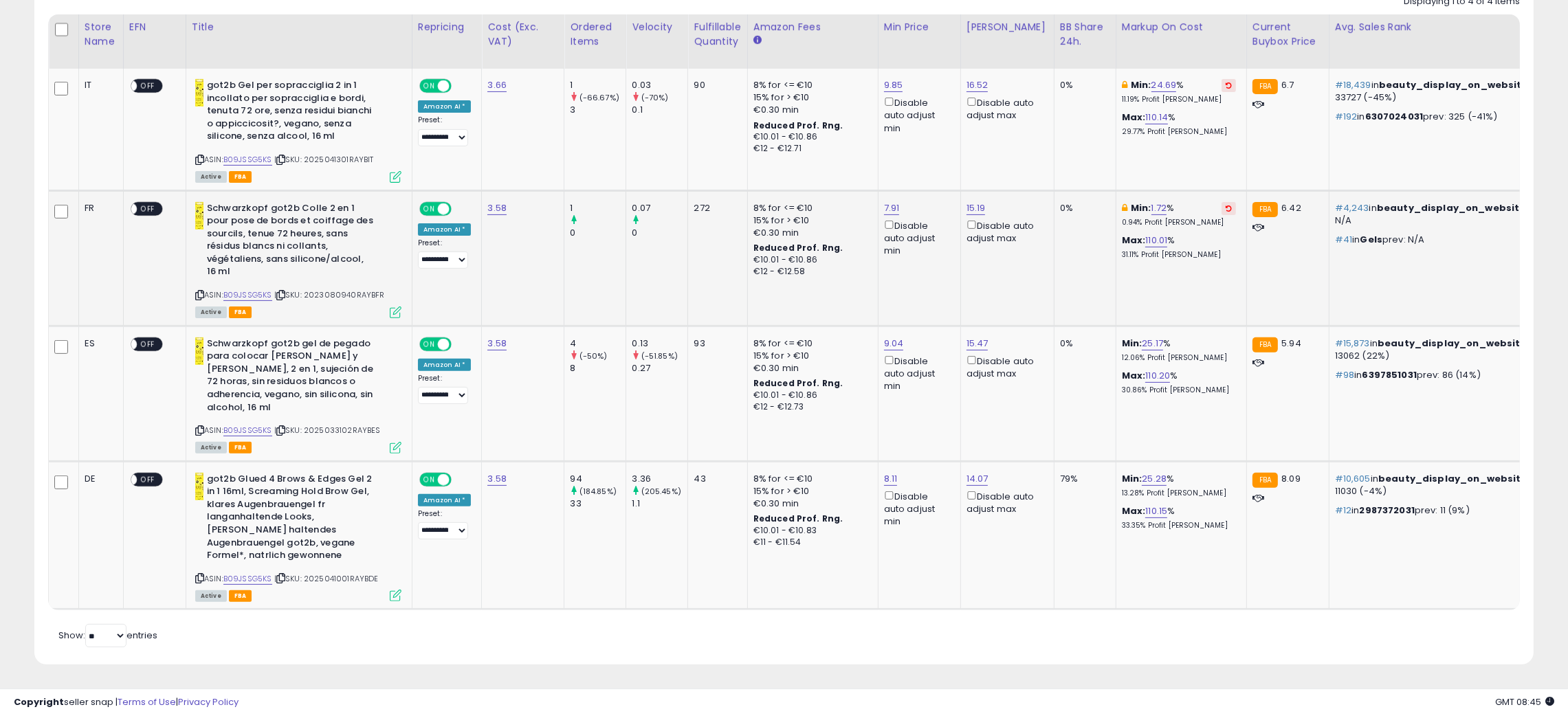
scroll to position [667, 0]
click at [887, 92] on link "8.11" at bounding box center [893, 85] width 19 height 14
drag, startPoint x: 828, startPoint y: 414, endPoint x: 744, endPoint y: 412, distance: 84.0
click at [744, 412] on tbody "IT ON OFF ASIN: B09JSSG5KS | Active" at bounding box center [1249, 339] width 2401 height 541
type input "****"
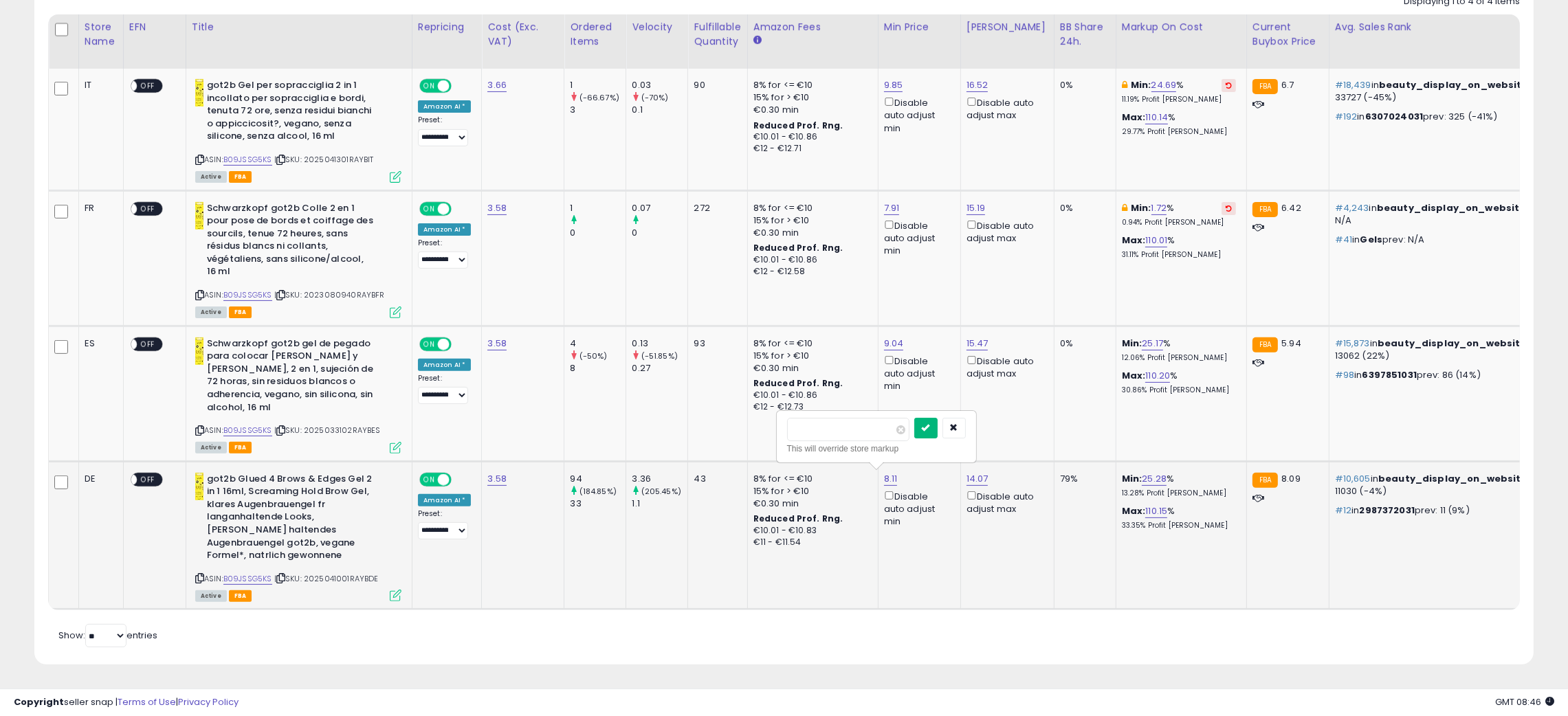
click at [930, 424] on icon "submit" at bounding box center [926, 428] width 9 height 9
click at [241, 290] on link "B09JSSG5KS" at bounding box center [247, 295] width 49 height 12
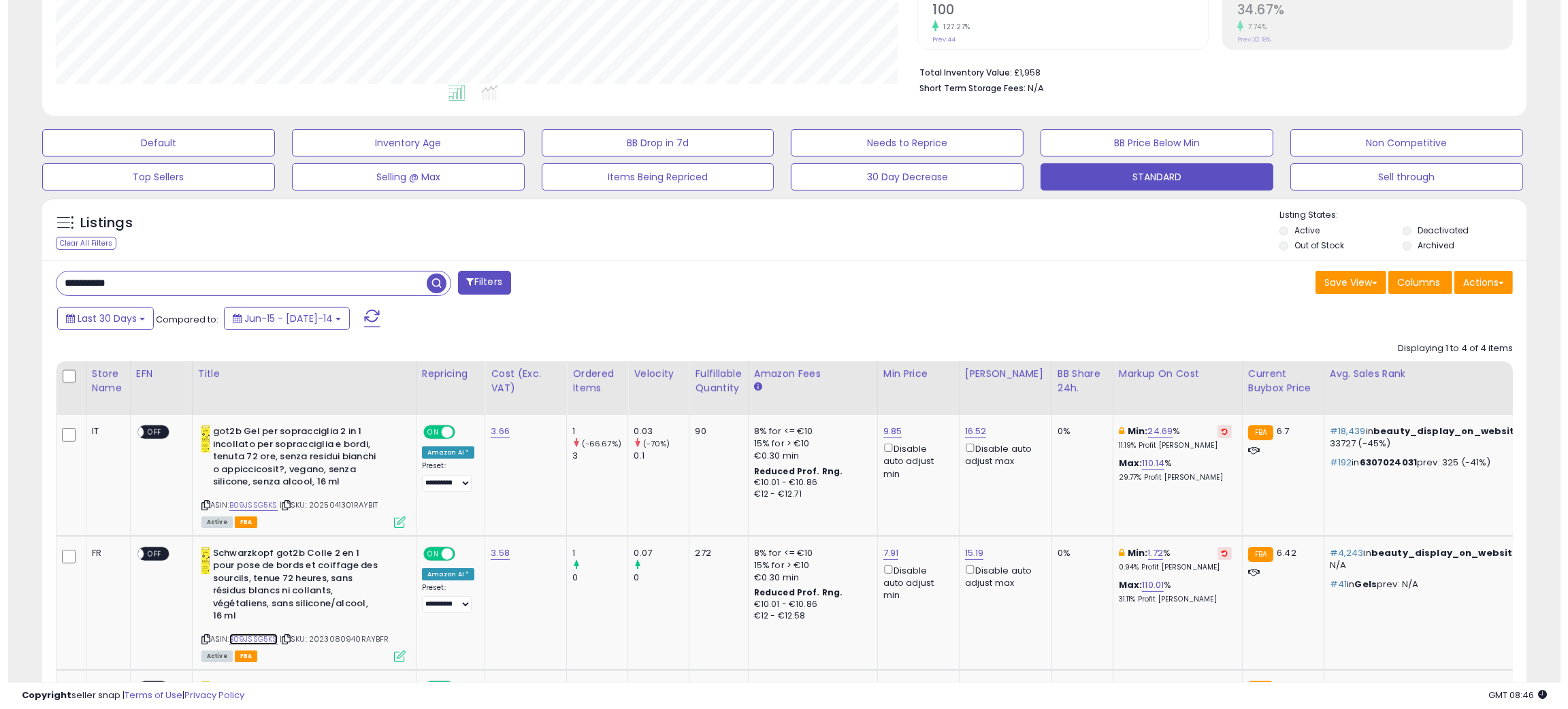
scroll to position [49, 0]
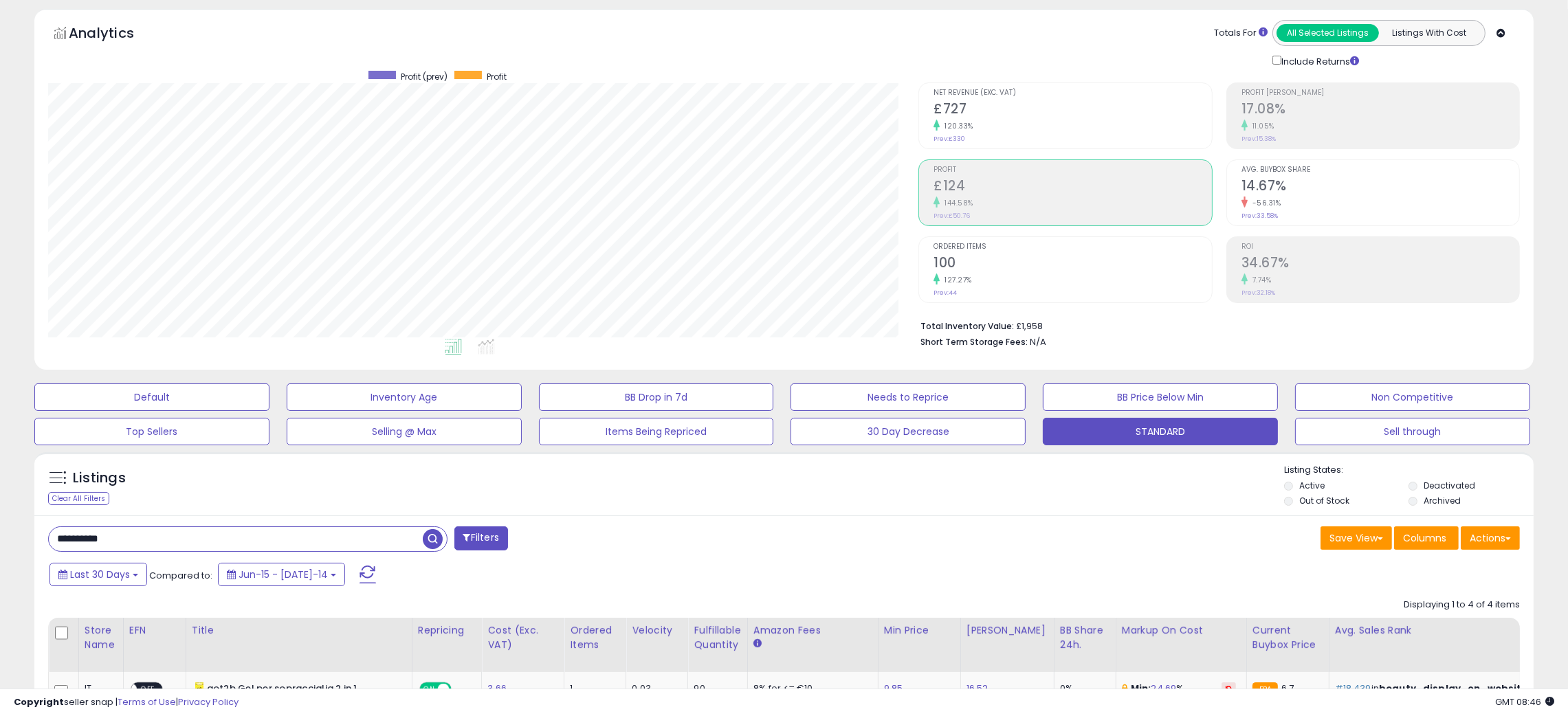
click at [270, 411] on button "Sell through" at bounding box center [151, 397] width 235 height 27
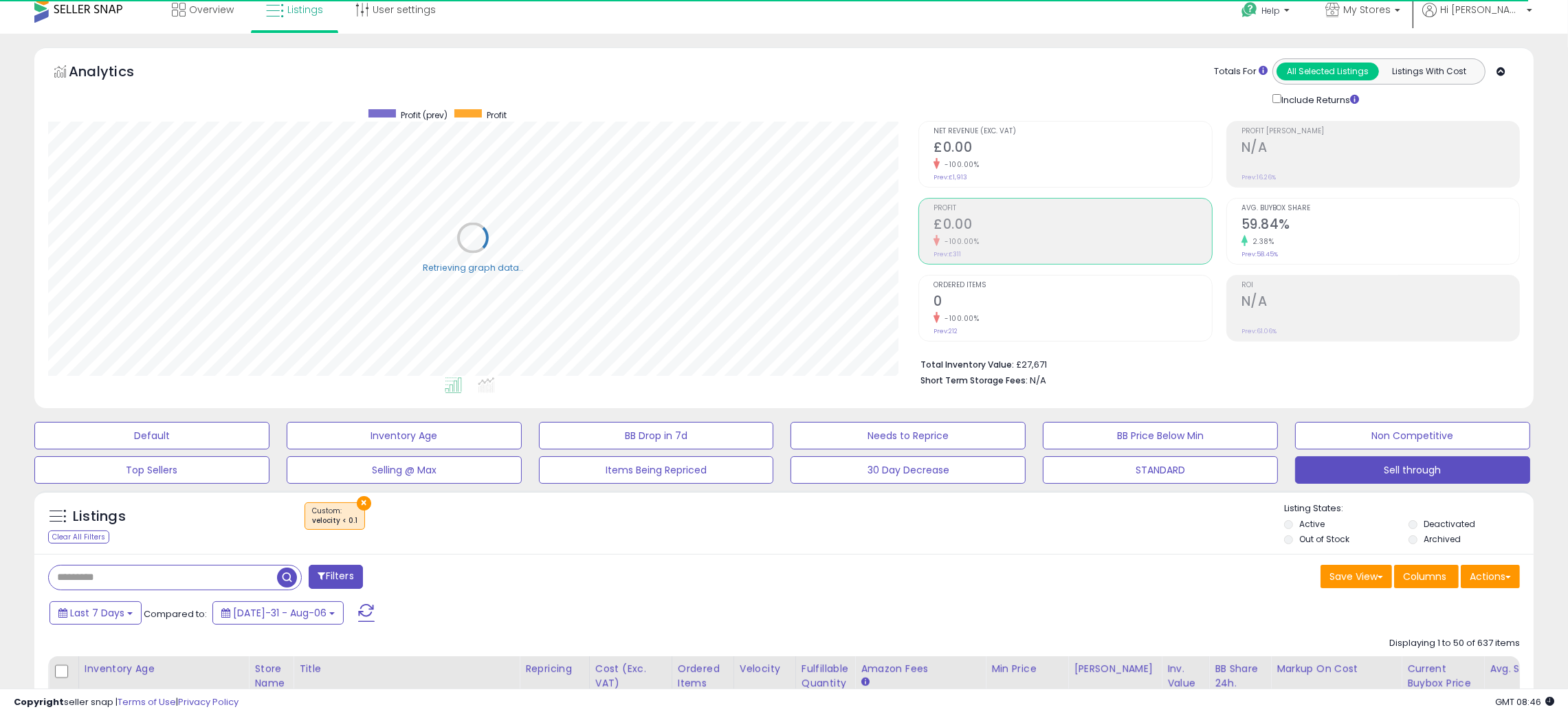
scroll to position [0, 0]
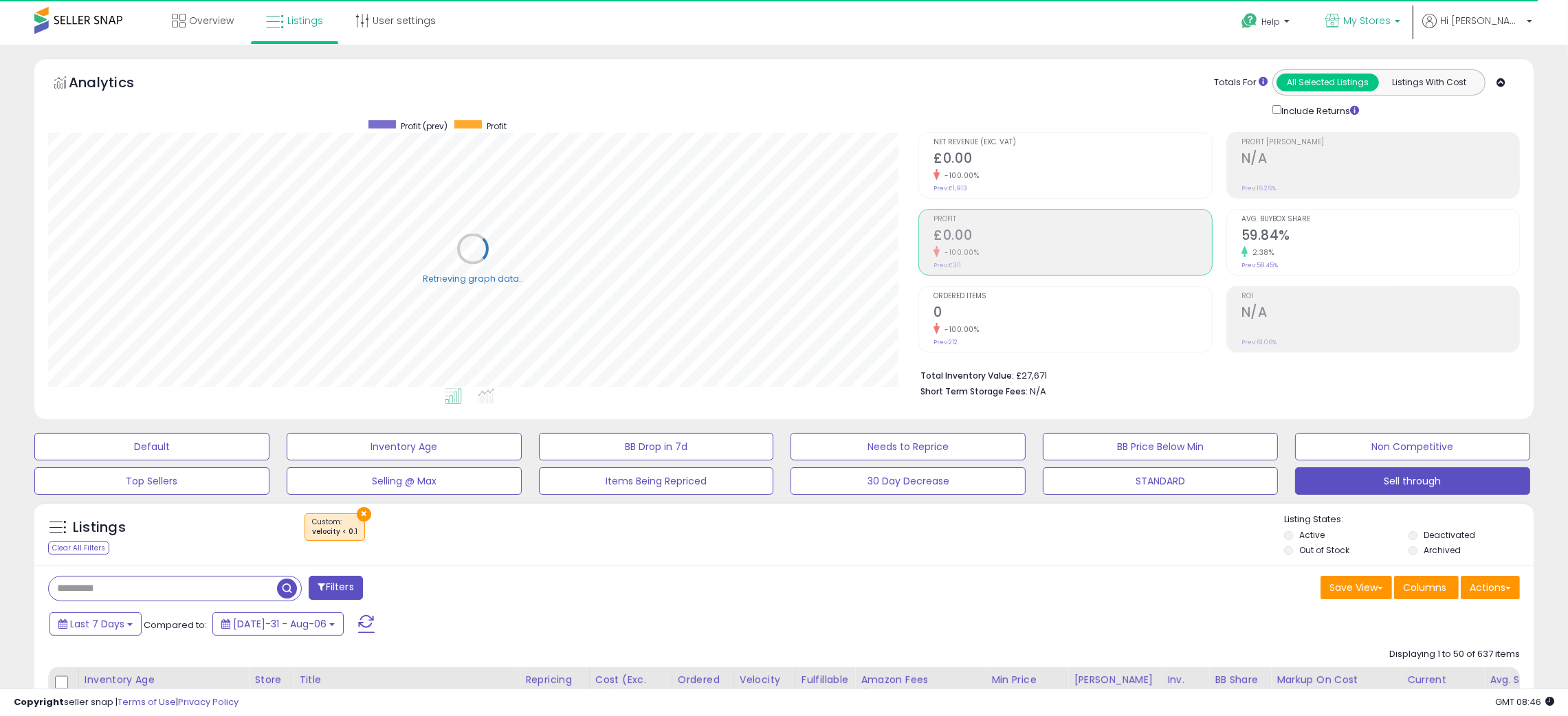
click at [1391, 21] on span "My Stores" at bounding box center [1367, 21] width 47 height 14
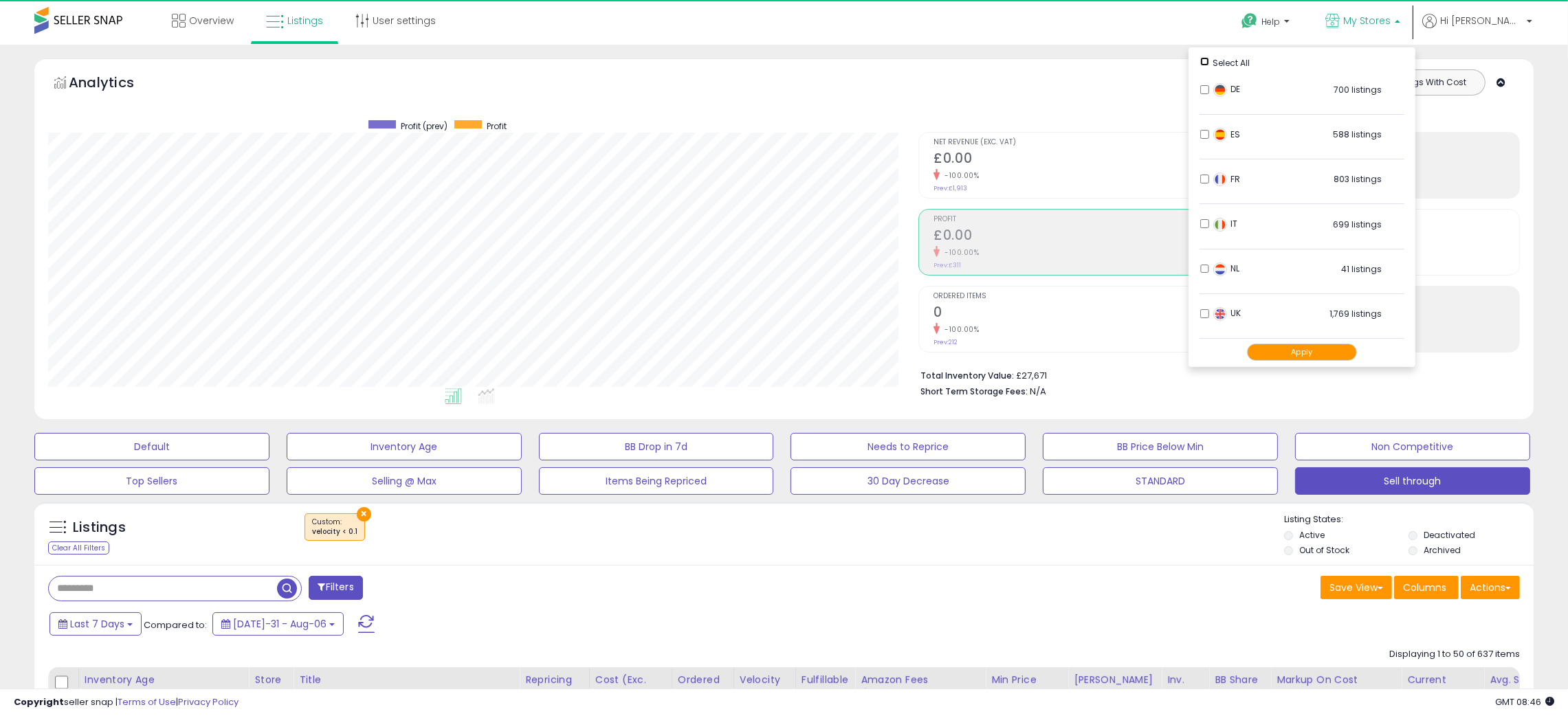
scroll to position [281, 871]
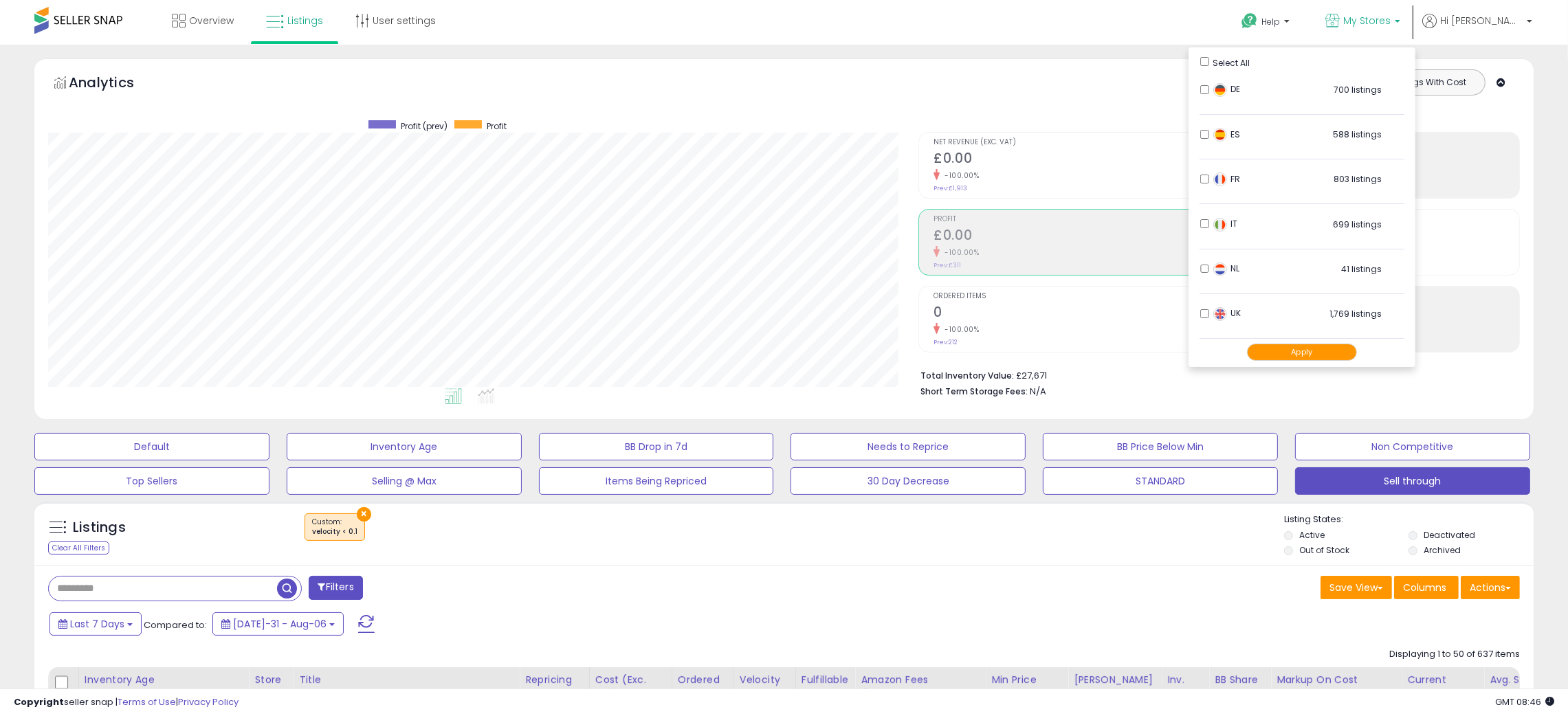
click at [1338, 350] on button "Apply" at bounding box center [1302, 353] width 110 height 17
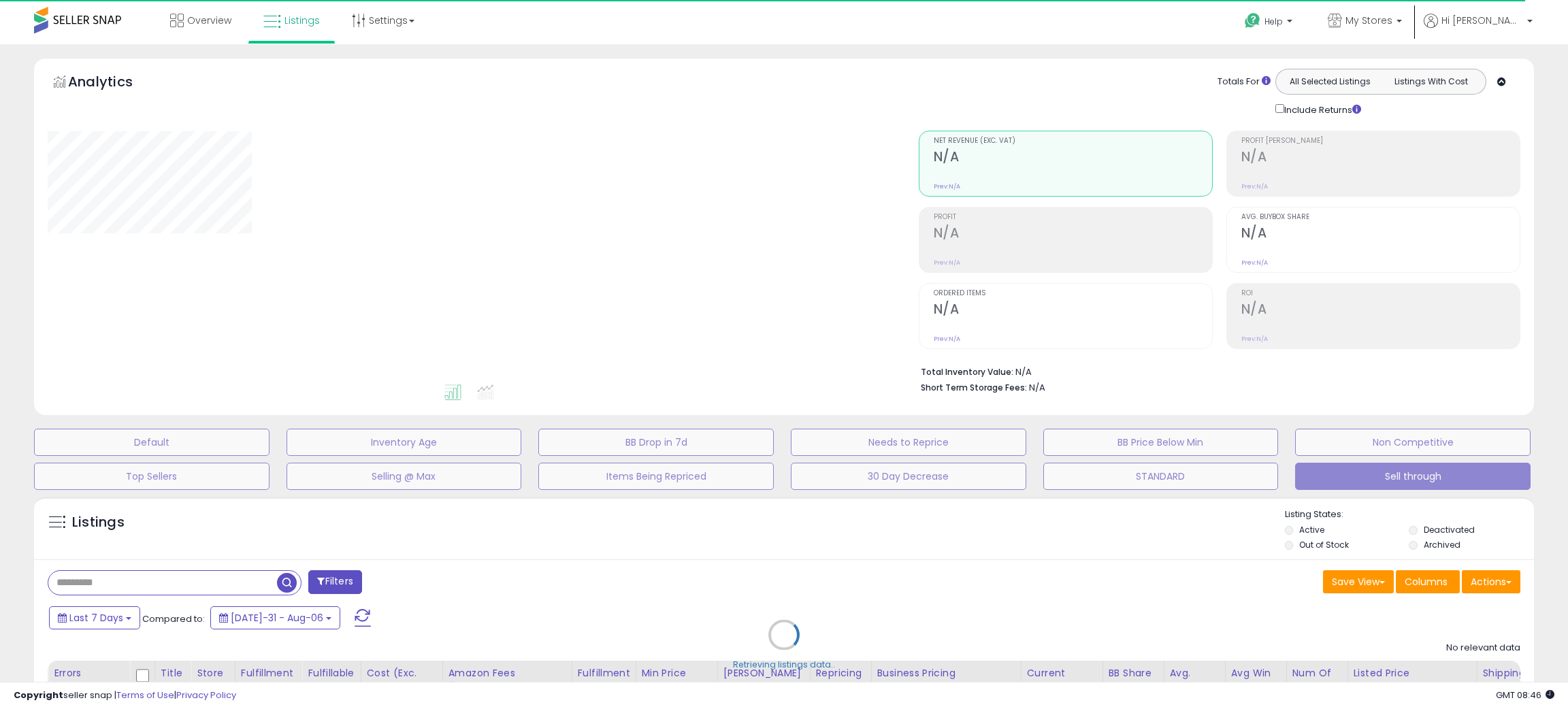
click at [1023, 523] on div "Retrieving listings data.." at bounding box center [784, 645] width 1520 height 311
select select "**"
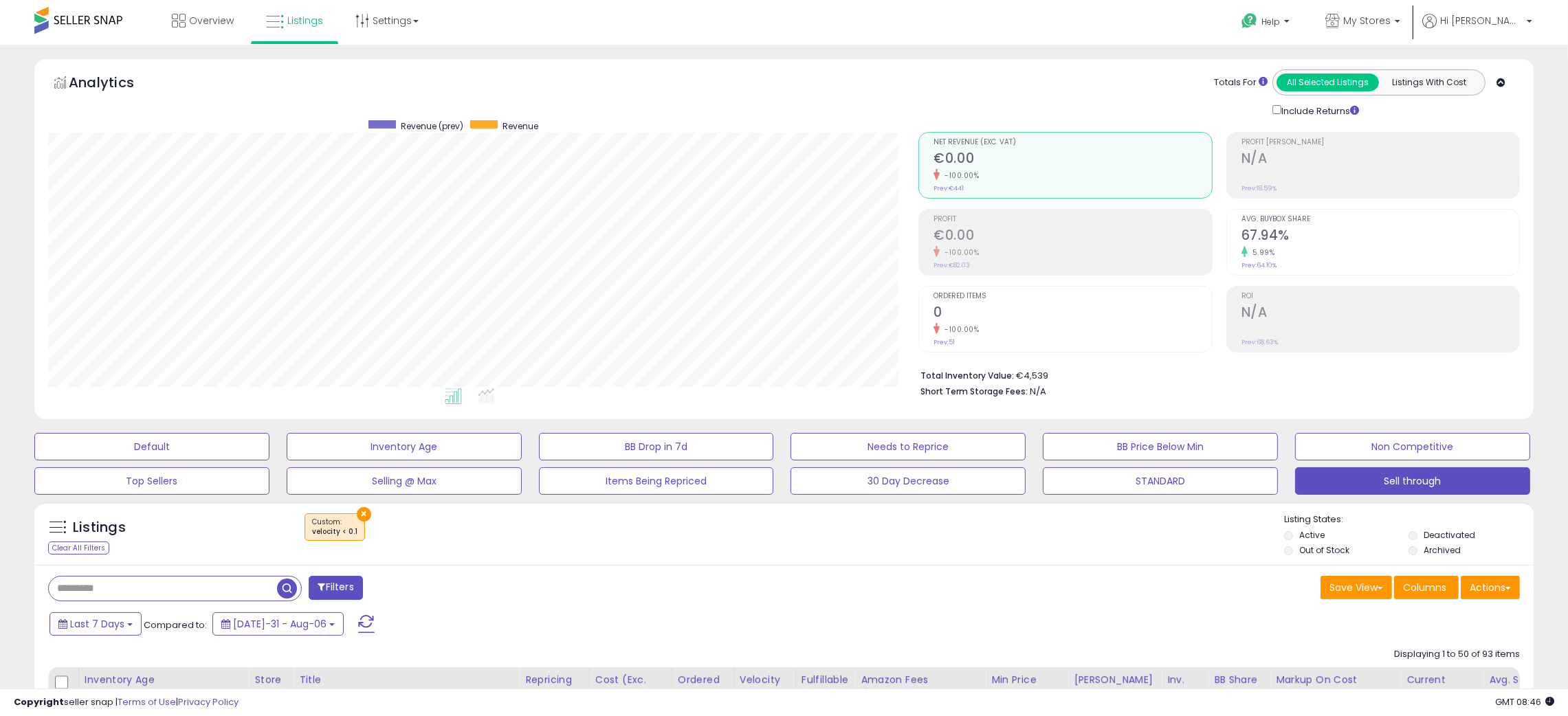
scroll to position [281, 871]
click at [977, 558] on div "Listings Clear All Filters × velocity < 0.1" at bounding box center [783, 537] width 1499 height 46
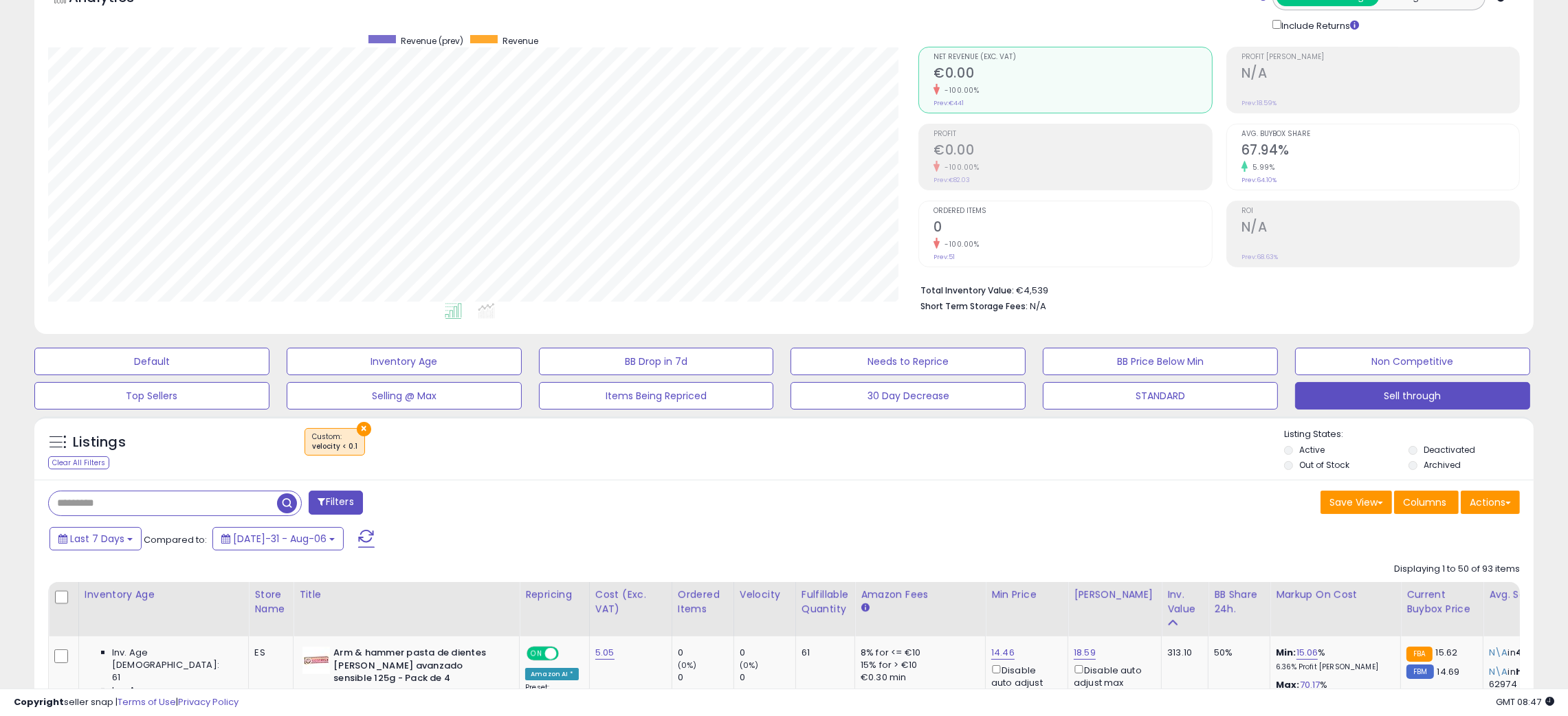
scroll to position [206, 0]
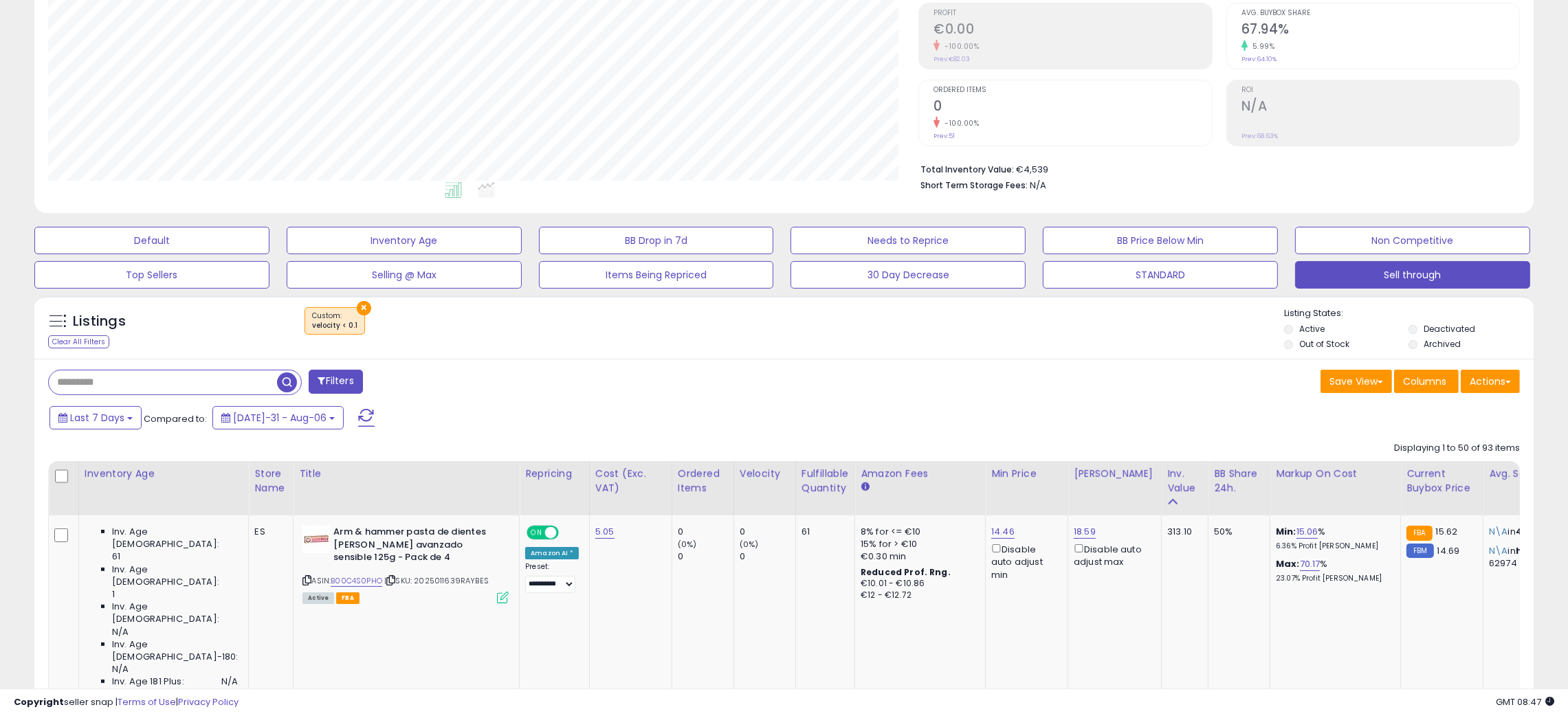
click at [868, 387] on div "Save View Save As New View Update Current View Columns Actions Import Export Vi…" at bounding box center [1157, 383] width 746 height 27
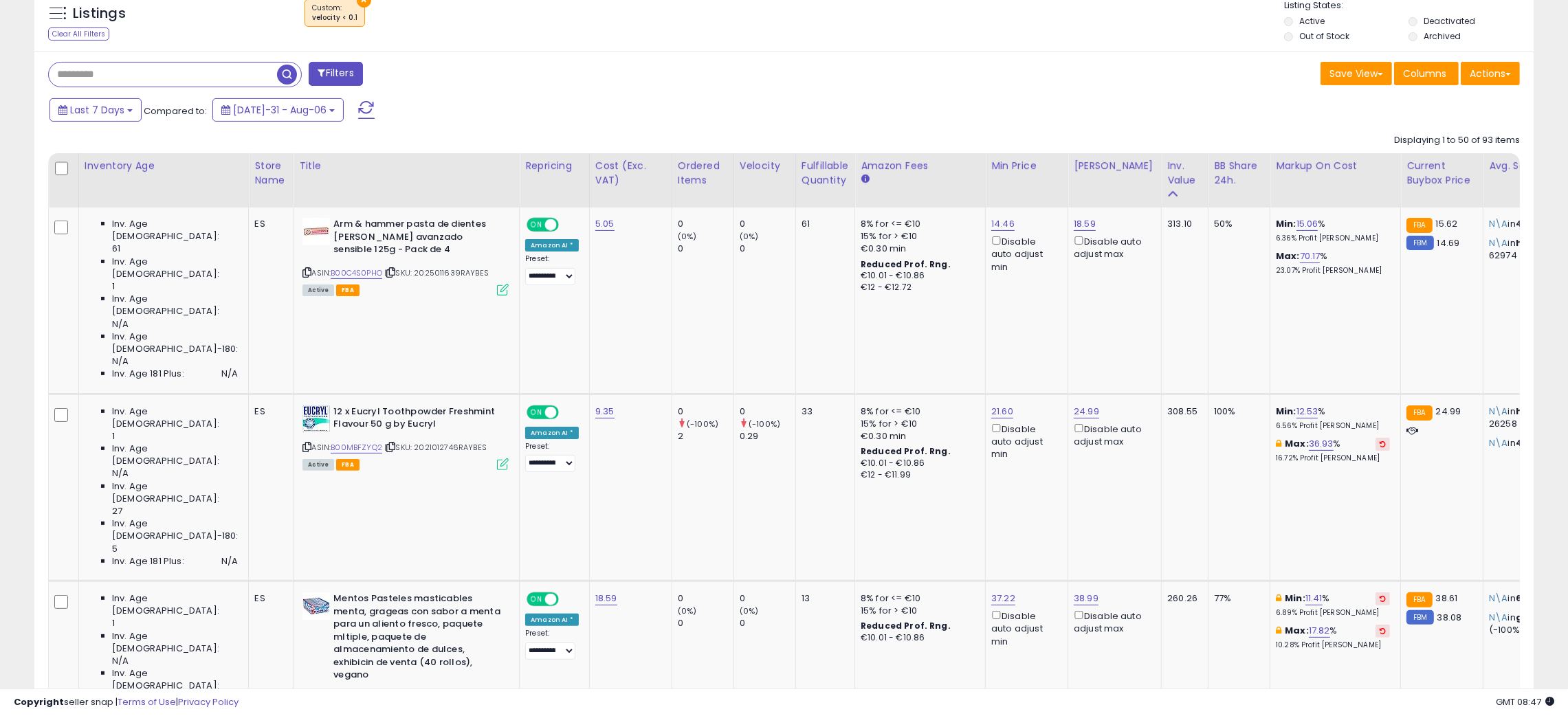
scroll to position [515, 0]
click at [924, 47] on div "Listings Clear All Filters × velocity < 0.1 Active" at bounding box center [783, 19] width 1499 height 64
click at [115, 108] on span "Last 7 Days" at bounding box center [97, 109] width 54 height 14
type input "**********"
click at [646, 82] on div "Filters" at bounding box center [411, 74] width 746 height 27
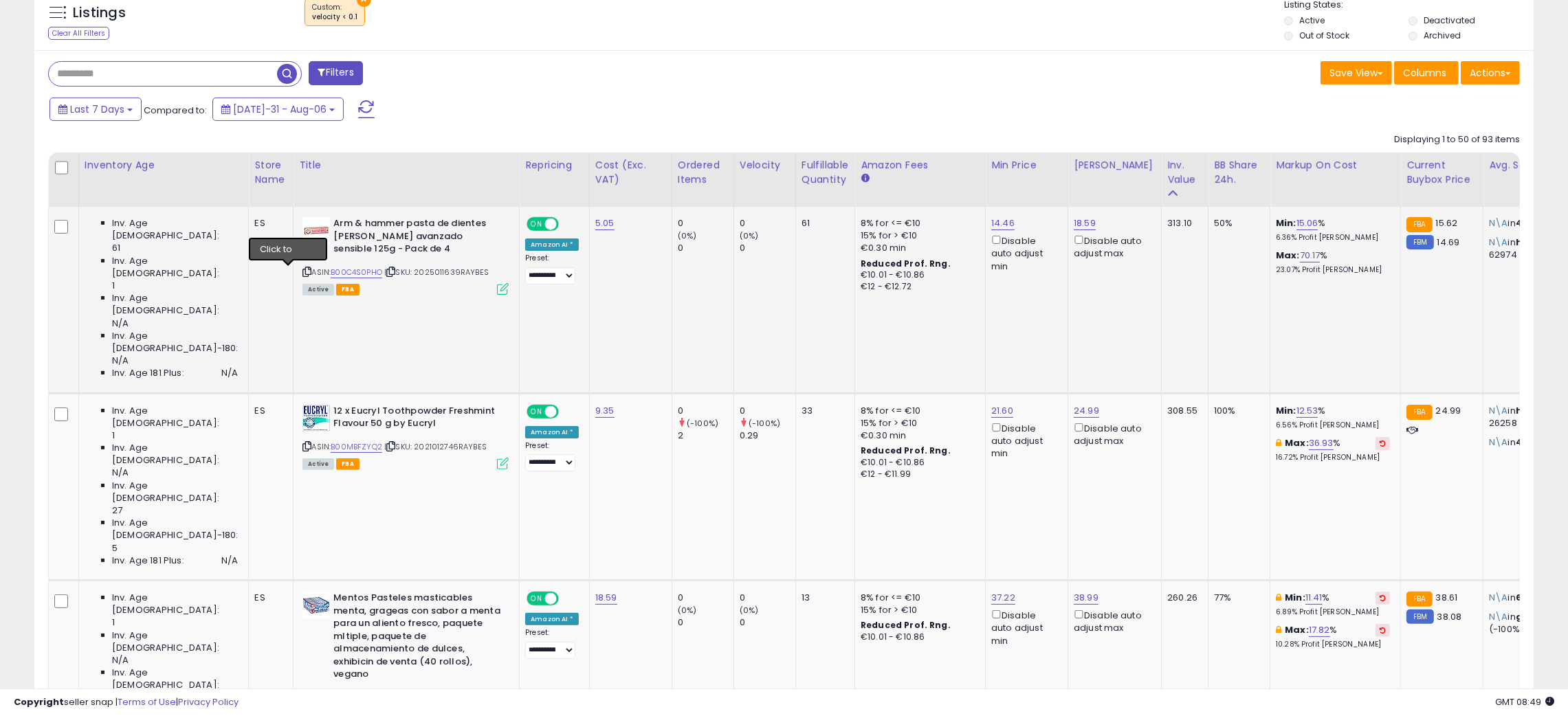
click at [302, 274] on icon at bounding box center [307, 272] width 9 height 8
click at [338, 270] on link "B00C4S0PHO" at bounding box center [356, 272] width 52 height 12
click at [1074, 222] on link "18.59" at bounding box center [1085, 223] width 22 height 14
drag, startPoint x: 1016, startPoint y: 173, endPoint x: 924, endPoint y: 174, distance: 92.0
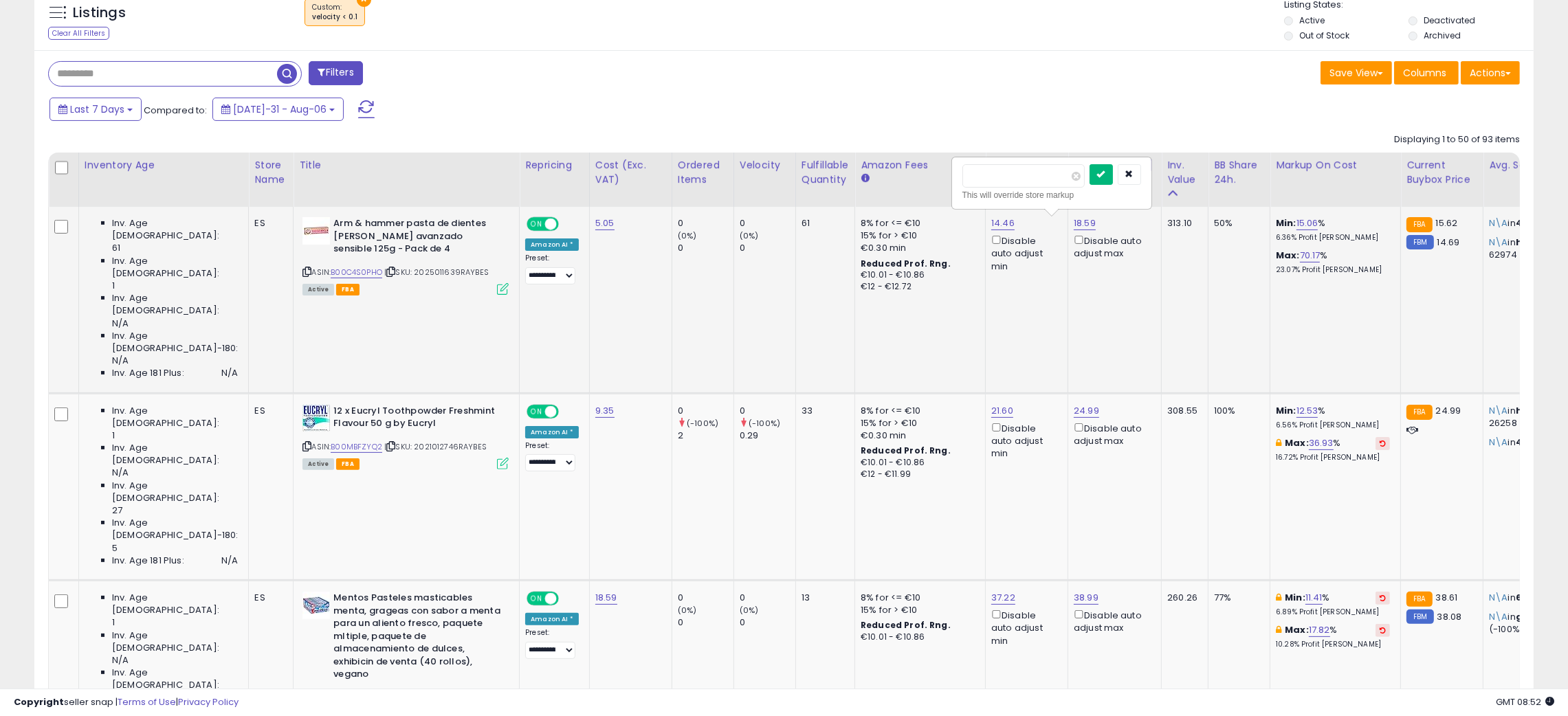
type input "*****"
click at [1106, 178] on icon "submit" at bounding box center [1101, 174] width 9 height 9
click at [302, 270] on icon at bounding box center [307, 272] width 9 height 8
click at [774, 37] on div "Listings Clear All Filters × velocity < 0.1" at bounding box center [783, 22] width 1499 height 46
click at [333, 692] on link "B007XSYV34" at bounding box center [355, 697] width 48 height 12
